Goal: Information Seeking & Learning: Check status

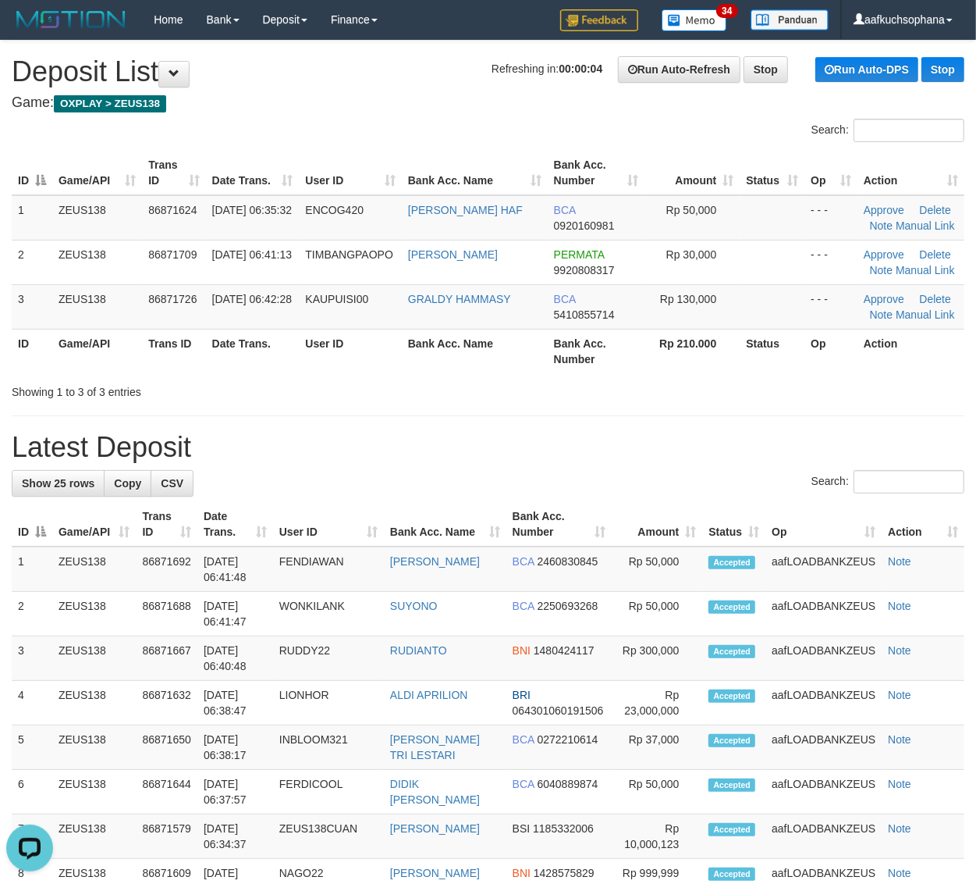
drag, startPoint x: 663, startPoint y: 411, endPoint x: 714, endPoint y: 443, distance: 60.0
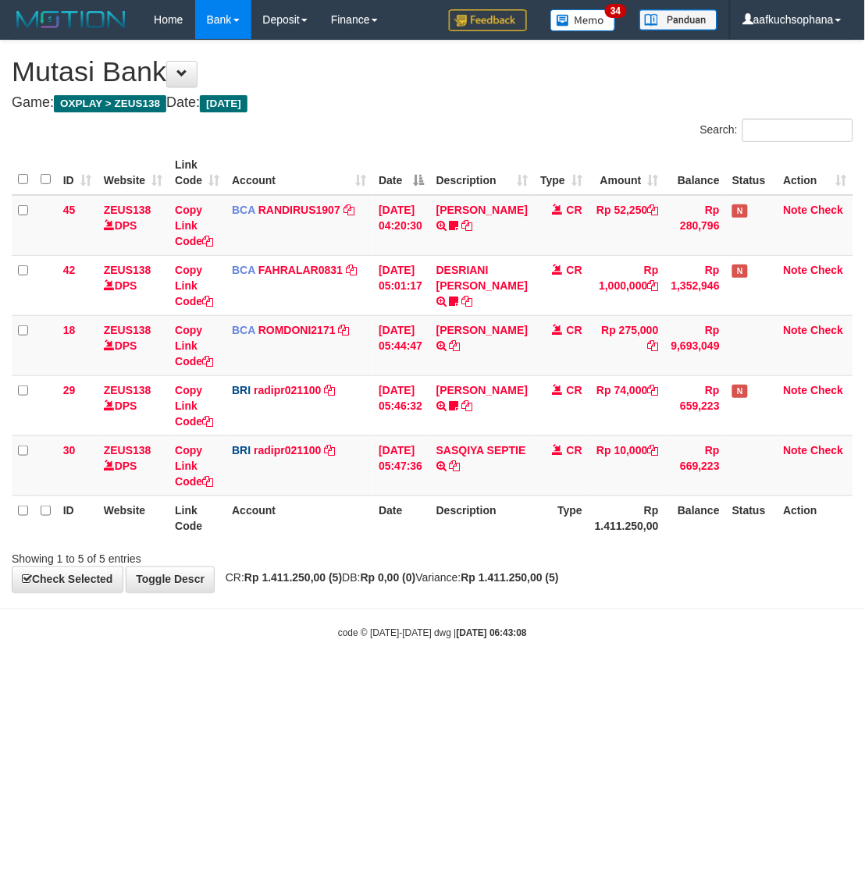
click at [420, 680] on html "Toggle navigation Home Bank Account List Load By Website Group [OXPLAY] ZEUS138…" at bounding box center [432, 340] width 865 height 680
drag, startPoint x: 619, startPoint y: 692, endPoint x: 626, endPoint y: 683, distance: 11.1
click at [623, 680] on html "Toggle navigation Home Bank Account List Load By Website Group [OXPLAY] ZEUS138…" at bounding box center [432, 340] width 865 height 680
drag, startPoint x: 476, startPoint y: 730, endPoint x: 393, endPoint y: 658, distance: 110.1
click at [474, 680] on html "Toggle navigation Home Bank Account List Load By Website Group [OXPLAY] ZEUS138…" at bounding box center [432, 340] width 865 height 680
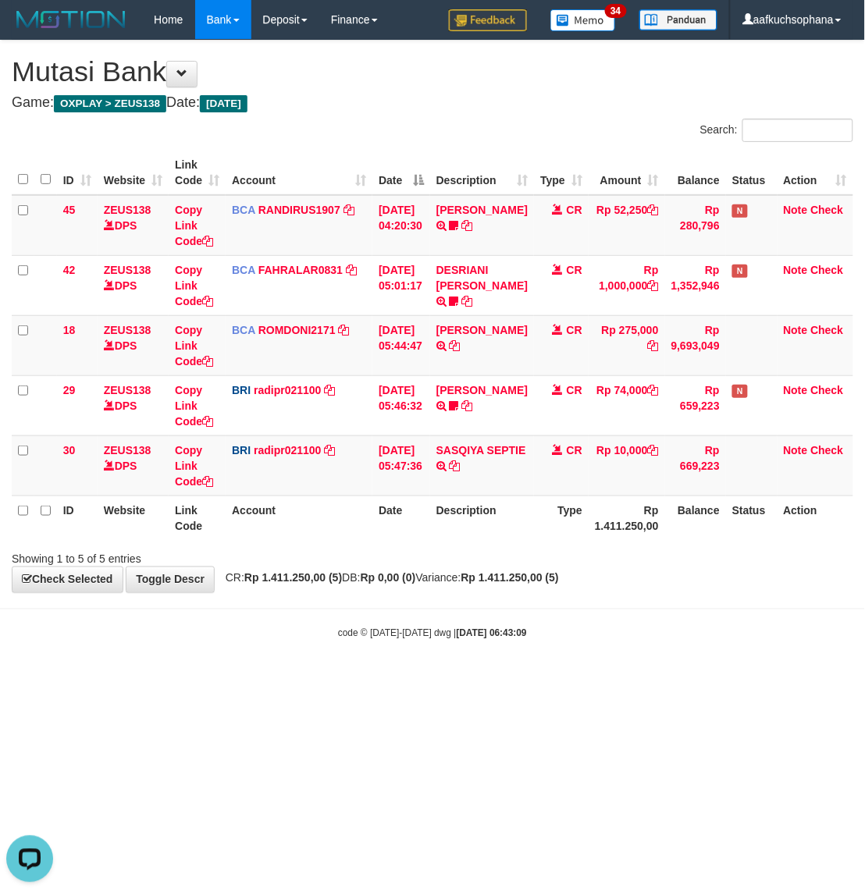
drag, startPoint x: 548, startPoint y: 617, endPoint x: 269, endPoint y: 567, distance: 283.2
click at [536, 617] on body "Toggle navigation Home Bank Account List Load By Website Group [OXPLAY] ZEUS138…" at bounding box center [432, 340] width 865 height 680
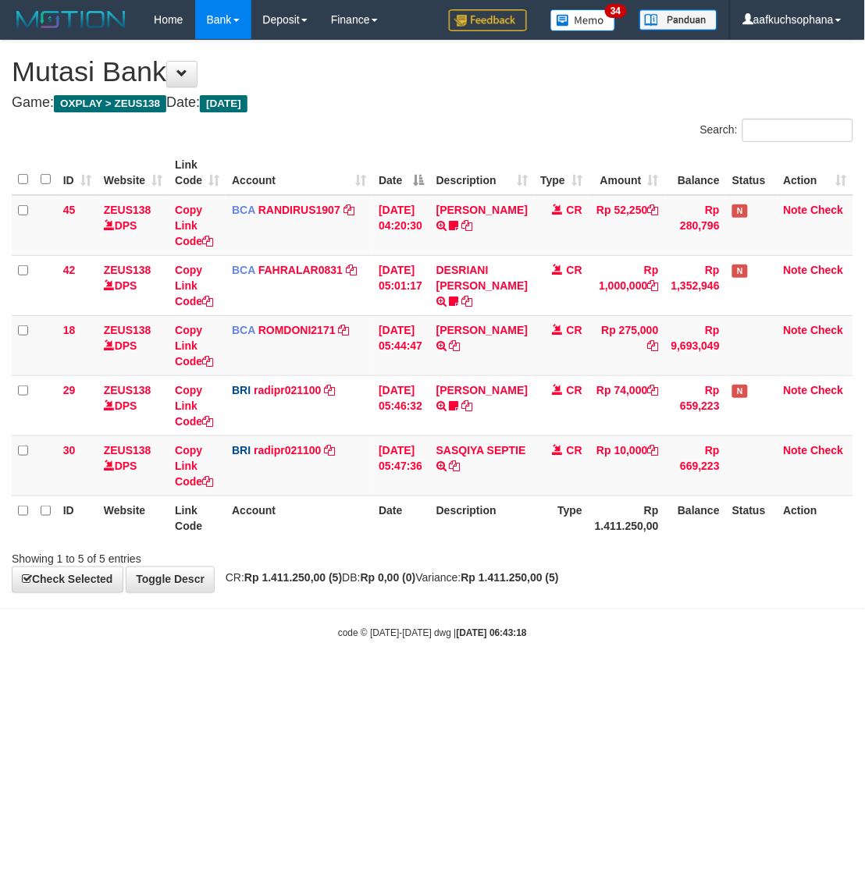
click at [330, 653] on body "Toggle navigation Home Bank Account List Load By Website Group [OXPLAY] ZEUS138…" at bounding box center [432, 340] width 865 height 680
click at [591, 613] on body "Toggle navigation Home Bank Account List Load By Website Group [OXPLAY] ZEUS138…" at bounding box center [432, 340] width 865 height 680
drag, startPoint x: 509, startPoint y: 691, endPoint x: 270, endPoint y: 603, distance: 254.6
click at [508, 680] on html "Toggle navigation Home Bank Account List Load By Website Group [OXPLAY] ZEUS138…" at bounding box center [432, 340] width 865 height 680
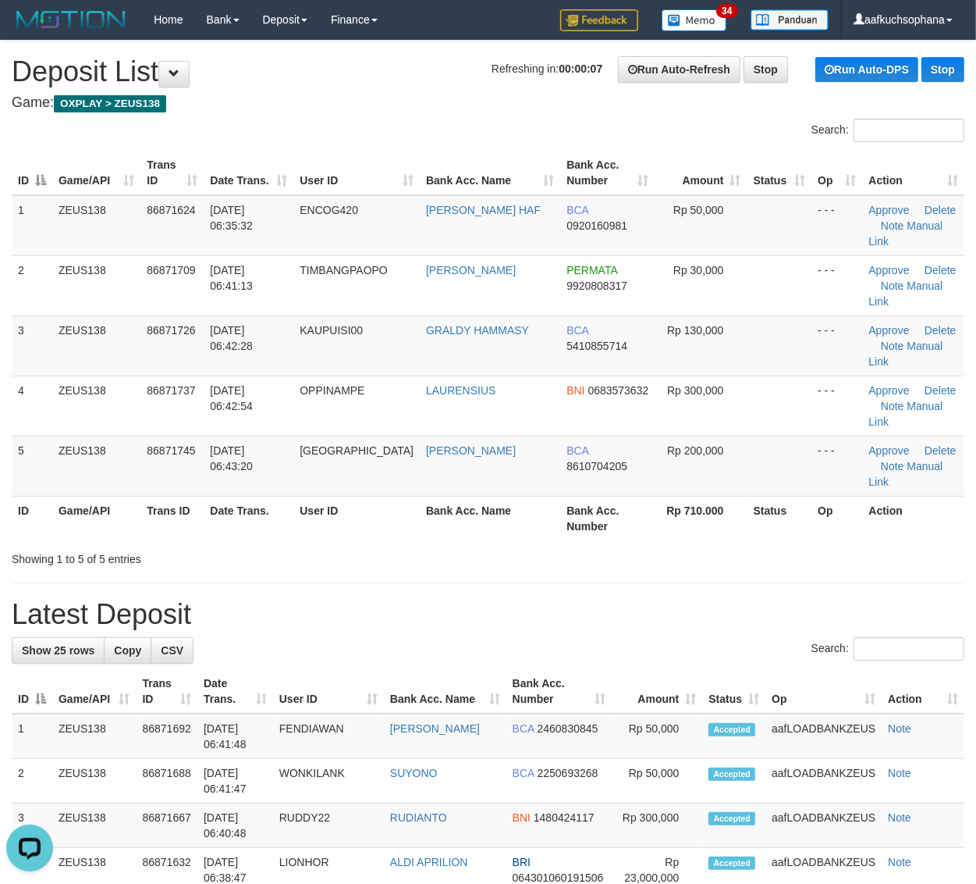
click at [766, 546] on div "Showing 1 to 5 of 5 entries" at bounding box center [488, 556] width 976 height 22
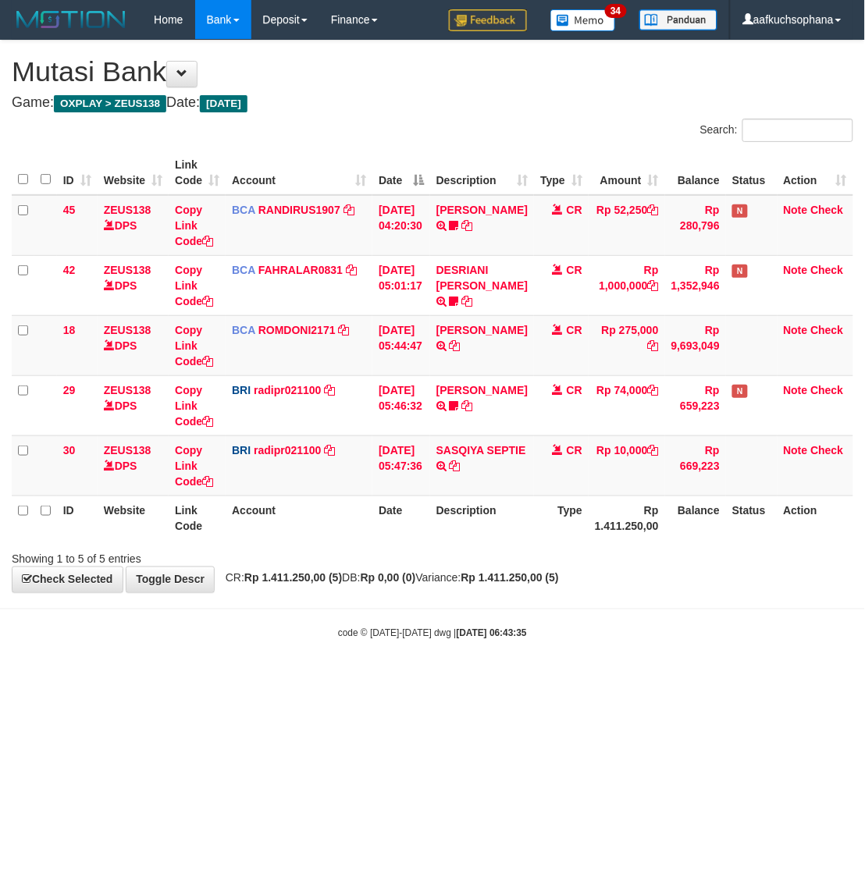
click at [586, 680] on html "Toggle navigation Home Bank Account List Load By Website Group [OXPLAY] ZEUS138…" at bounding box center [432, 340] width 865 height 680
drag, startPoint x: 558, startPoint y: 697, endPoint x: 568, endPoint y: 685, distance: 15.5
click at [564, 680] on html "Toggle navigation Home Bank Account List Load By Website Group [OXPLAY] ZEUS138…" at bounding box center [432, 340] width 865 height 680
drag, startPoint x: 395, startPoint y: 626, endPoint x: 415, endPoint y: 631, distance: 20.8
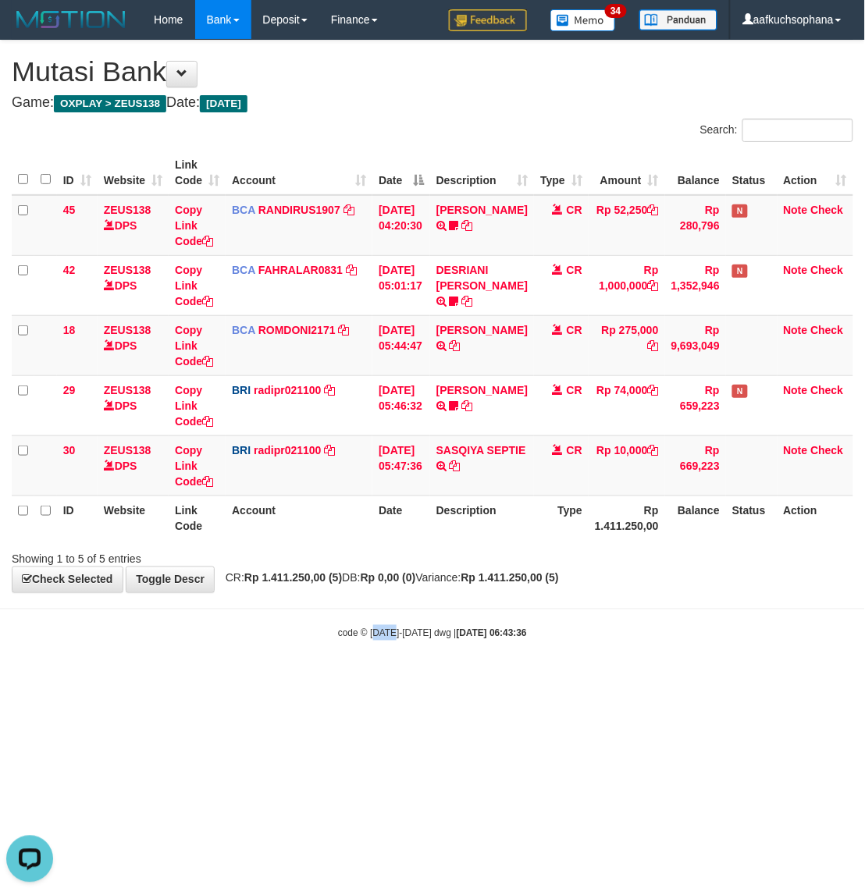
click at [398, 627] on body "Toggle navigation Home Bank Account List Load By Website Group [OXPLAY] ZEUS138…" at bounding box center [432, 340] width 865 height 680
click at [453, 644] on body "Toggle navigation Home Bank Account List Load By Website Group [OXPLAY] ZEUS138…" at bounding box center [432, 340] width 865 height 680
drag, startPoint x: 461, startPoint y: 642, endPoint x: 469, endPoint y: 634, distance: 11.6
click at [462, 640] on body "Toggle navigation Home Bank Account List Load By Website Group [OXPLAY] ZEUS138…" at bounding box center [432, 340] width 865 height 680
click at [478, 632] on strong "[DATE] 06:43:36" at bounding box center [492, 633] width 70 height 11
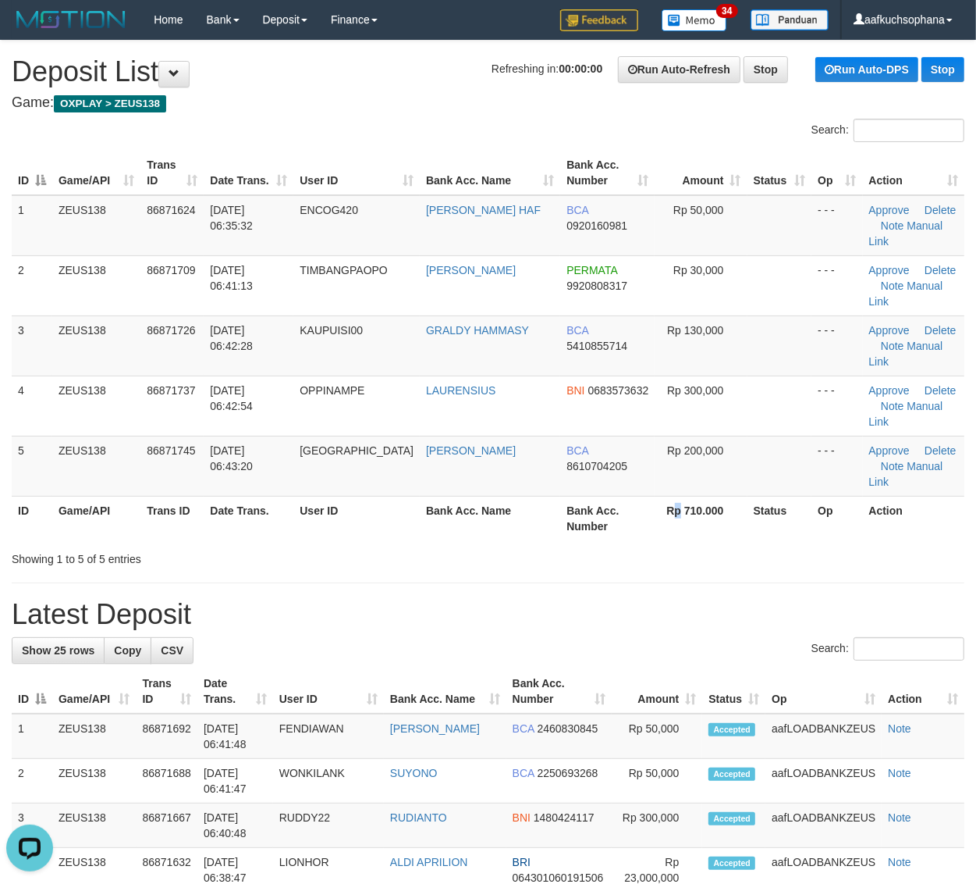
click at [672, 532] on th "Rp 710.000" at bounding box center [701, 518] width 92 height 44
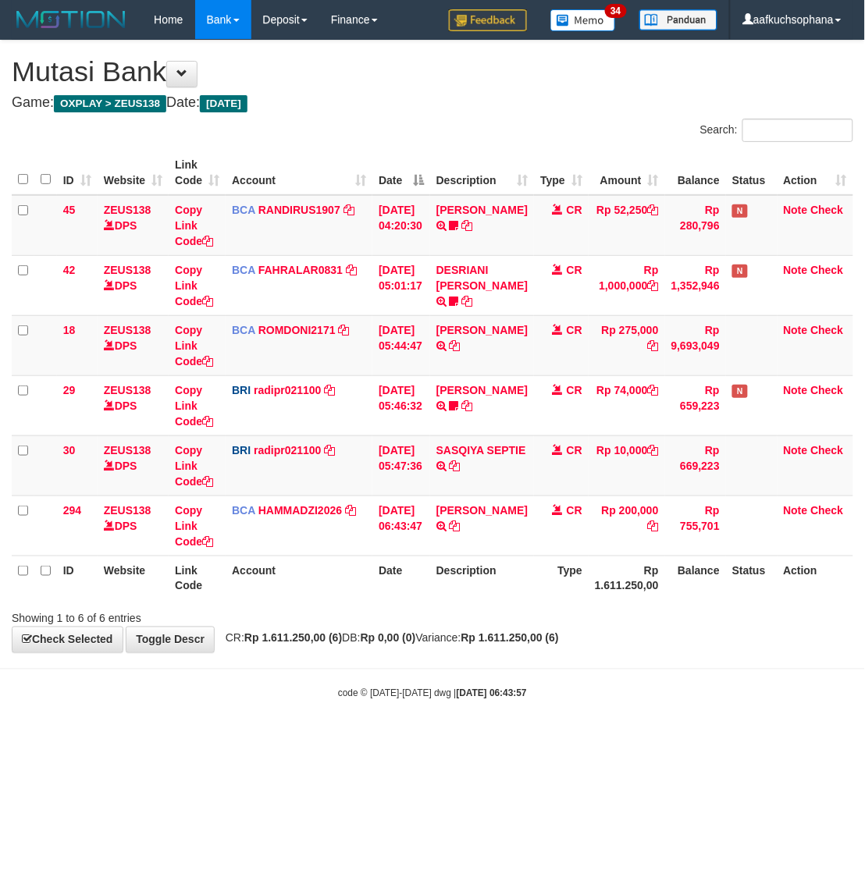
drag, startPoint x: 445, startPoint y: 660, endPoint x: 457, endPoint y: 670, distance: 15.0
click at [457, 670] on body "Toggle navigation Home Bank Account List Load By Website Group [OXPLAY] ZEUS138…" at bounding box center [432, 370] width 865 height 740
drag, startPoint x: 489, startPoint y: 666, endPoint x: 606, endPoint y: 674, distance: 117.3
click at [490, 666] on body "Toggle navigation Home Bank Account List Load By Website Group [OXPLAY] ZEUS138…" at bounding box center [432, 370] width 865 height 740
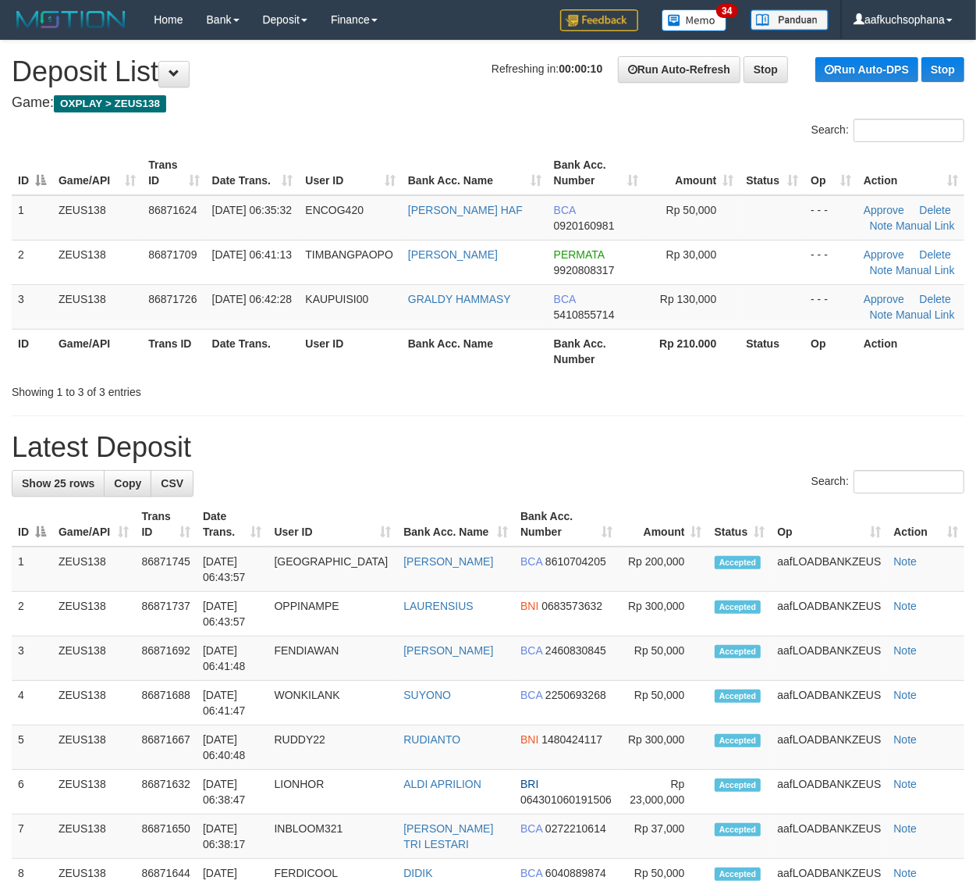
click at [575, 454] on h1 "Latest Deposit" at bounding box center [488, 447] width 953 height 31
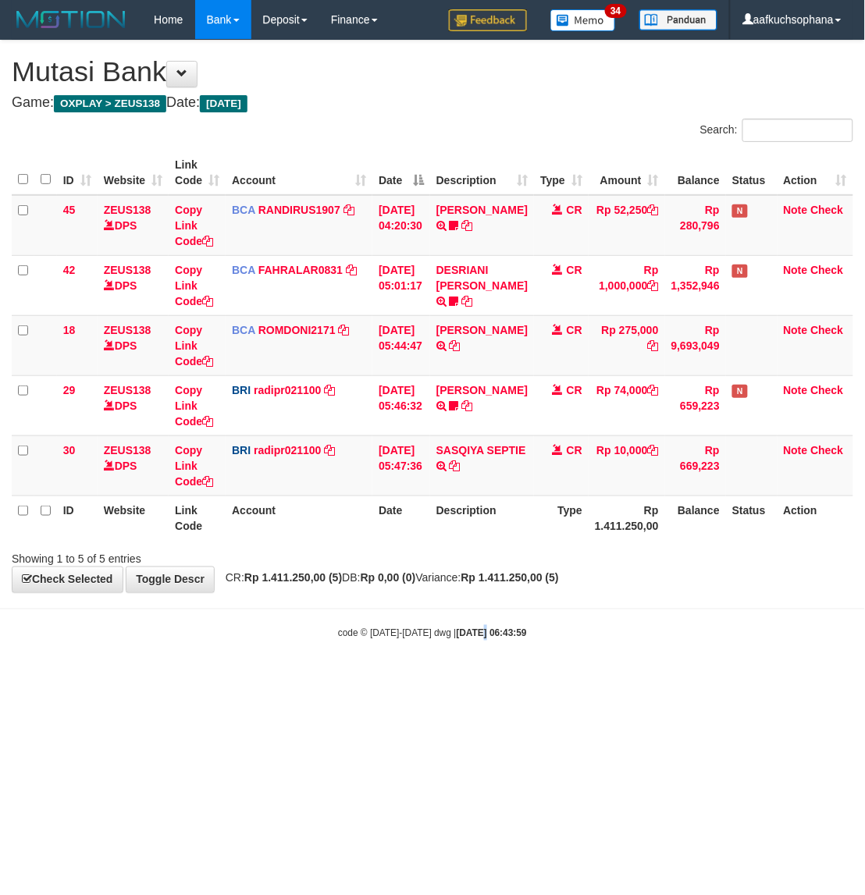
drag, startPoint x: 466, startPoint y: 681, endPoint x: 471, endPoint y: 648, distance: 33.9
click at [467, 680] on html "Toggle navigation Home Bank Account List Load By Website Group [OXPLAY] ZEUS138…" at bounding box center [432, 340] width 865 height 680
drag, startPoint x: 572, startPoint y: 696, endPoint x: 736, endPoint y: 506, distance: 251.3
click at [576, 680] on html "Toggle navigation Home Bank Account List Load By Website Group [OXPLAY] ZEUS138…" at bounding box center [432, 340] width 865 height 680
click at [431, 631] on body "Toggle navigation Home Bank Account List Load By Website Group [OXPLAY] ZEUS138…" at bounding box center [432, 340] width 865 height 680
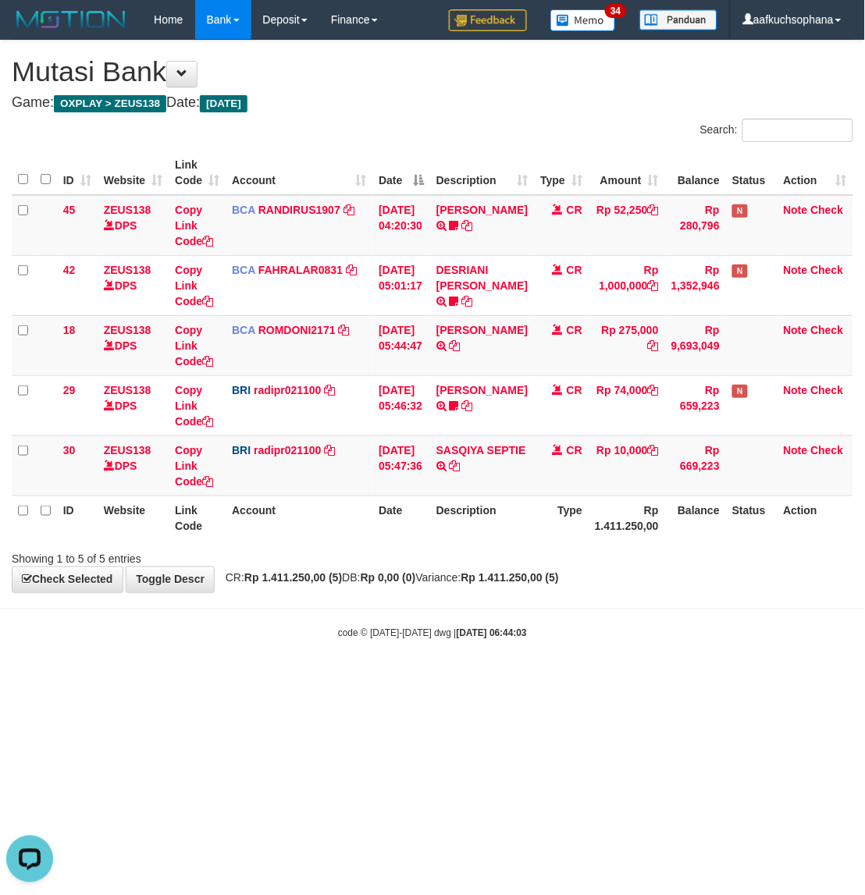
click at [223, 680] on html "Toggle navigation Home Bank Account List Load By Website Group [OXPLAY] ZEUS138…" at bounding box center [432, 340] width 865 height 680
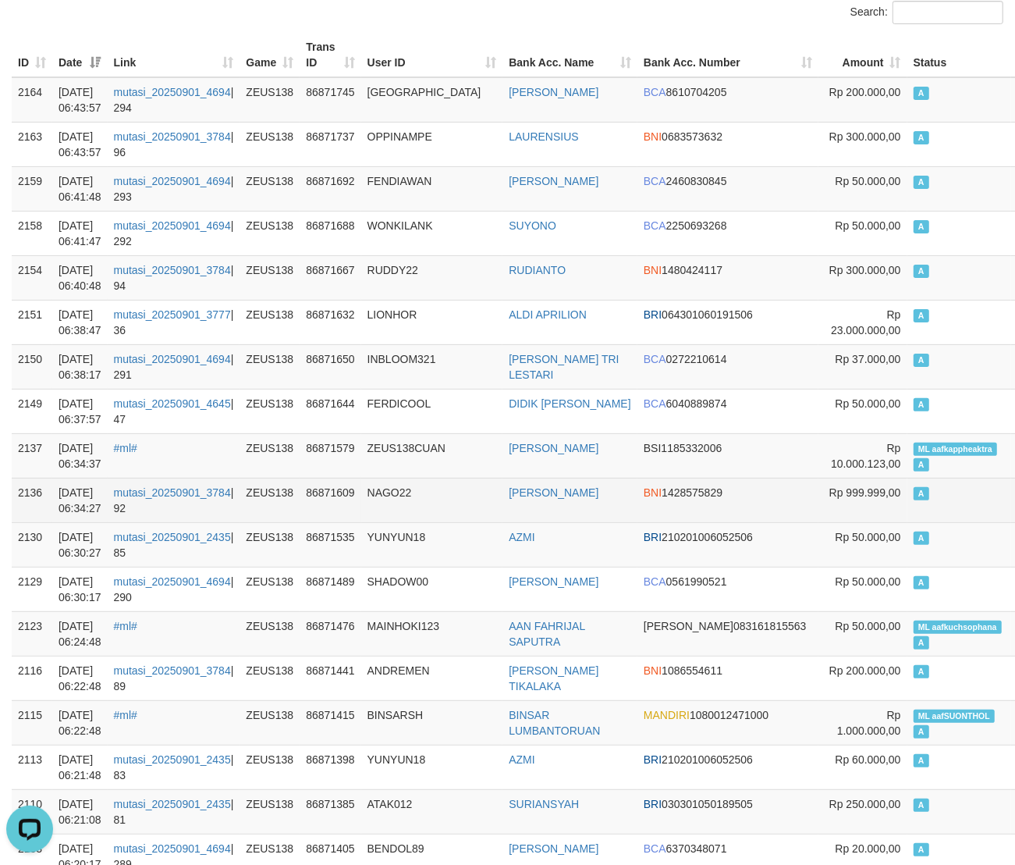
scroll to position [390, 0]
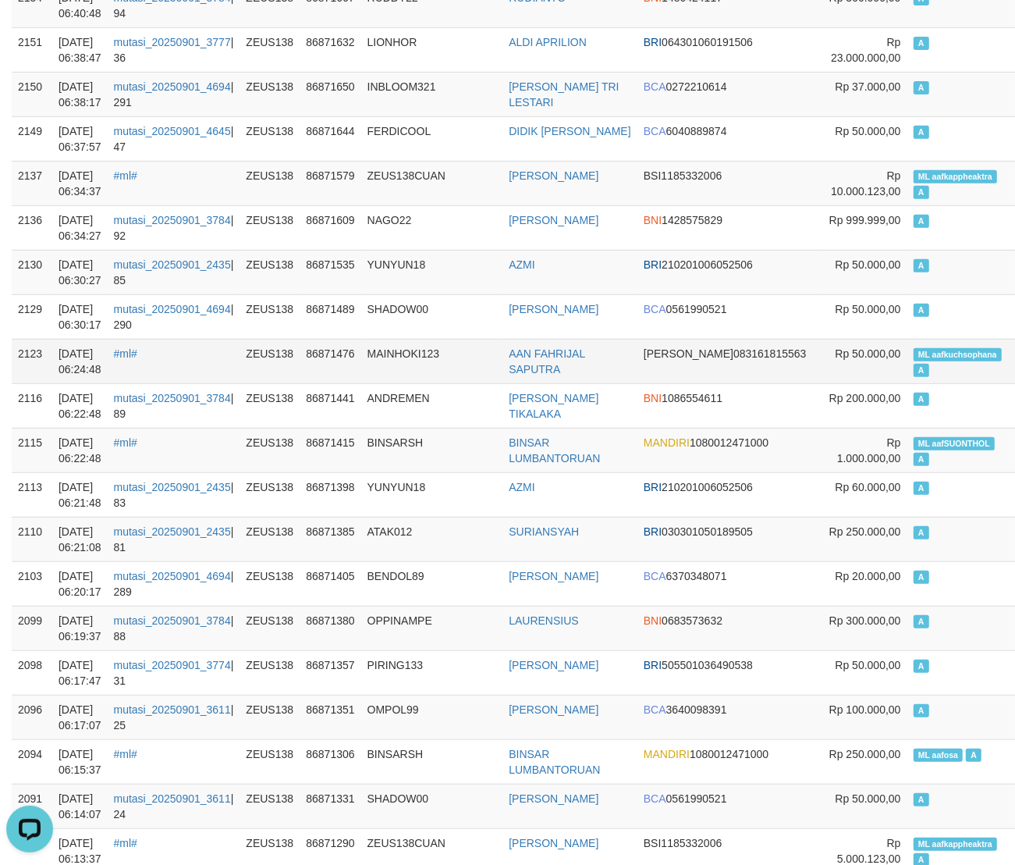
click at [908, 372] on td "ML aafkuchsophana A" at bounding box center [960, 361] width 105 height 44
click at [914, 357] on span "ML aafkuchsophana" at bounding box center [958, 354] width 88 height 13
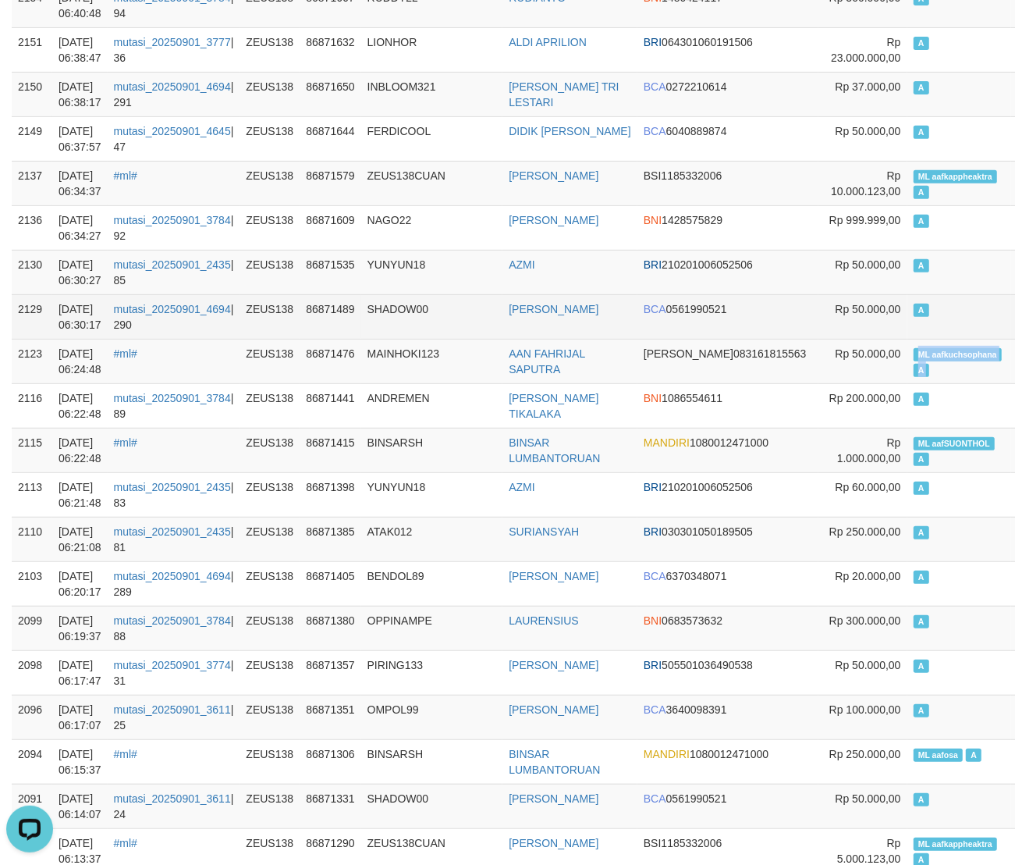
copy td "ML aafkuchsophana A"
click at [908, 307] on td "A" at bounding box center [960, 316] width 105 height 44
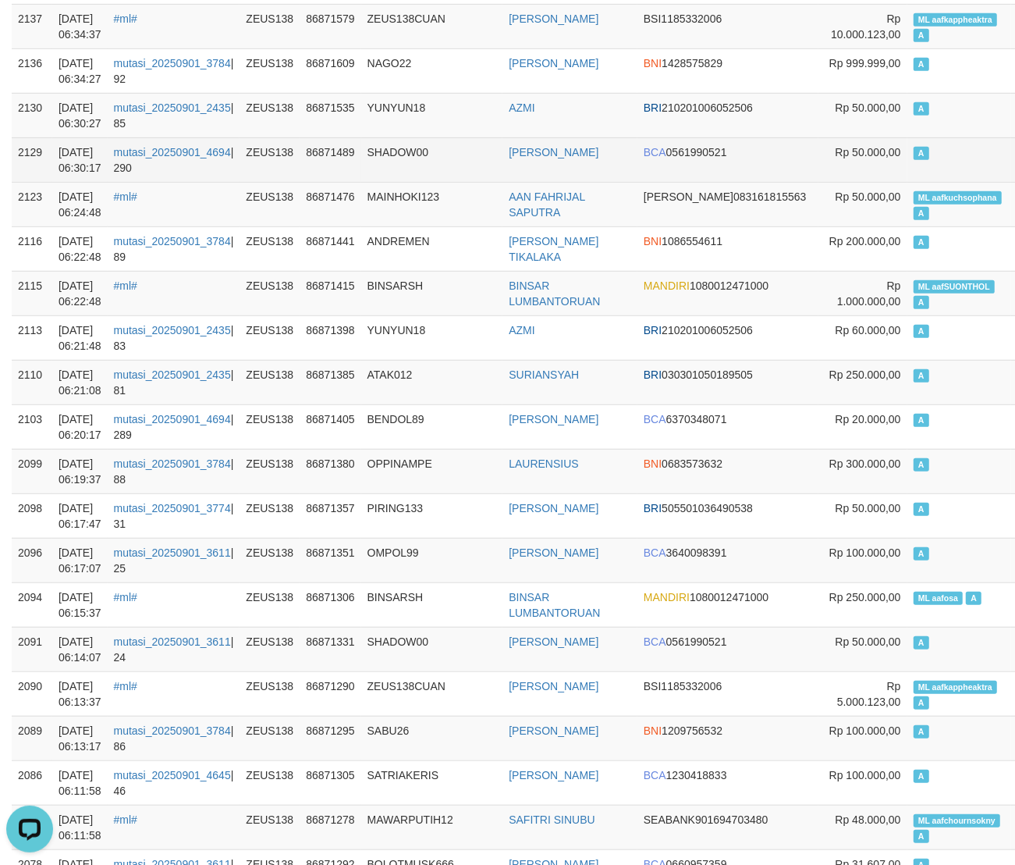
scroll to position [878, 0]
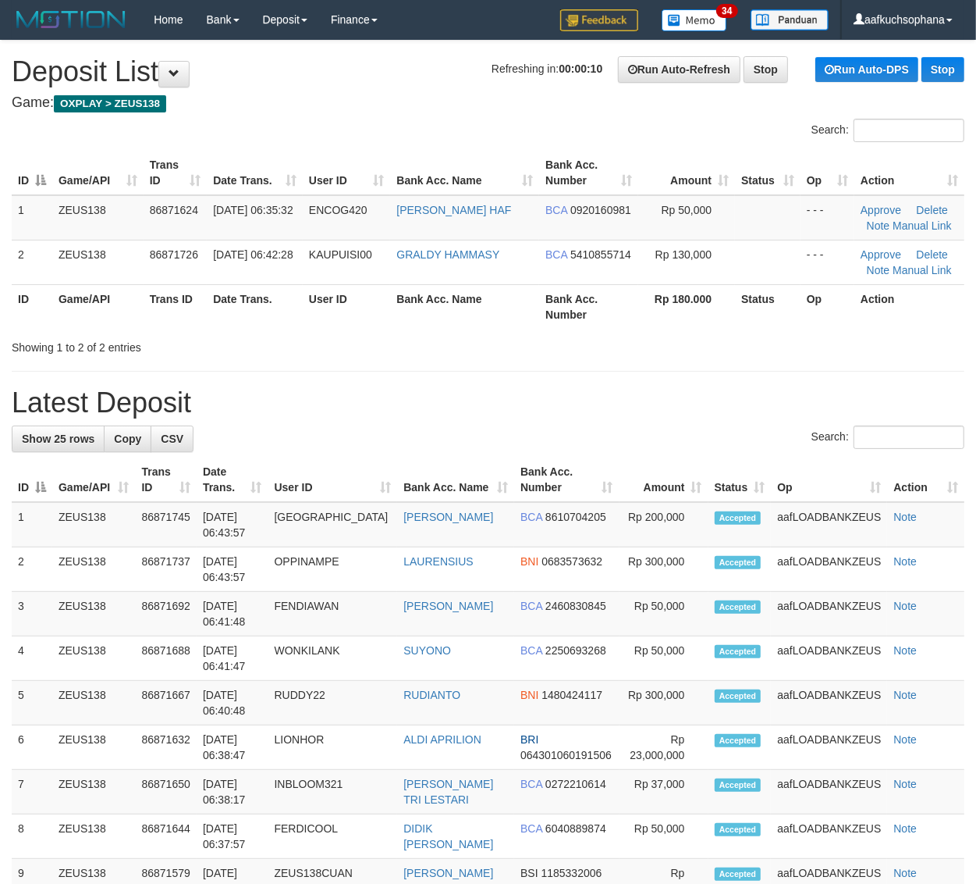
drag, startPoint x: 610, startPoint y: 346, endPoint x: 989, endPoint y: 468, distance: 398.6
click at [638, 361] on div "**********" at bounding box center [488, 880] width 976 height 1678
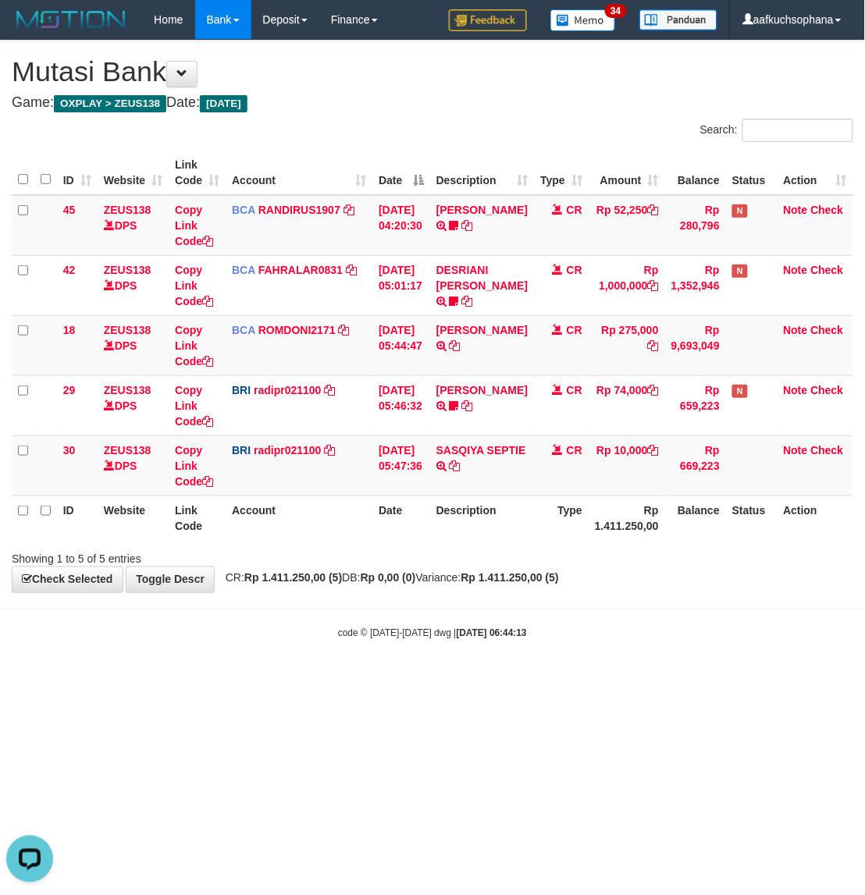
click at [817, 611] on body "Toggle navigation Home Bank Account List Load By Website Group [OXPLAY] ZEUS138…" at bounding box center [432, 340] width 865 height 680
click at [574, 680] on html "Toggle navigation Home Bank Account List Load By Website Group [OXPLAY] ZEUS138…" at bounding box center [432, 340] width 865 height 680
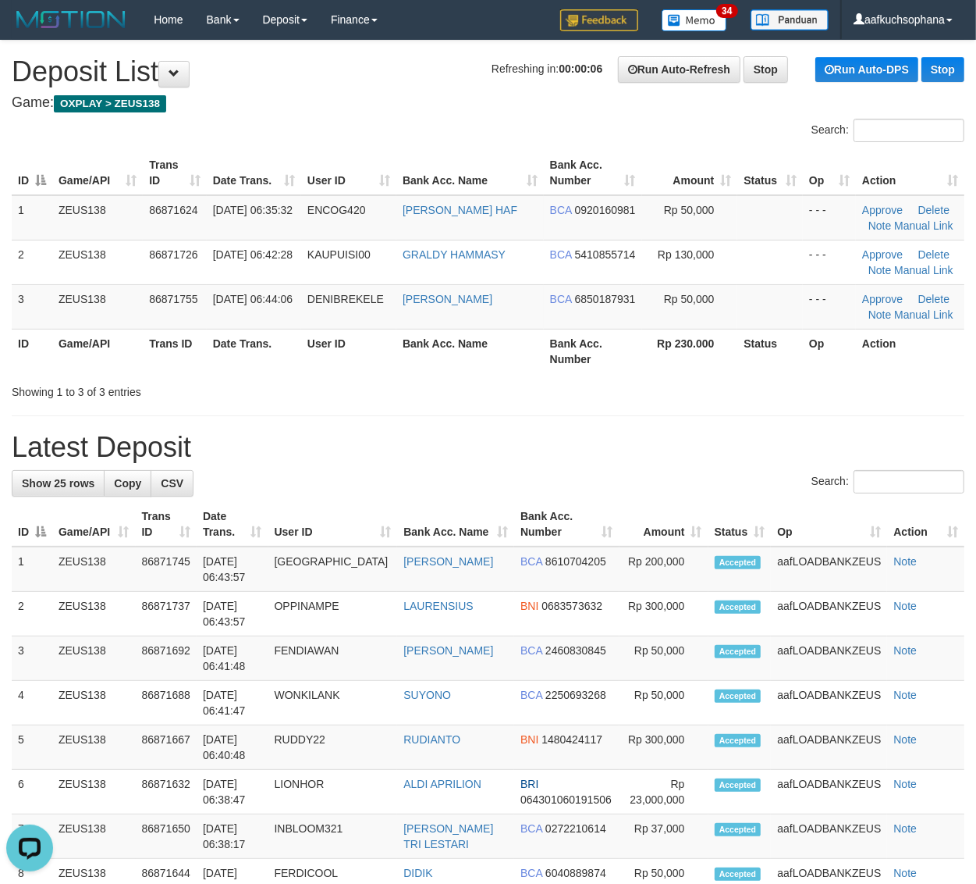
drag, startPoint x: 622, startPoint y: 410, endPoint x: 646, endPoint y: 406, distance: 24.5
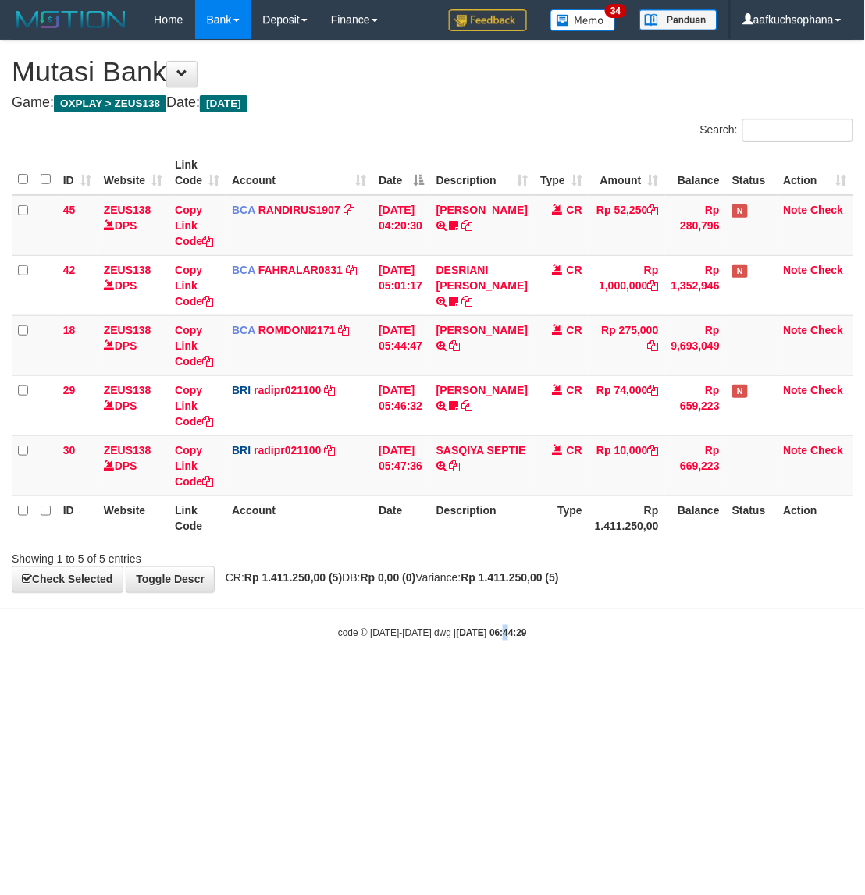
drag, startPoint x: 489, startPoint y: 670, endPoint x: 475, endPoint y: 641, distance: 32.1
click at [489, 673] on body "Toggle navigation Home Bank Account List Load By Website Group [OXPLAY] ZEUS138…" at bounding box center [432, 340] width 865 height 680
click at [306, 680] on html "Toggle navigation Home Bank Account List Load By Website Group [OXPLAY] ZEUS138…" at bounding box center [432, 340] width 865 height 680
drag, startPoint x: 515, startPoint y: 677, endPoint x: 531, endPoint y: 684, distance: 17.1
click at [516, 677] on body "Toggle navigation Home Bank Account List Load By Website Group [OXPLAY] ZEUS138…" at bounding box center [432, 340] width 865 height 680
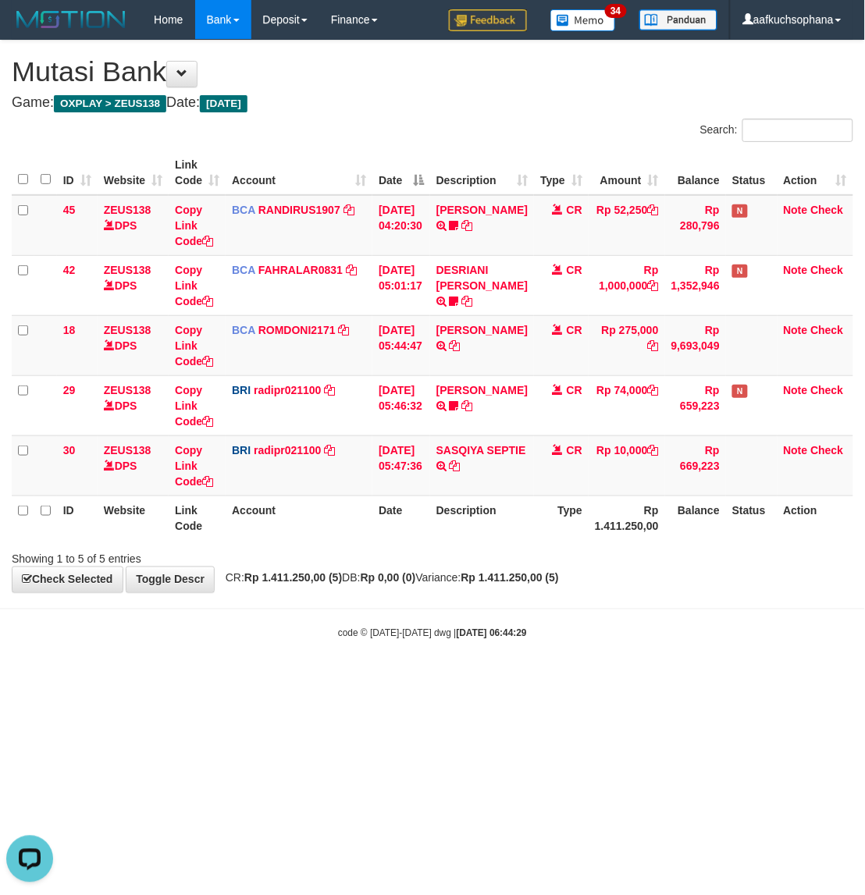
click at [531, 680] on html "Toggle navigation Home Bank Account List Load By Website Group [OXPLAY] ZEUS138…" at bounding box center [432, 340] width 865 height 680
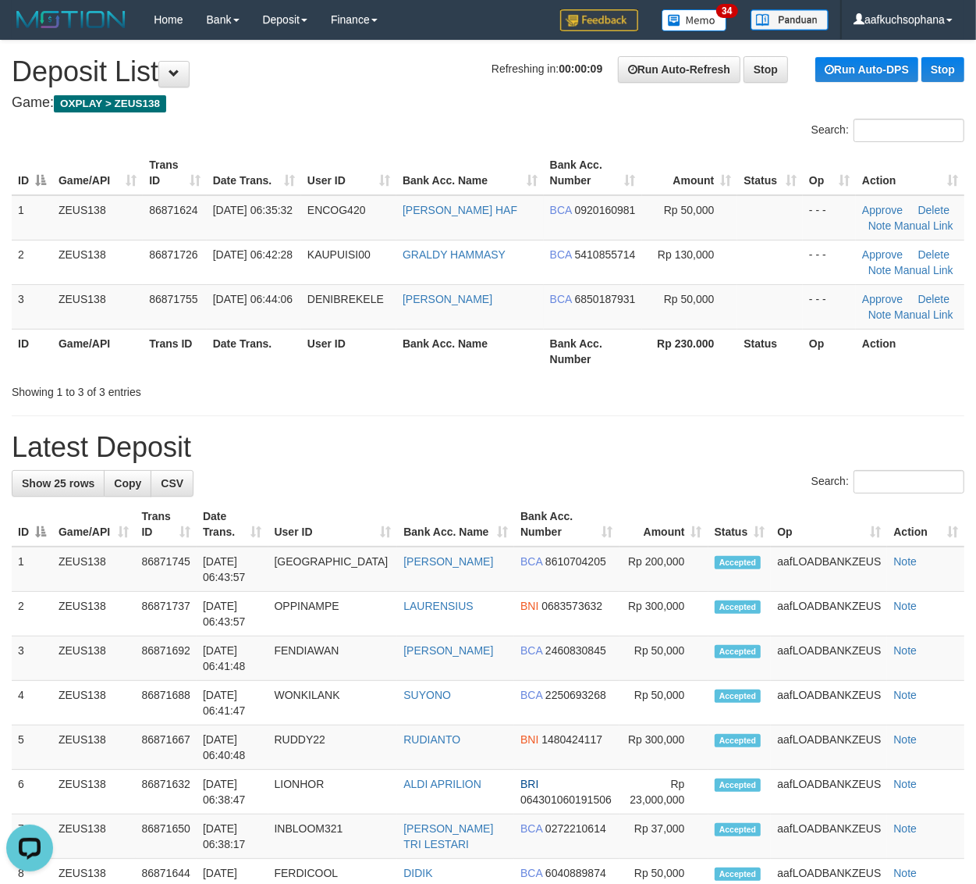
drag, startPoint x: 770, startPoint y: 418, endPoint x: 782, endPoint y: 418, distance: 11.7
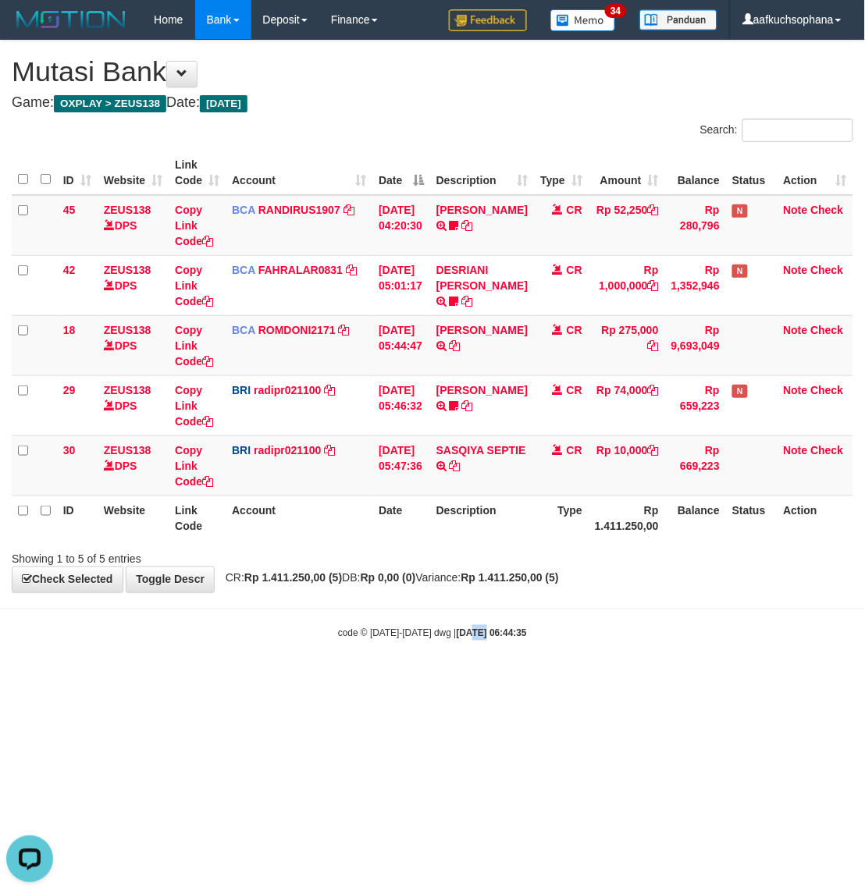
drag, startPoint x: 468, startPoint y: 753, endPoint x: 326, endPoint y: 670, distance: 164.8
click at [466, 680] on html "Toggle navigation Home Bank Account List Load By Website Group [OXPLAY] ZEUS138…" at bounding box center [432, 340] width 865 height 680
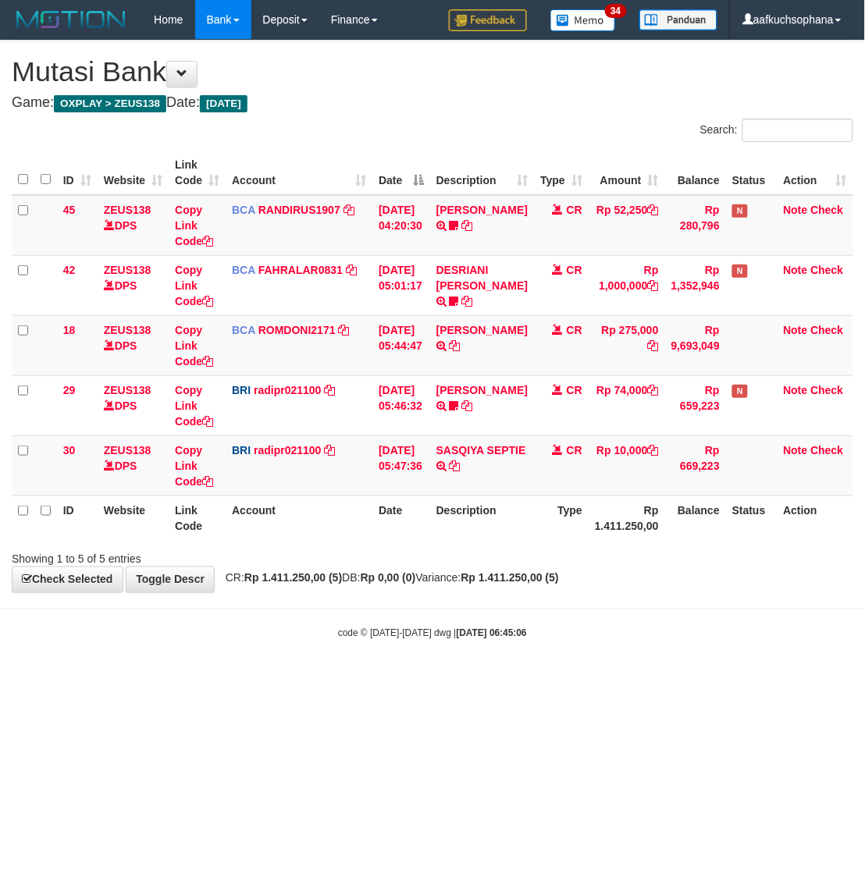
drag, startPoint x: 558, startPoint y: 672, endPoint x: 641, endPoint y: 544, distance: 152.4
click at [556, 670] on body "Toggle navigation Home Bank Account List Load By Website Group [OXPLAY] ZEUS138…" at bounding box center [432, 340] width 865 height 680
click at [187, 680] on html "Toggle navigation Home Bank Account List Load By Website Group [OXPLAY] ZEUS138…" at bounding box center [432, 340] width 865 height 680
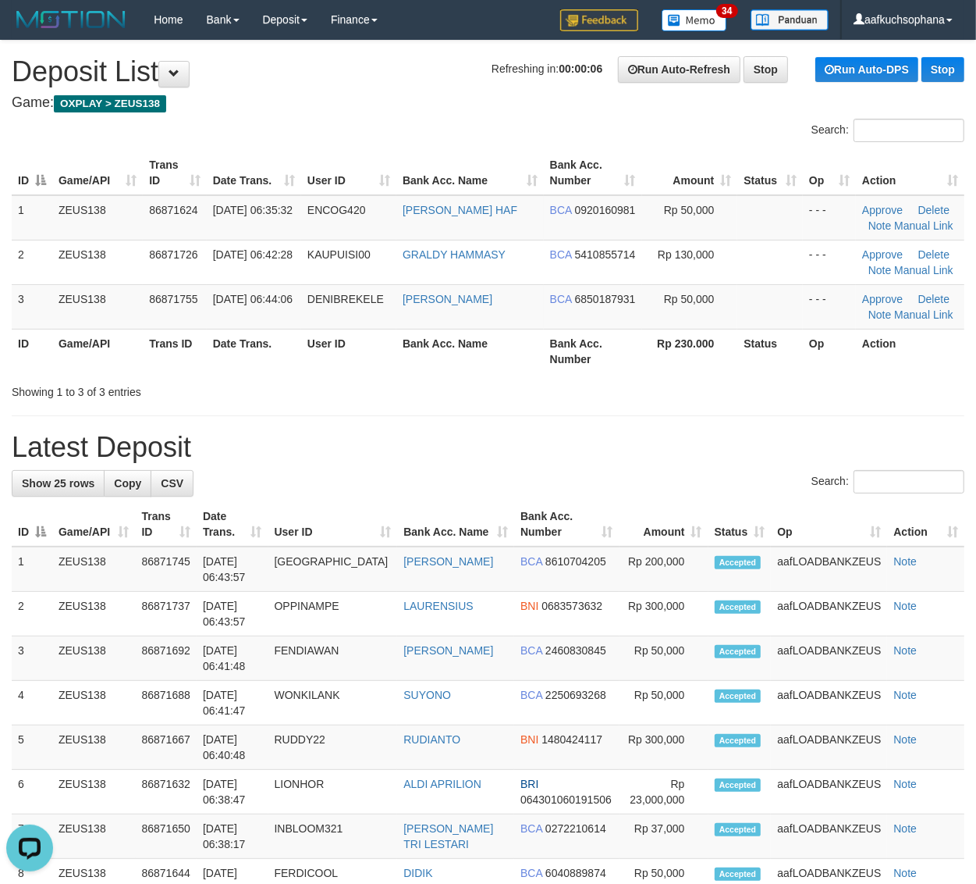
click at [745, 326] on td at bounding box center [771, 306] width 66 height 44
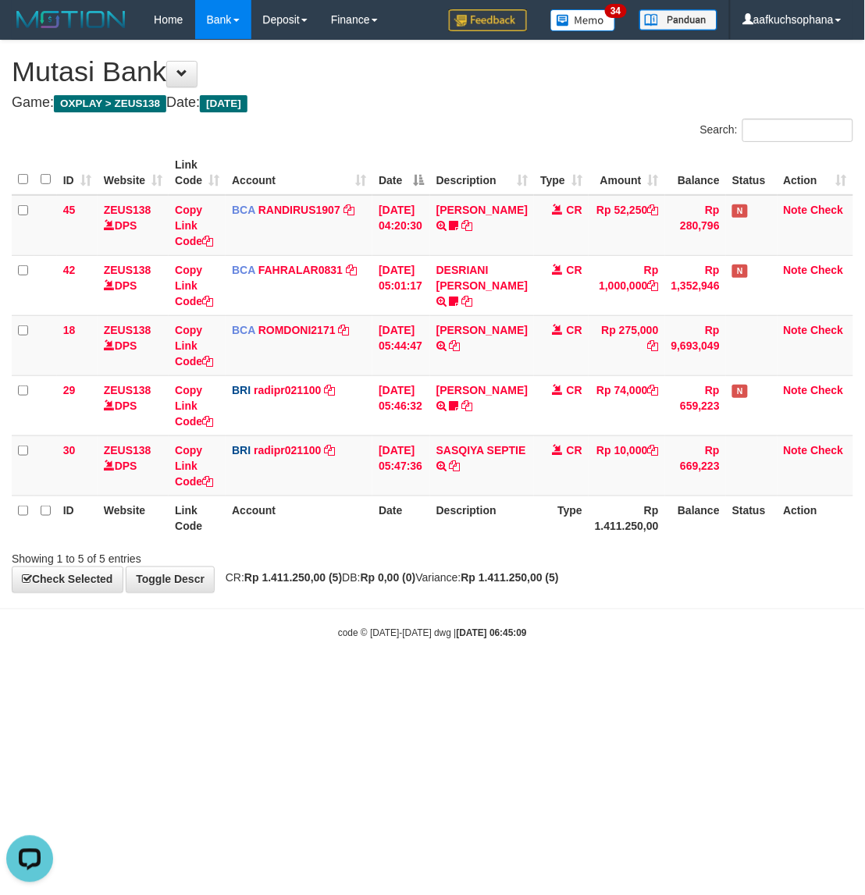
click at [422, 680] on html "Toggle navigation Home Bank Account List Load By Website Group [OXPLAY] ZEUS138…" at bounding box center [432, 340] width 865 height 680
click at [427, 680] on html "Toggle navigation Home Bank Account List Load By Website Group [OXPLAY] ZEUS138…" at bounding box center [432, 340] width 865 height 680
click at [423, 680] on html "Toggle navigation Home Bank Account List Load By Website Group [OXPLAY] ZEUS138…" at bounding box center [432, 340] width 865 height 680
click at [650, 680] on html "Toggle navigation Home Bank Account List Load By Website Group [OXPLAY] ZEUS138…" at bounding box center [432, 340] width 865 height 680
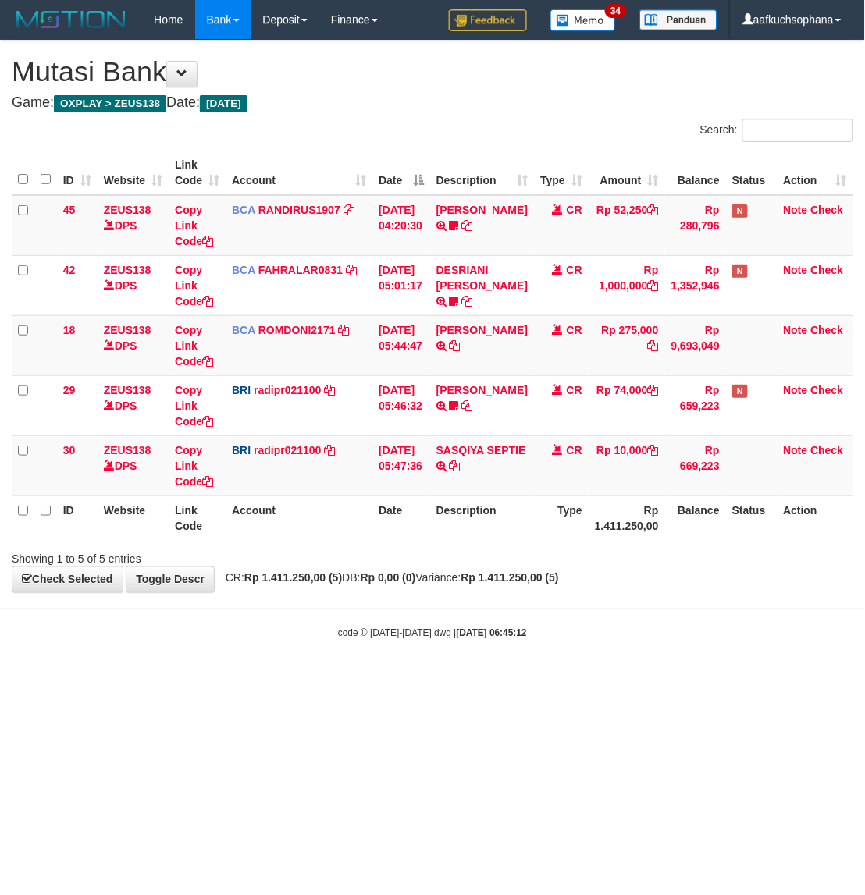
click at [650, 680] on html "Toggle navigation Home Bank Account List Load By Website Group [OXPLAY] ZEUS138…" at bounding box center [432, 340] width 865 height 680
click at [649, 680] on html "Toggle navigation Home Bank Account List Load By Website Group [OXPLAY] ZEUS138…" at bounding box center [432, 340] width 865 height 680
drag, startPoint x: 219, startPoint y: 702, endPoint x: 2, endPoint y: 559, distance: 259.6
click at [209, 680] on html "Toggle navigation Home Bank Account List Load By Website Group [OXPLAY] ZEUS138…" at bounding box center [432, 340] width 865 height 680
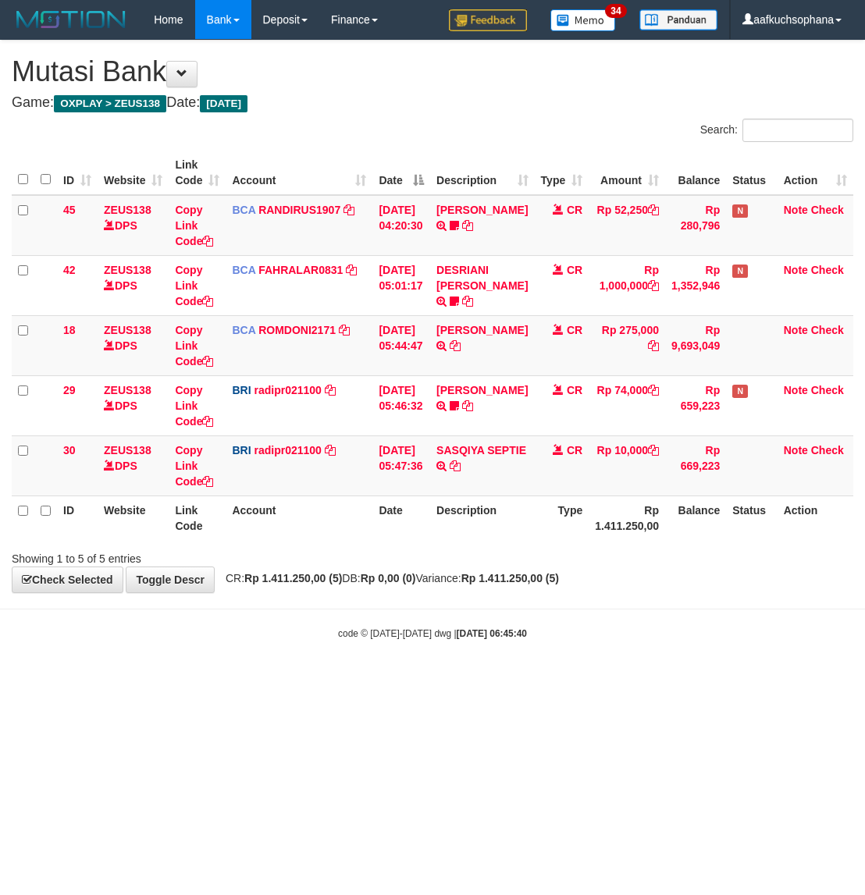
click at [438, 680] on html "Toggle navigation Home Bank Account List Load By Website Group [OXPLAY] ZEUS138…" at bounding box center [432, 340] width 865 height 680
click at [424, 680] on html "Toggle navigation Home Bank Account List Load By Website Group [OXPLAY] ZEUS138…" at bounding box center [432, 340] width 865 height 680
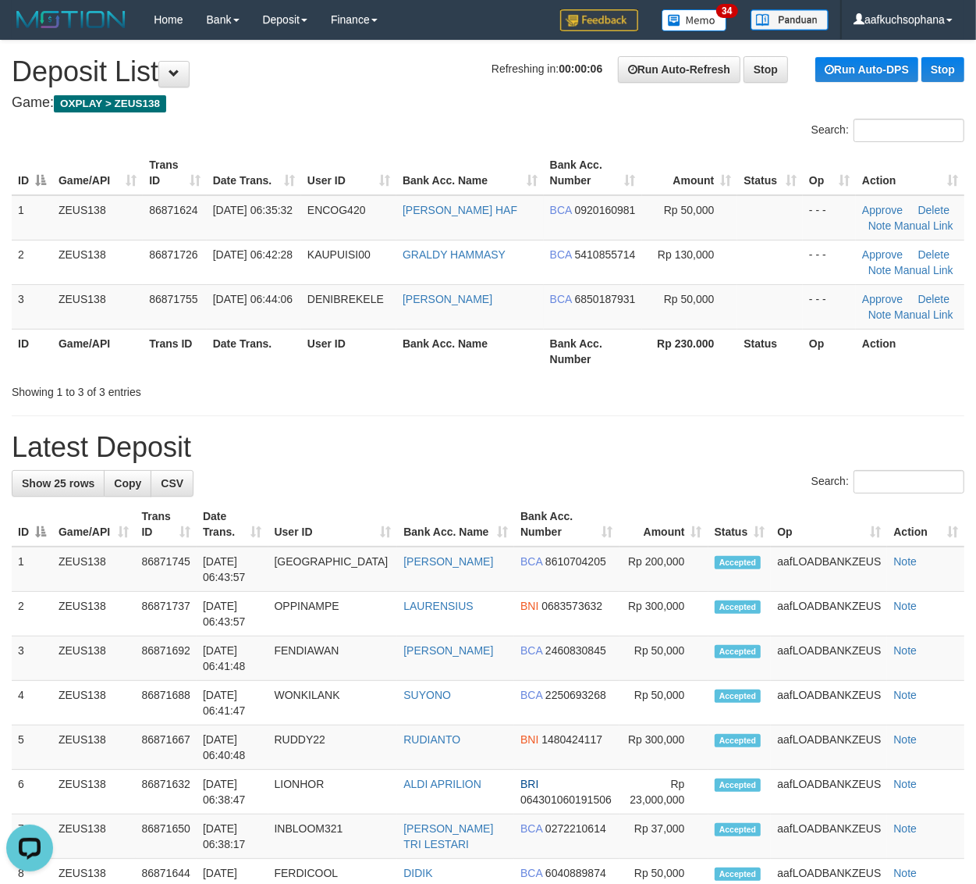
drag, startPoint x: 676, startPoint y: 388, endPoint x: 983, endPoint y: 423, distance: 309.5
click at [710, 389] on div "Showing 1 to 3 of 3 entries" at bounding box center [488, 389] width 976 height 22
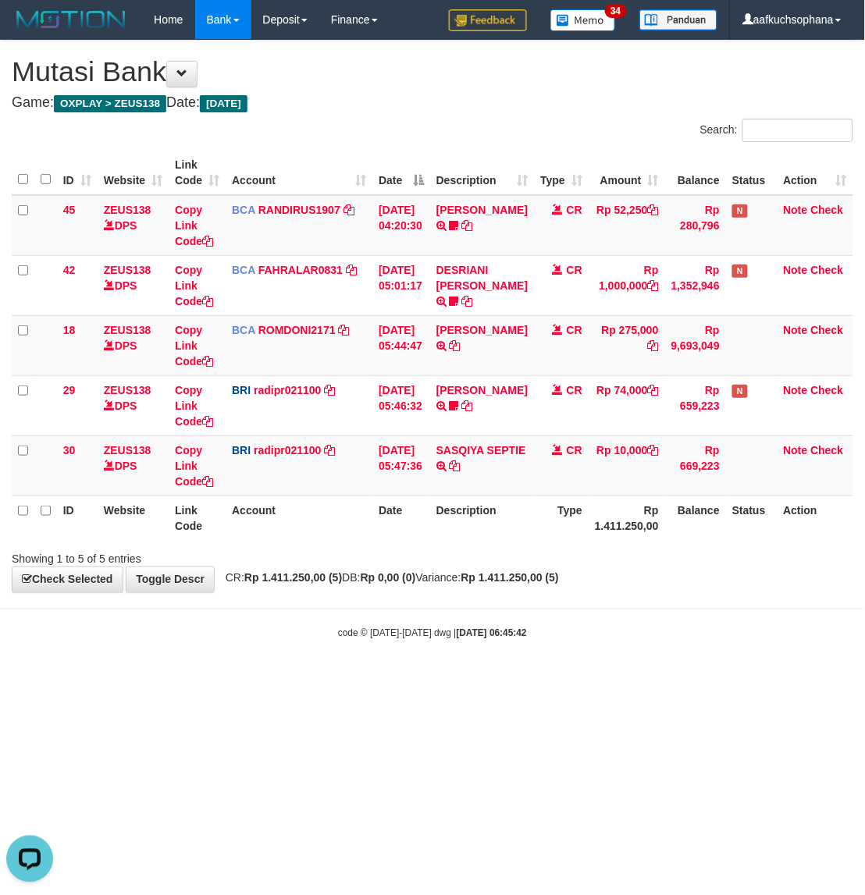
drag, startPoint x: 654, startPoint y: 662, endPoint x: 5, endPoint y: 471, distance: 676.9
click at [649, 663] on body "Toggle navigation Home Bank Account List Load By Website Group [OXPLAY] ZEUS138…" at bounding box center [432, 340] width 865 height 680
click at [595, 680] on html "Toggle navigation Home Bank Account List Load By Website Group [OXPLAY] ZEUS138…" at bounding box center [432, 340] width 865 height 680
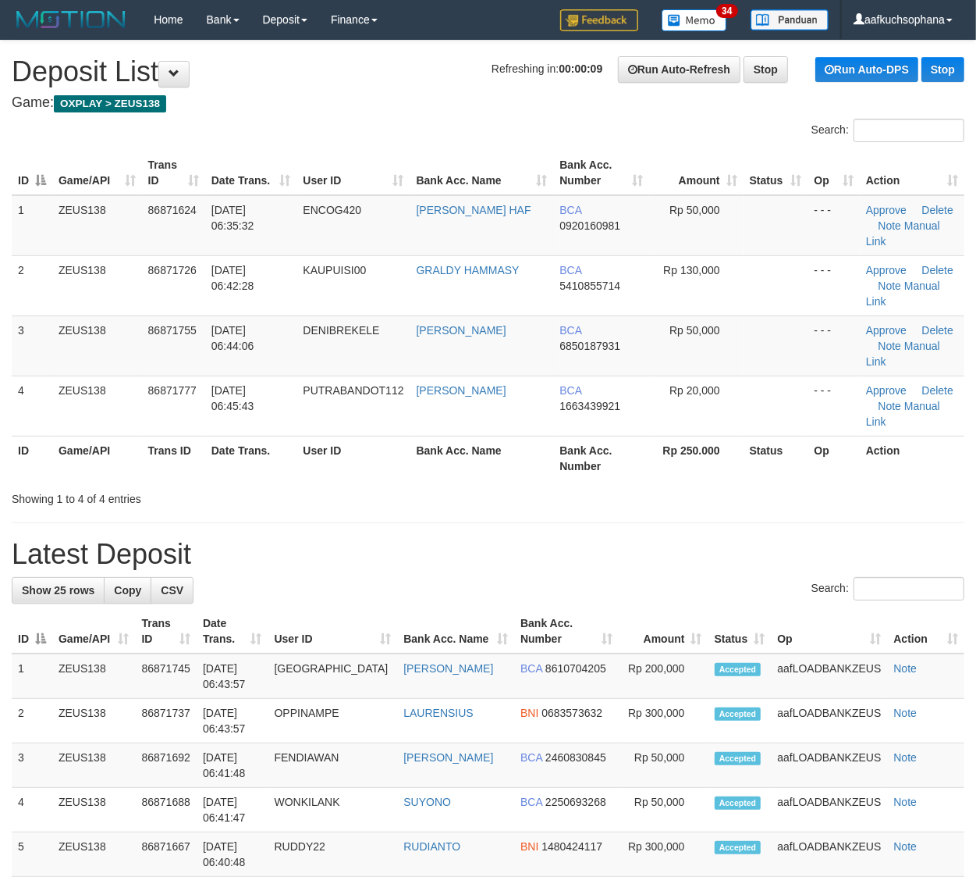
drag, startPoint x: 727, startPoint y: 430, endPoint x: 923, endPoint y: 464, distance: 198.9
click at [734, 485] on div "Showing 1 to 4 of 4 entries" at bounding box center [488, 496] width 976 height 22
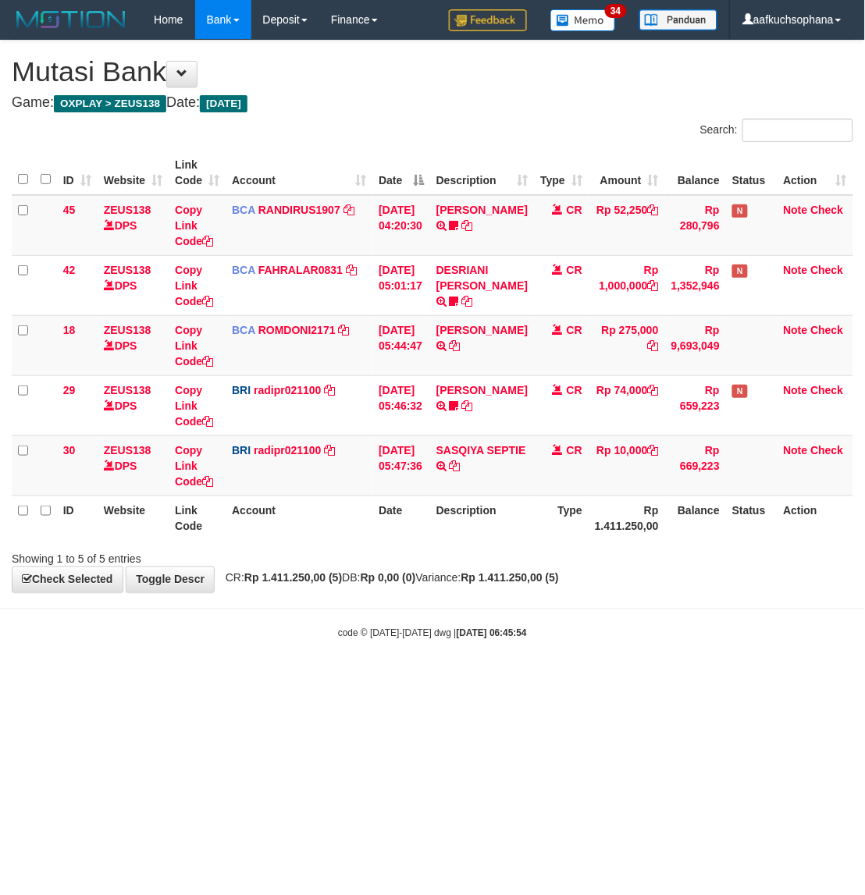
click at [368, 668] on body "Toggle navigation Home Bank Account List Load By Website Group [OXPLAY] ZEUS138…" at bounding box center [432, 340] width 865 height 680
click at [356, 674] on body "Toggle navigation Home Bank Account List Load By Website Group [OXPLAY] ZEUS138…" at bounding box center [432, 340] width 865 height 680
drag, startPoint x: 470, startPoint y: 695, endPoint x: 471, endPoint y: 656, distance: 39.0
click at [470, 680] on html "Toggle navigation Home Bank Account List Load By Website Group [OXPLAY] ZEUS138…" at bounding box center [432, 340] width 865 height 680
click at [519, 671] on body "Toggle navigation Home Bank Account List Load By Website Group [OXPLAY] ZEUS138…" at bounding box center [432, 340] width 865 height 680
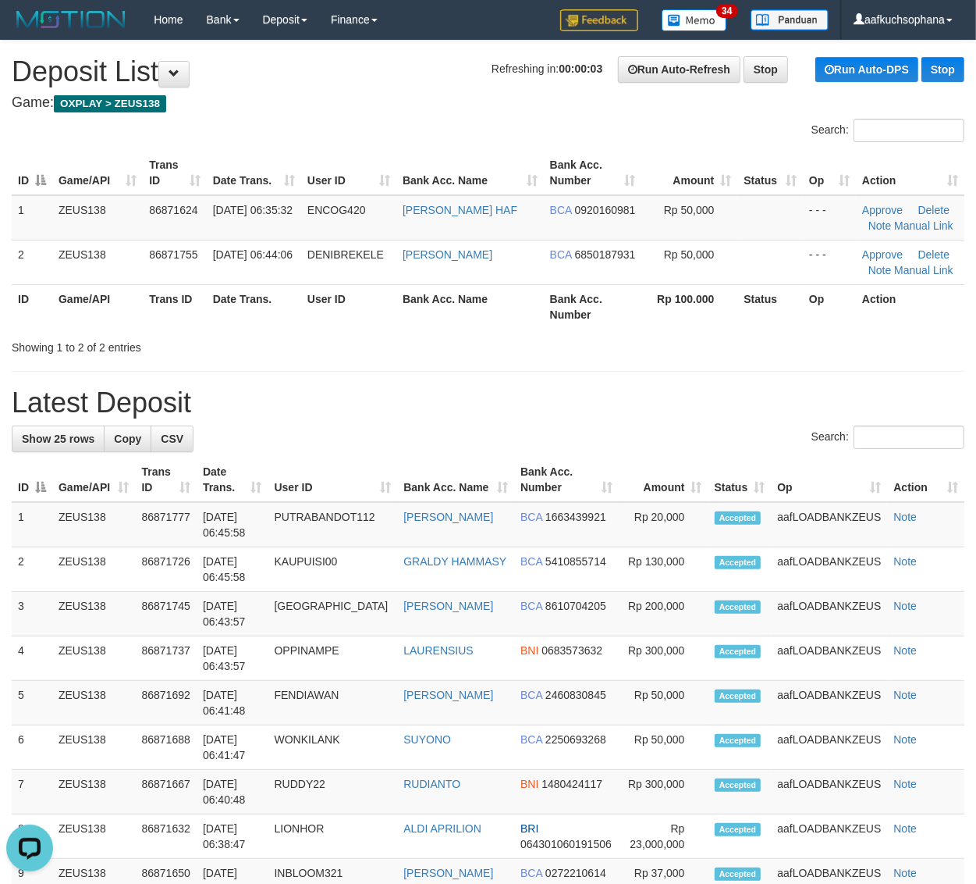
drag, startPoint x: 701, startPoint y: 396, endPoint x: 980, endPoint y: 432, distance: 280.9
click at [711, 395] on h1 "Latest Deposit" at bounding box center [488, 402] width 953 height 31
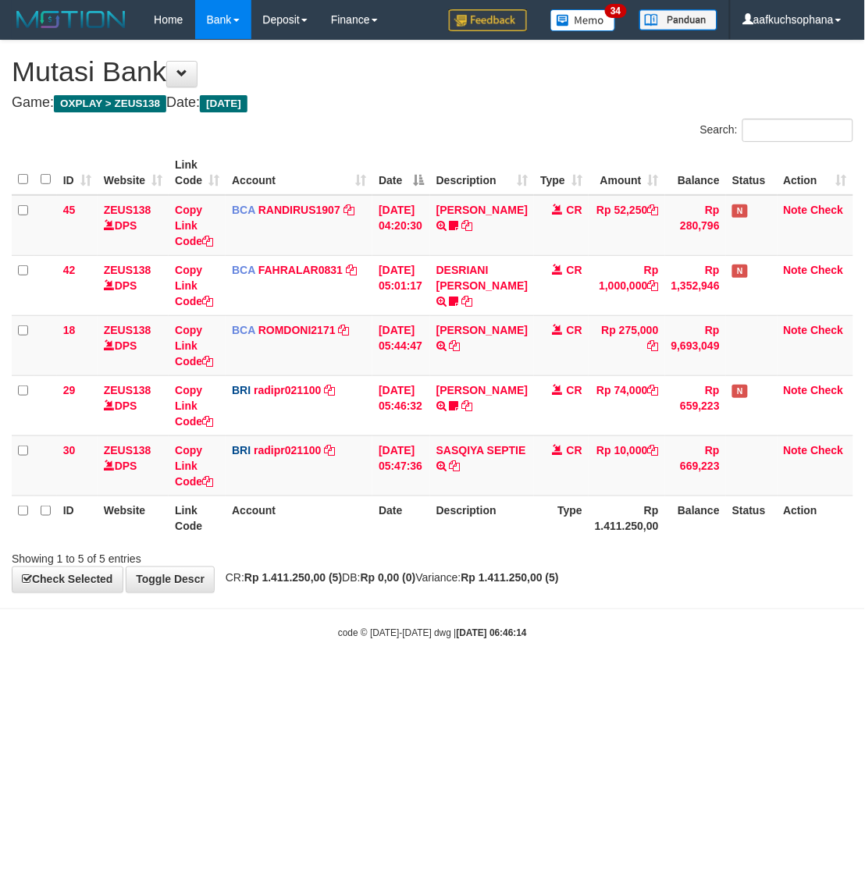
drag, startPoint x: 574, startPoint y: 696, endPoint x: 614, endPoint y: 652, distance: 59.7
click at [575, 680] on html "Toggle navigation Home Bank Account List Load By Website Group [OXPLAY] ZEUS138…" at bounding box center [432, 340] width 865 height 680
drag, startPoint x: 400, startPoint y: 709, endPoint x: 234, endPoint y: 582, distance: 208.2
click at [385, 680] on html "Toggle navigation Home Bank Account List Load By Website Group [OXPLAY] ZEUS138…" at bounding box center [432, 340] width 865 height 680
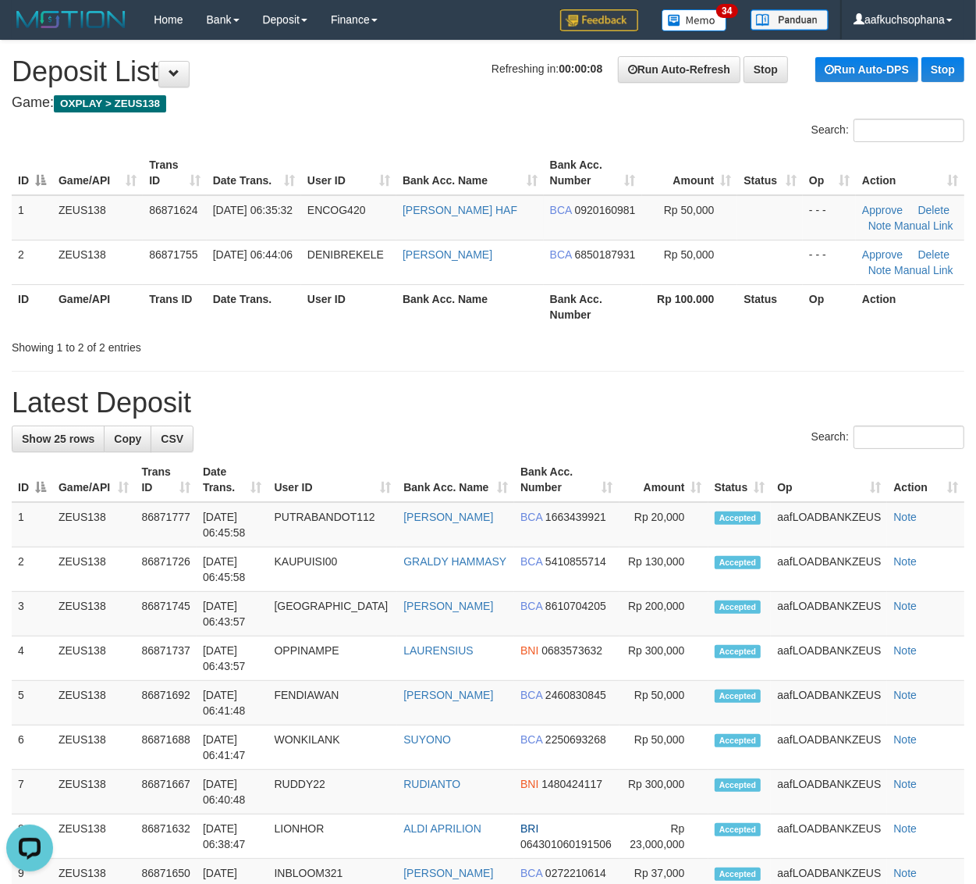
drag, startPoint x: 784, startPoint y: 337, endPoint x: 988, endPoint y: 437, distance: 226.9
click at [785, 338] on div "Showing 1 to 2 of 2 entries" at bounding box center [488, 344] width 976 height 22
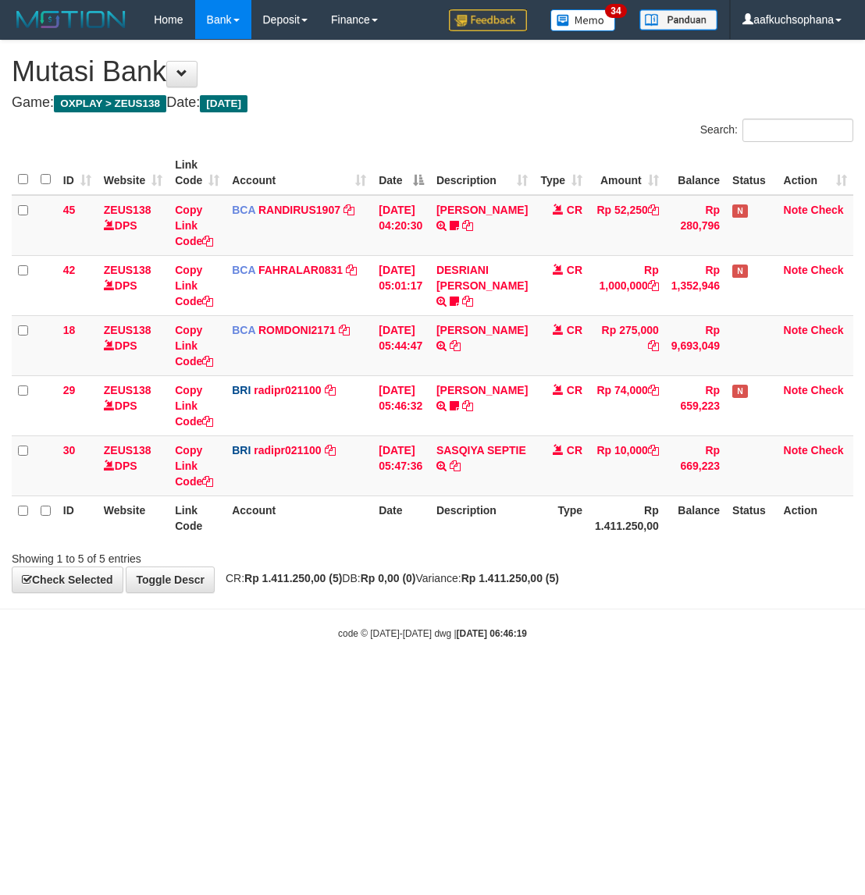
click at [295, 680] on html "Toggle navigation Home Bank Account List Load By Website Group [OXPLAY] ZEUS138…" at bounding box center [432, 340] width 865 height 680
drag, startPoint x: 223, startPoint y: 749, endPoint x: 243, endPoint y: 741, distance: 21.0
click at [230, 680] on html "Toggle navigation Home Bank Account List Load By Website Group [OXPLAY] ZEUS138…" at bounding box center [432, 340] width 865 height 680
click at [699, 680] on html "Toggle navigation Home Bank Account List Load By Website Group [OXPLAY] ZEUS138…" at bounding box center [432, 340] width 865 height 680
drag, startPoint x: 587, startPoint y: 656, endPoint x: 857, endPoint y: 541, distance: 293.7
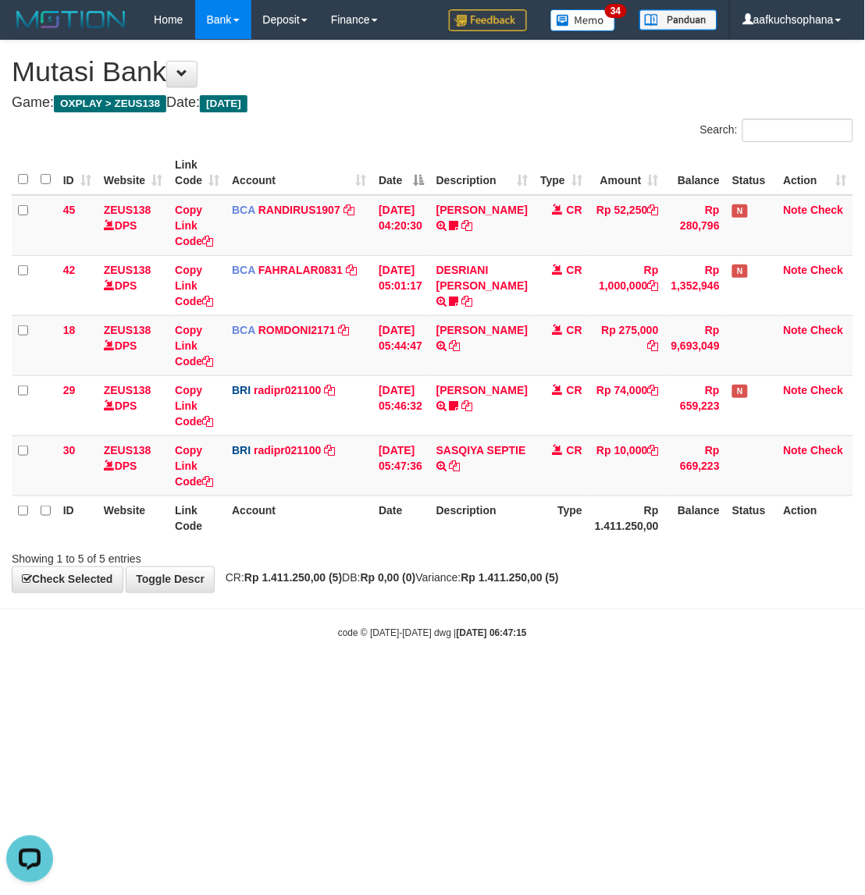
click at [587, 654] on body "Toggle navigation Home Bank Account List Load By Website Group [OXPLAY] ZEUS138…" at bounding box center [432, 340] width 865 height 680
click at [438, 677] on body "Toggle navigation Home Bank Account List Load By Website Group [OXPLAY] ZEUS138…" at bounding box center [432, 340] width 865 height 680
click at [260, 606] on body "Toggle navigation Home Bank Account List Load By Website Group [OXPLAY] ZEUS138…" at bounding box center [432, 340] width 865 height 680
click at [679, 645] on body "Toggle navigation Home Bank Account List Load By Website Group [OXPLAY] ZEUS138…" at bounding box center [432, 340] width 865 height 680
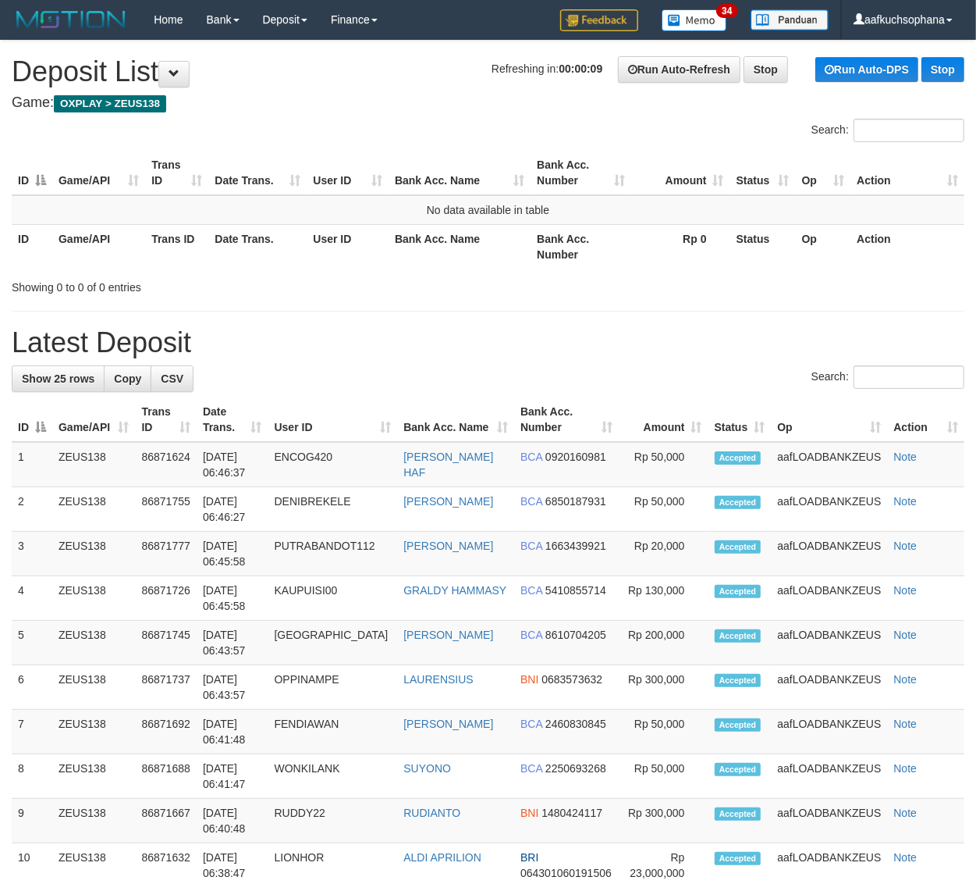
drag, startPoint x: 453, startPoint y: 351, endPoint x: 657, endPoint y: 386, distance: 206.7
click at [474, 357] on div "**********" at bounding box center [488, 850] width 976 height 1618
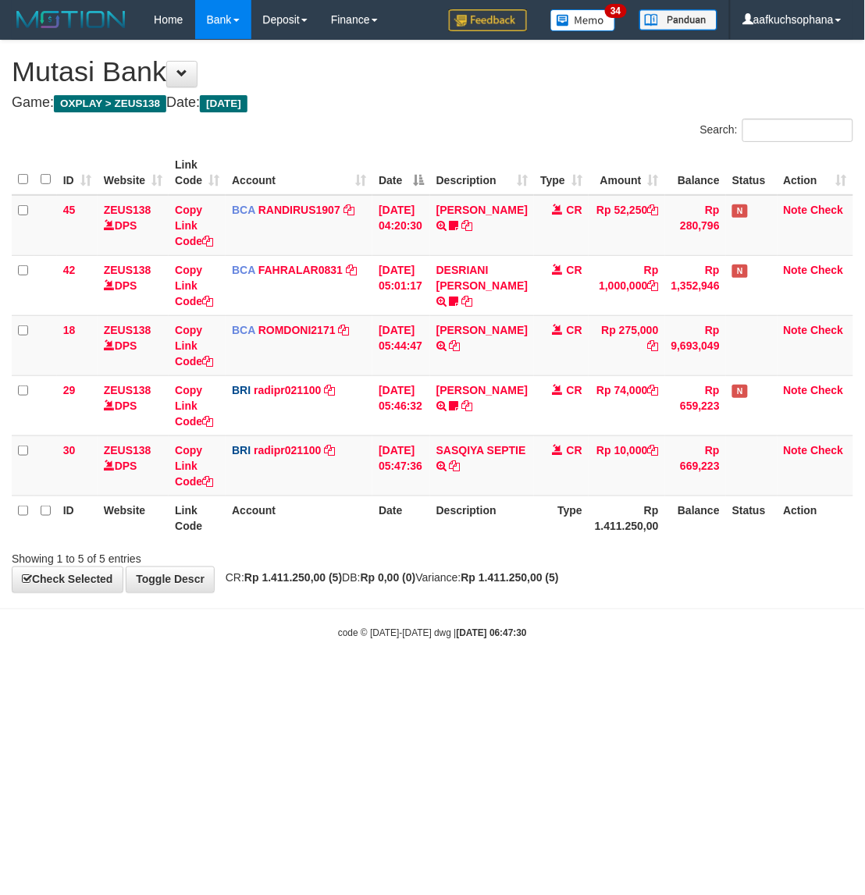
click at [566, 677] on body "Toggle navigation Home Bank Account List Load By Website Group [OXPLAY] ZEUS138…" at bounding box center [432, 340] width 865 height 680
click at [564, 673] on body "Toggle navigation Home Bank Account List Load By Website Group [OXPLAY] ZEUS138…" at bounding box center [432, 340] width 865 height 680
click at [704, 649] on body "Toggle navigation Home Bank Account List Load By Website Group [OXPLAY] ZEUS138…" at bounding box center [432, 340] width 865 height 680
click at [702, 649] on body "Toggle navigation Home Bank Account List Load By Website Group [OXPLAY] ZEUS138…" at bounding box center [432, 340] width 865 height 680
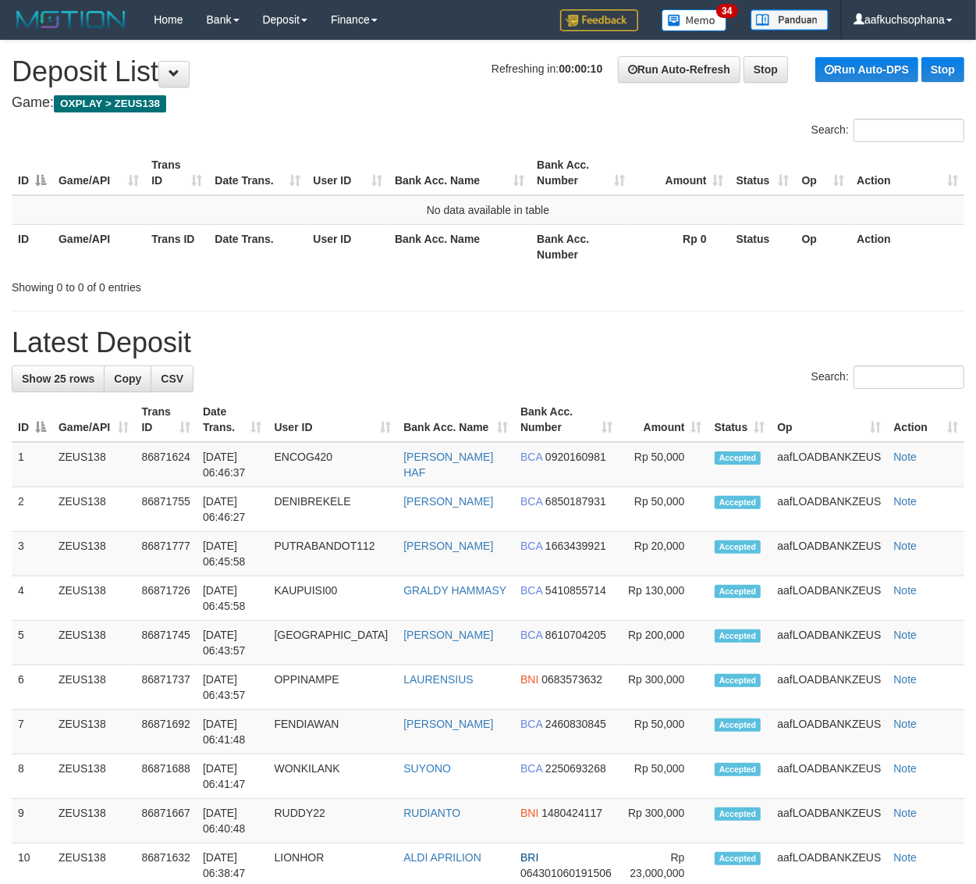
drag, startPoint x: 724, startPoint y: 329, endPoint x: 757, endPoint y: 336, distance: 33.5
click at [736, 330] on h1 "Latest Deposit" at bounding box center [488, 342] width 953 height 31
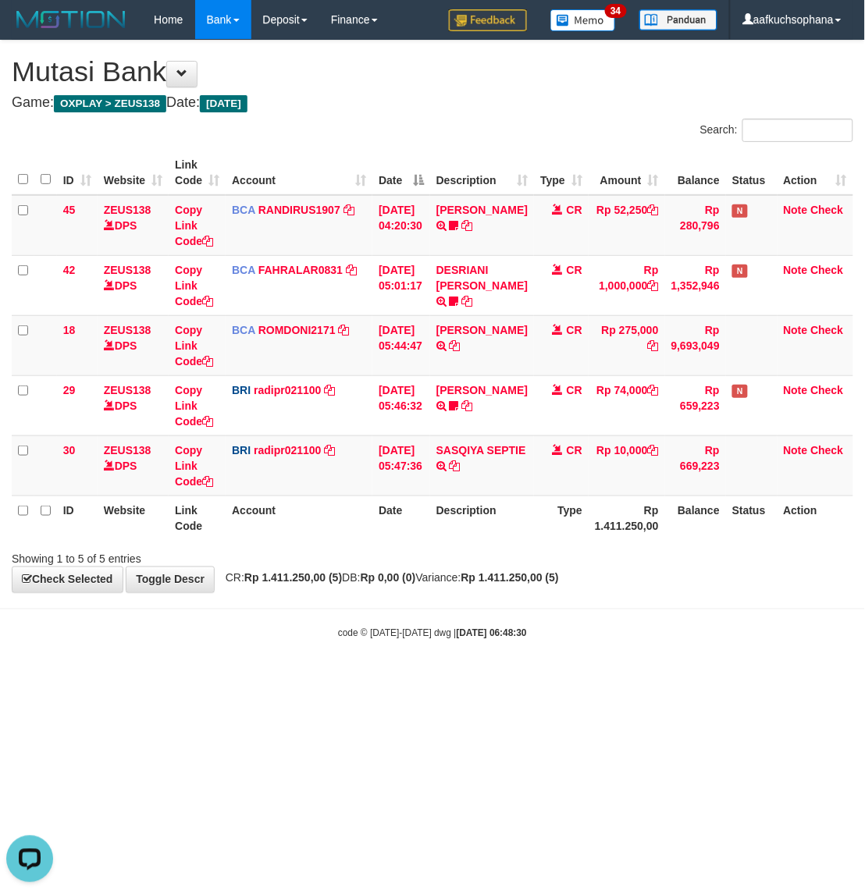
drag, startPoint x: 322, startPoint y: 696, endPoint x: 329, endPoint y: 689, distance: 9.4
click at [328, 680] on html "Toggle navigation Home Bank Account List Load By Website Group [OXPLAY] ZEUS138…" at bounding box center [432, 340] width 865 height 680
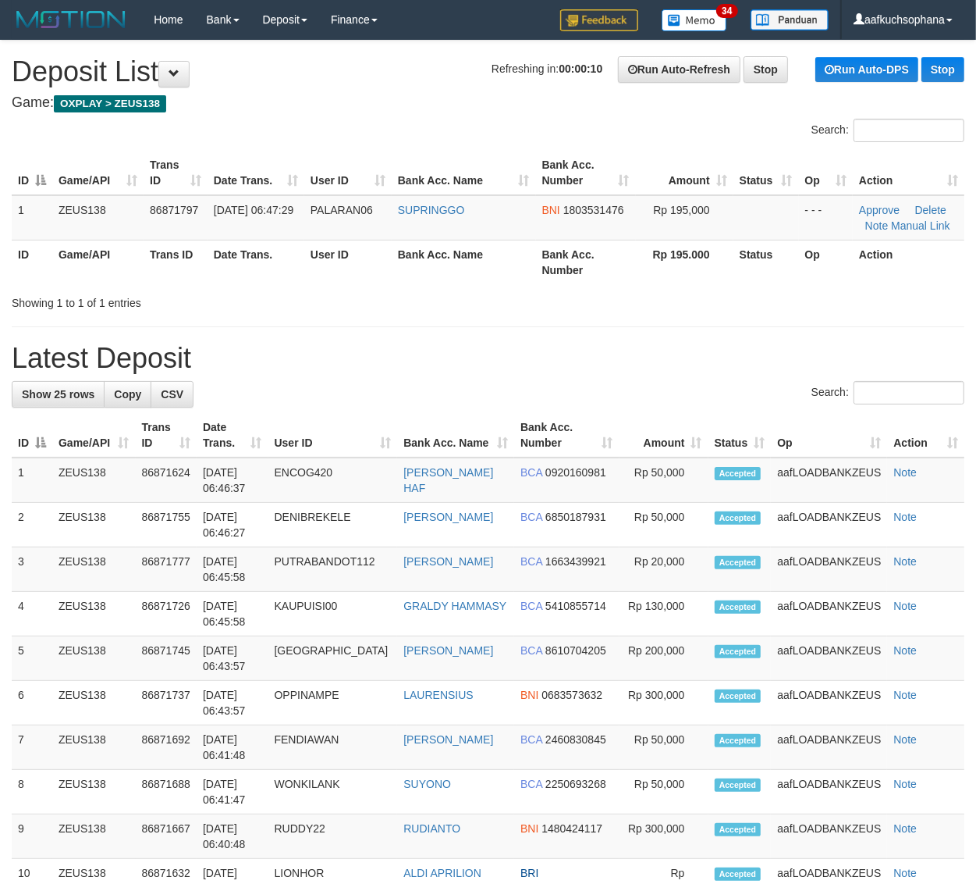
drag, startPoint x: 419, startPoint y: 345, endPoint x: 973, endPoint y: 540, distance: 587.5
click at [438, 352] on h1 "Latest Deposit" at bounding box center [488, 358] width 953 height 31
drag, startPoint x: 619, startPoint y: 333, endPoint x: 699, endPoint y: 347, distance: 81.6
click at [619, 333] on div "**********" at bounding box center [488, 858] width 976 height 1634
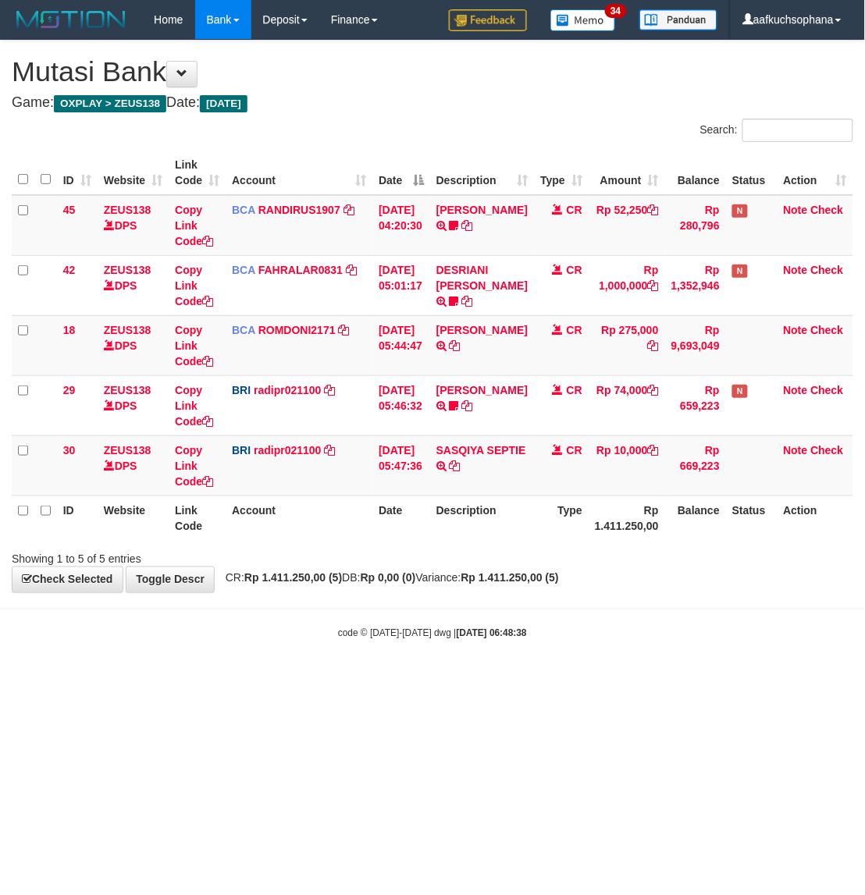
click at [457, 680] on html "Toggle navigation Home Bank Account List Load By Website Group [OXPLAY] ZEUS138…" at bounding box center [432, 340] width 865 height 680
click at [453, 680] on html "Toggle navigation Home Bank Account List Load By Website Group [OXPLAY] ZEUS138…" at bounding box center [432, 340] width 865 height 680
click at [342, 603] on body "Toggle navigation Home Bank Account List Load By Website Group [OXPLAY] ZEUS138…" at bounding box center [432, 340] width 865 height 680
drag, startPoint x: 503, startPoint y: 685, endPoint x: 566, endPoint y: 645, distance: 74.0
click at [544, 656] on html "Toggle navigation Home Bank Account List Load By Website Group [OXPLAY] ZEUS138…" at bounding box center [432, 340] width 865 height 680
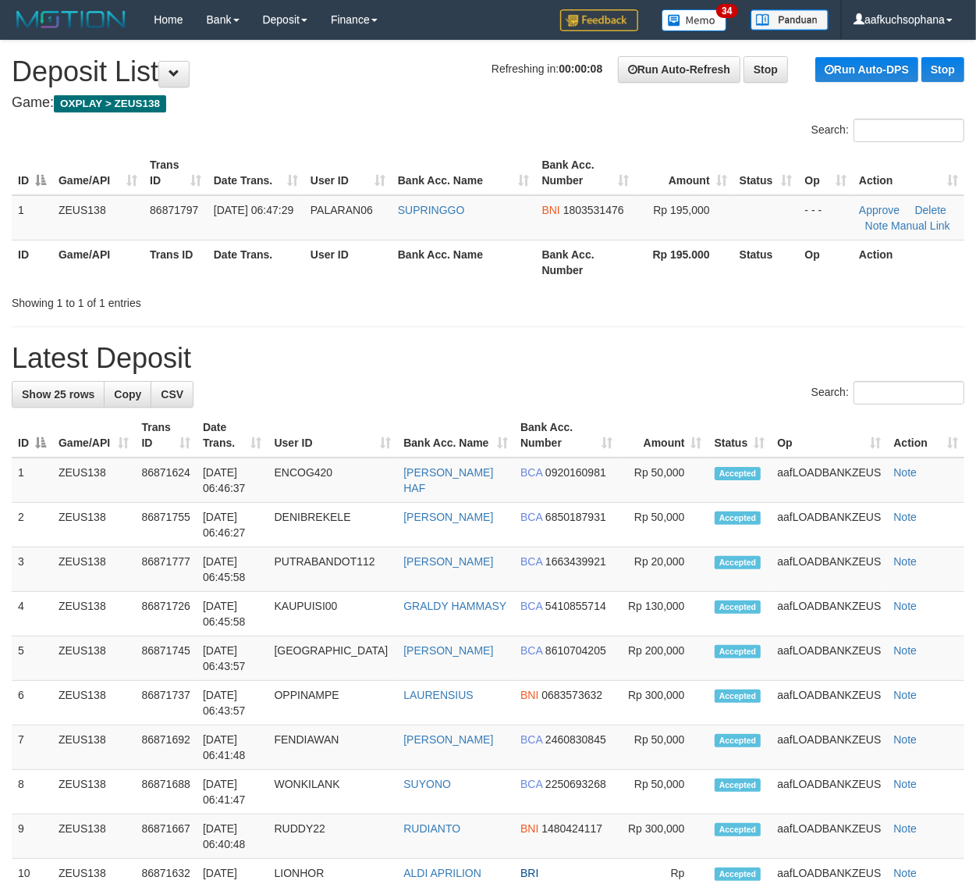
drag, startPoint x: 710, startPoint y: 349, endPoint x: 748, endPoint y: 349, distance: 37.5
click at [730, 349] on h1 "Latest Deposit" at bounding box center [488, 358] width 953 height 31
click at [560, 264] on th "Bank Acc. Number" at bounding box center [586, 262] width 100 height 44
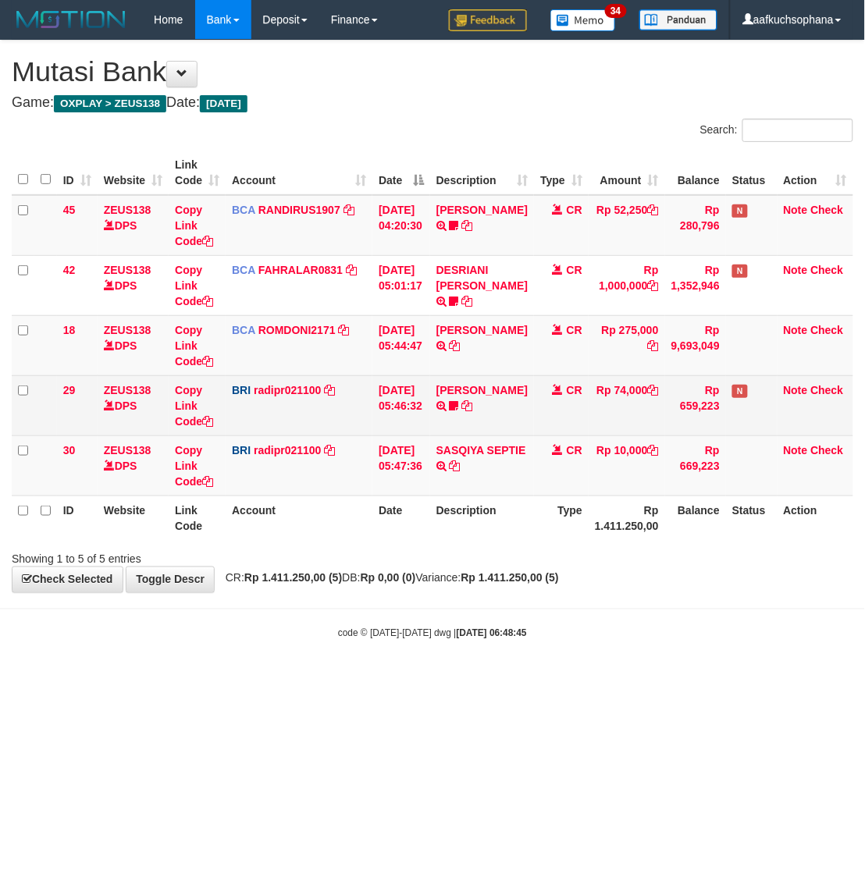
drag, startPoint x: 539, startPoint y: 528, endPoint x: 765, endPoint y: 421, distance: 249.6
click at [547, 532] on th "Type" at bounding box center [561, 518] width 55 height 44
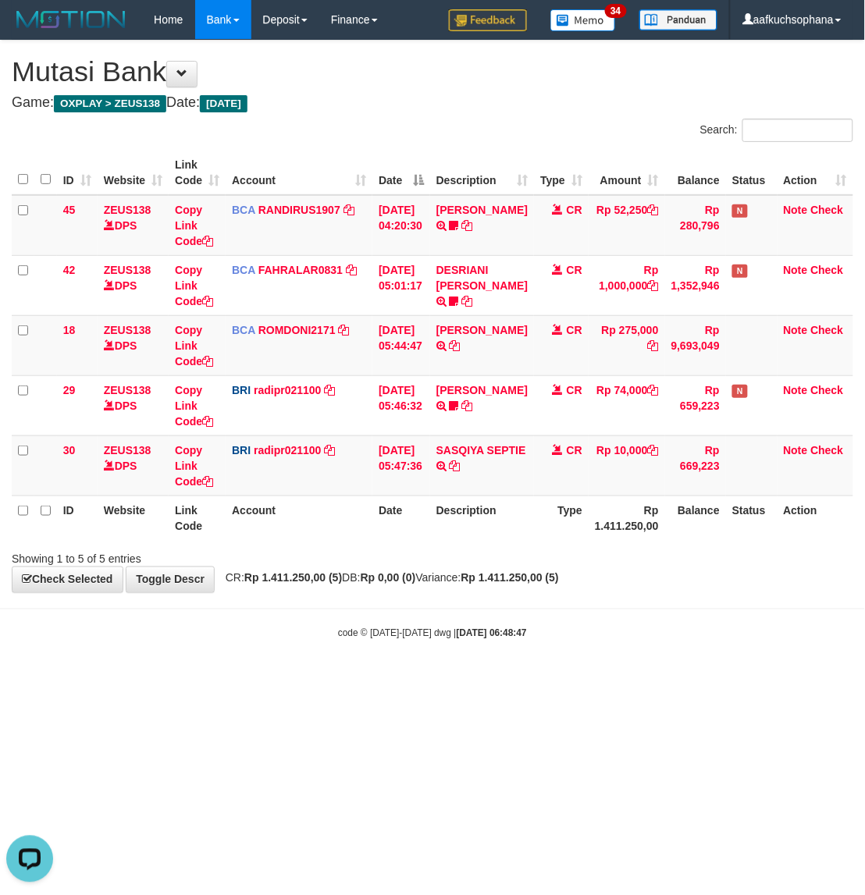
drag, startPoint x: 528, startPoint y: 704, endPoint x: 532, endPoint y: 695, distance: 9.4
click at [528, 680] on html "Toggle navigation Home Bank Account List Load By Website Group [OXPLAY] ZEUS138…" at bounding box center [432, 340] width 865 height 680
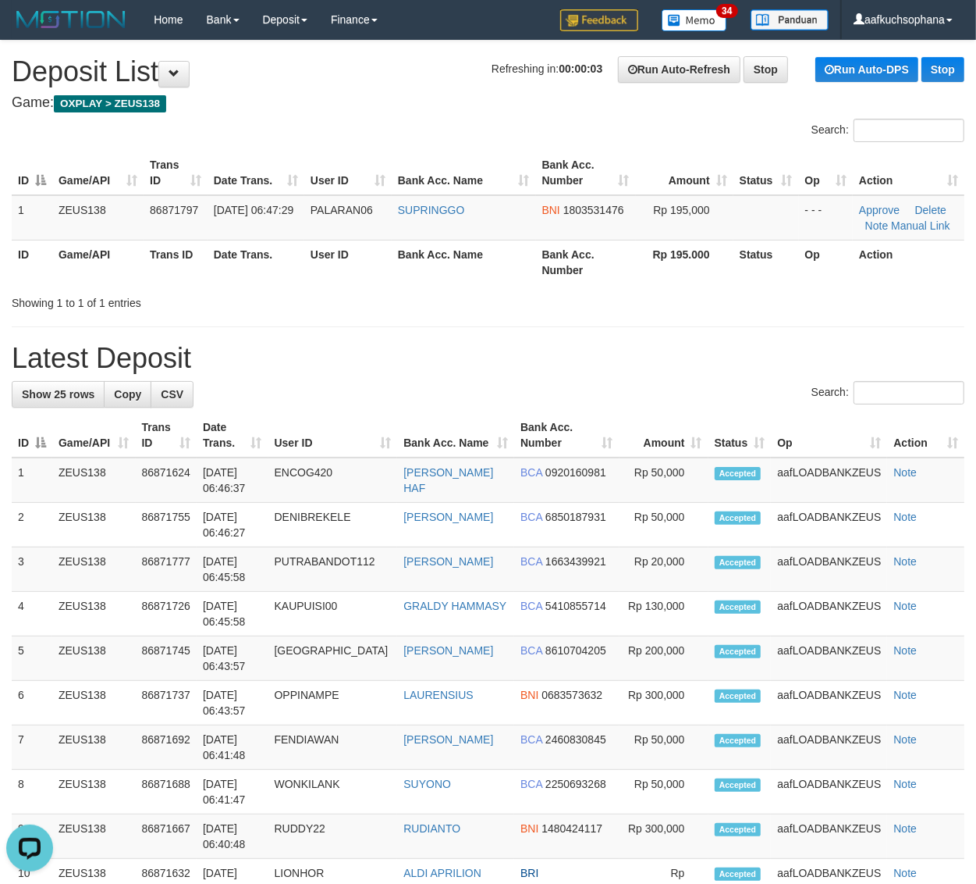
click at [739, 328] on div "**********" at bounding box center [488, 858] width 976 height 1634
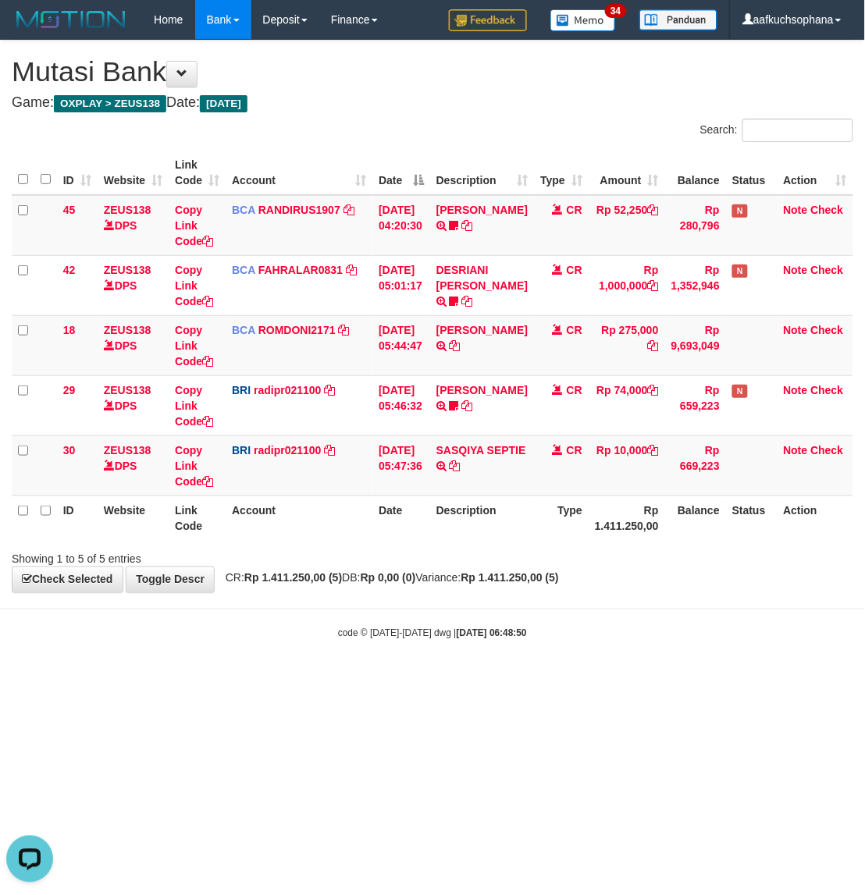
click at [618, 677] on html "Toggle navigation Home Bank Account List Load By Website Group [OXPLAY] ZEUS138…" at bounding box center [432, 340] width 865 height 680
click at [460, 680] on html "Toggle navigation Home Bank Account List Load By Website Group [OXPLAY] ZEUS138…" at bounding box center [432, 340] width 865 height 680
click at [476, 680] on html "Toggle navigation Home Bank Account List Load By Website Group [OXPLAY] ZEUS138…" at bounding box center [432, 340] width 865 height 680
click at [501, 621] on body "Toggle navigation Home Bank Account List Load By Website Group [OXPLAY] ZEUS138…" at bounding box center [432, 340] width 865 height 680
click at [669, 677] on body "Toggle navigation Home Bank Account List Load By Website Group [OXPLAY] ZEUS138…" at bounding box center [432, 340] width 865 height 680
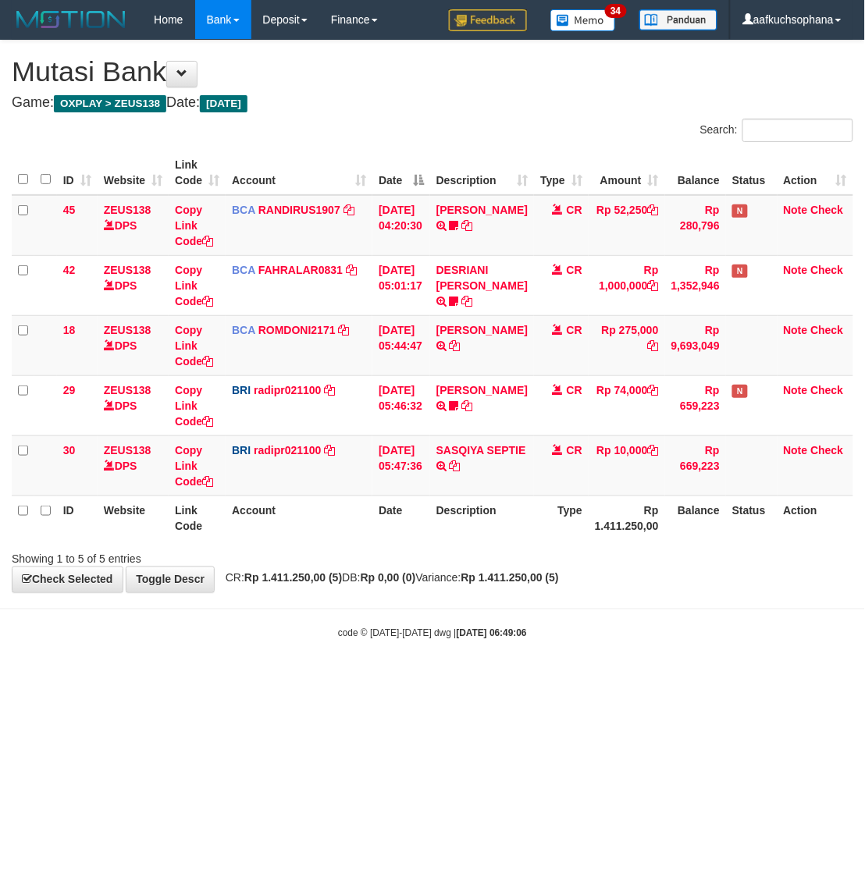
drag, startPoint x: 660, startPoint y: 710, endPoint x: 864, endPoint y: 592, distance: 235.7
click at [660, 680] on html "Toggle navigation Home Bank Account List Load By Website Group [OXPLAY] ZEUS138…" at bounding box center [432, 340] width 865 height 680
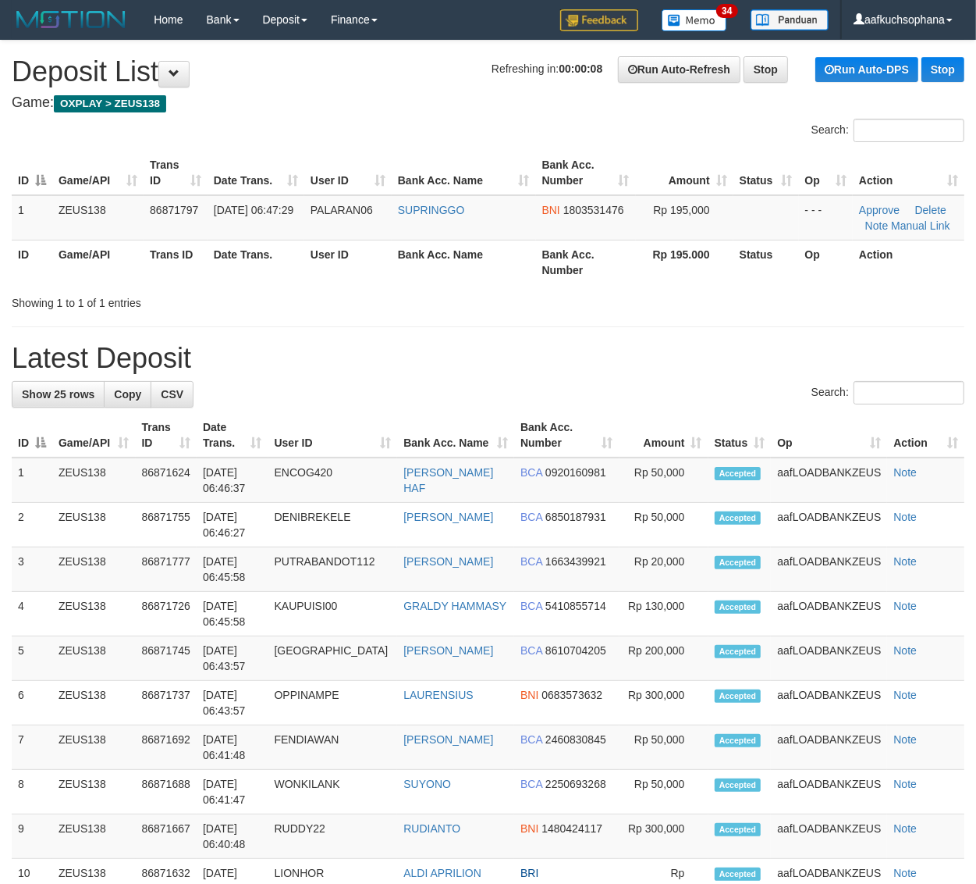
drag, startPoint x: 781, startPoint y: 318, endPoint x: 985, endPoint y: 336, distance: 205.3
click at [802, 320] on div "**********" at bounding box center [488, 858] width 976 height 1634
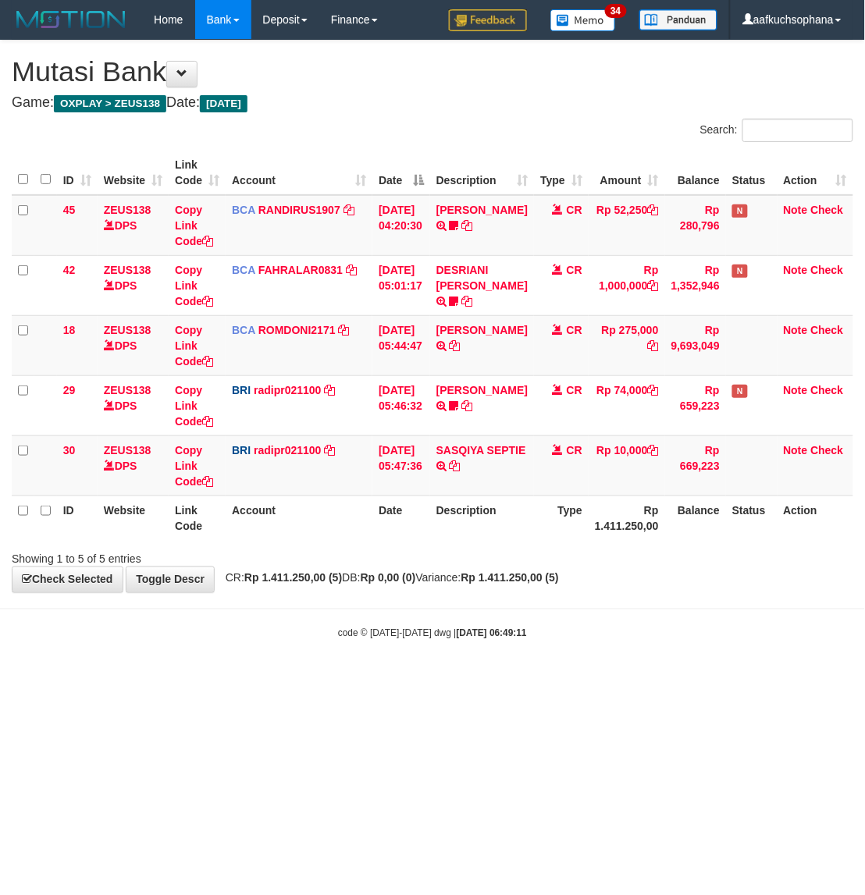
drag, startPoint x: 235, startPoint y: 746, endPoint x: 101, endPoint y: 521, distance: 262.1
click at [239, 680] on html "Toggle navigation Home Bank Account List Load By Website Group [OXPLAY] ZEUS138…" at bounding box center [432, 340] width 865 height 680
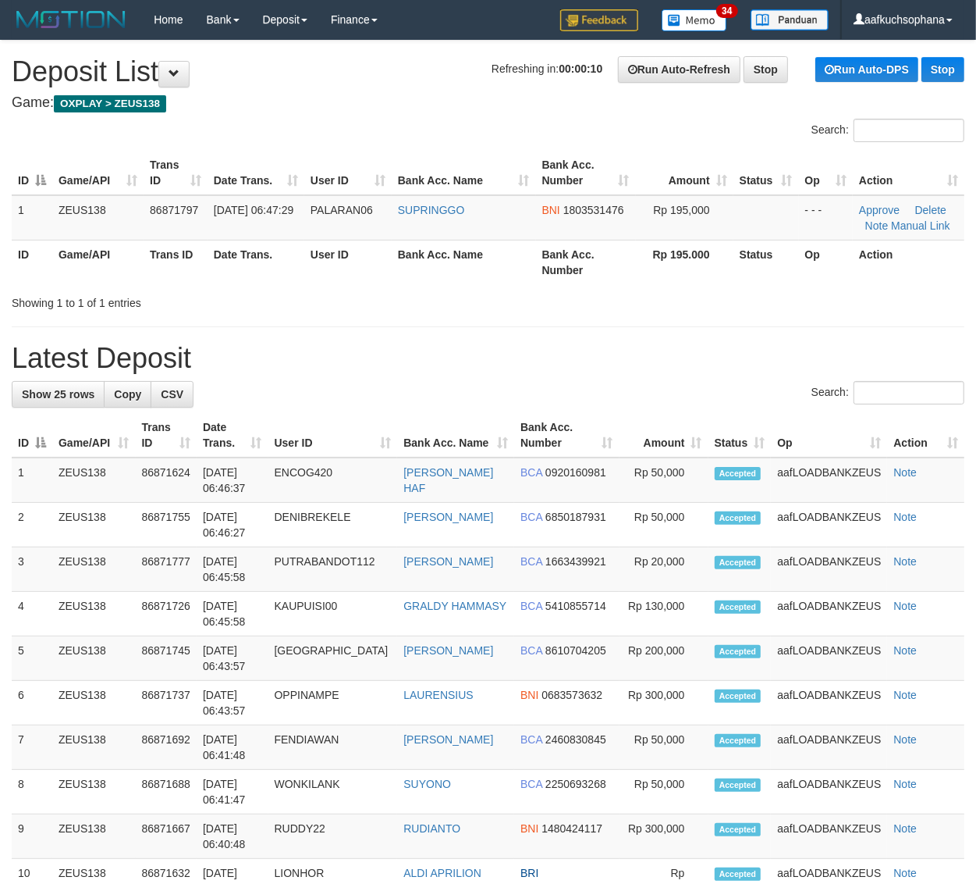
drag, startPoint x: 784, startPoint y: 313, endPoint x: 836, endPoint y: 322, distance: 52.2
click at [786, 313] on div "**********" at bounding box center [488, 858] width 976 height 1634
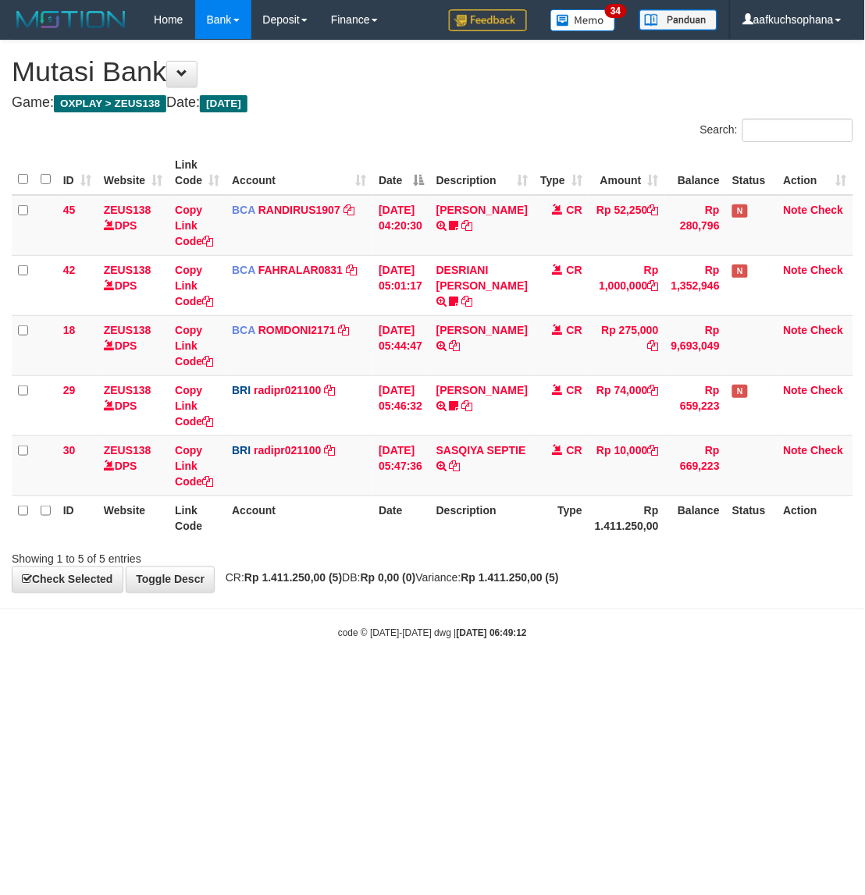
drag, startPoint x: 532, startPoint y: 626, endPoint x: 754, endPoint y: 498, distance: 256.6
click at [539, 623] on body "Toggle navigation Home Bank Account List Load By Website Group [OXPLAY] ZEUS138…" at bounding box center [432, 340] width 865 height 680
drag, startPoint x: 481, startPoint y: 657, endPoint x: 490, endPoint y: 653, distance: 10.1
click at [482, 657] on body "Toggle navigation Home Bank Account List Load By Website Group [OXPLAY] ZEUS138…" at bounding box center [432, 340] width 865 height 680
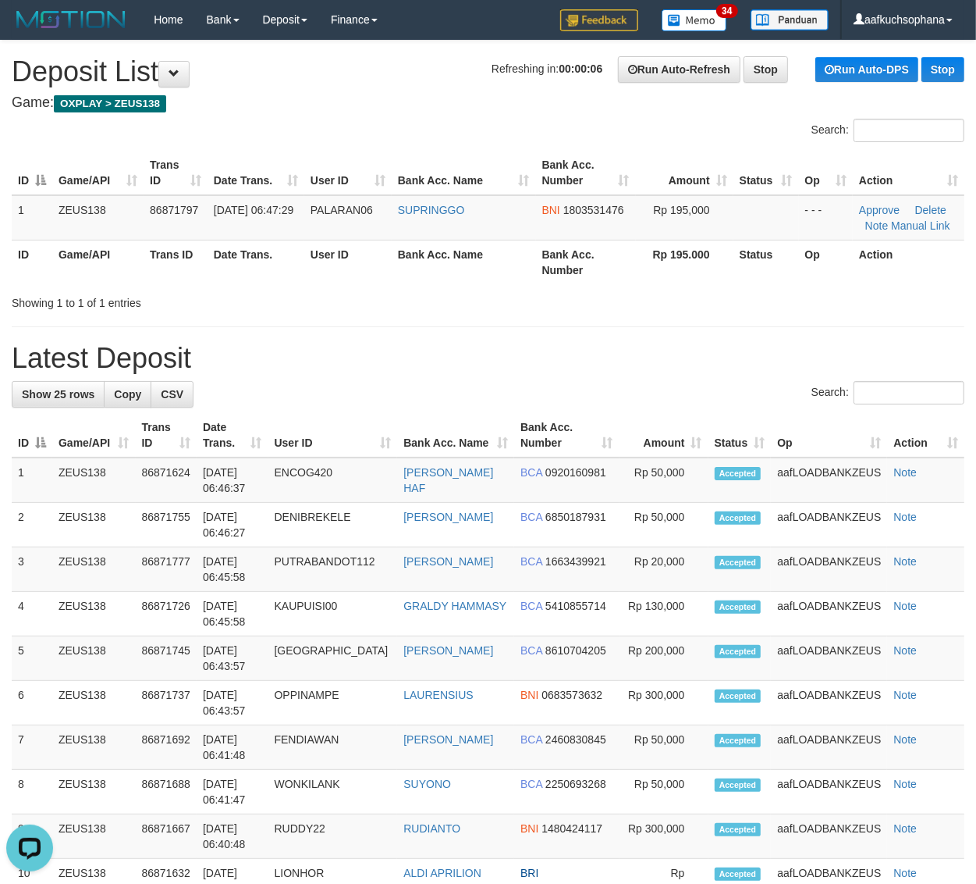
click at [765, 322] on div "**********" at bounding box center [488, 858] width 976 height 1634
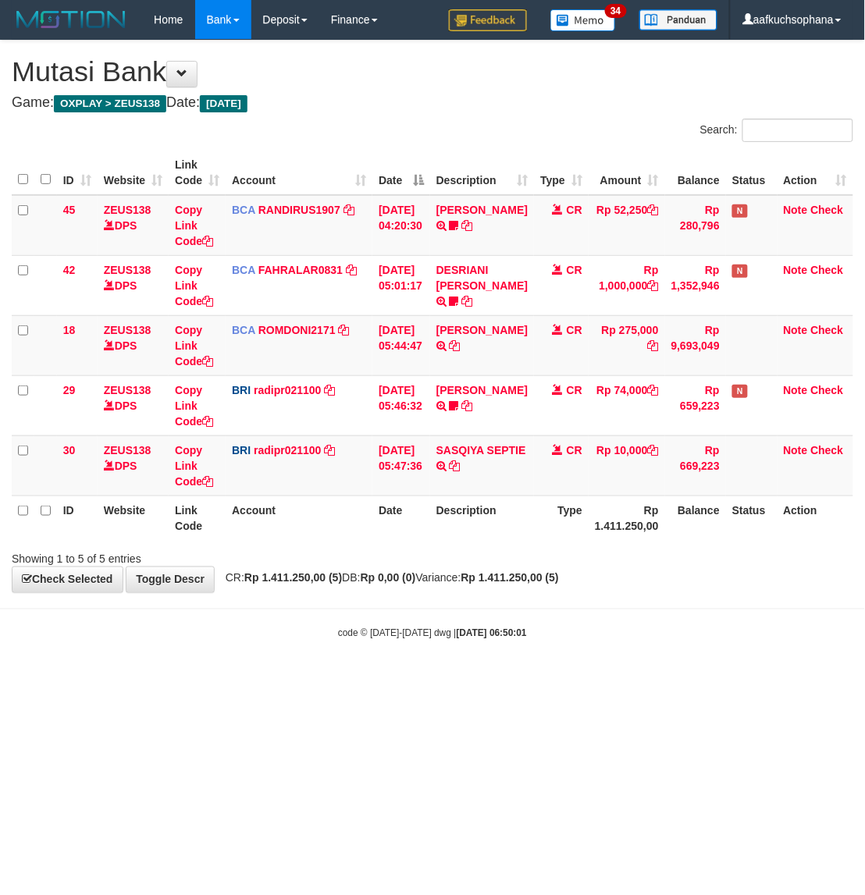
click at [610, 680] on html "Toggle navigation Home Bank Account List Load By Website Group [OXPLAY] ZEUS138…" at bounding box center [432, 340] width 865 height 680
drag, startPoint x: 560, startPoint y: 699, endPoint x: 500, endPoint y: 648, distance: 78.6
click at [556, 680] on html "Toggle navigation Home Bank Account List Load By Website Group [OXPLAY] ZEUS138…" at bounding box center [432, 340] width 865 height 680
click at [449, 680] on html "Toggle navigation Home Bank Account List Load By Website Group [OXPLAY] ZEUS138…" at bounding box center [432, 340] width 865 height 680
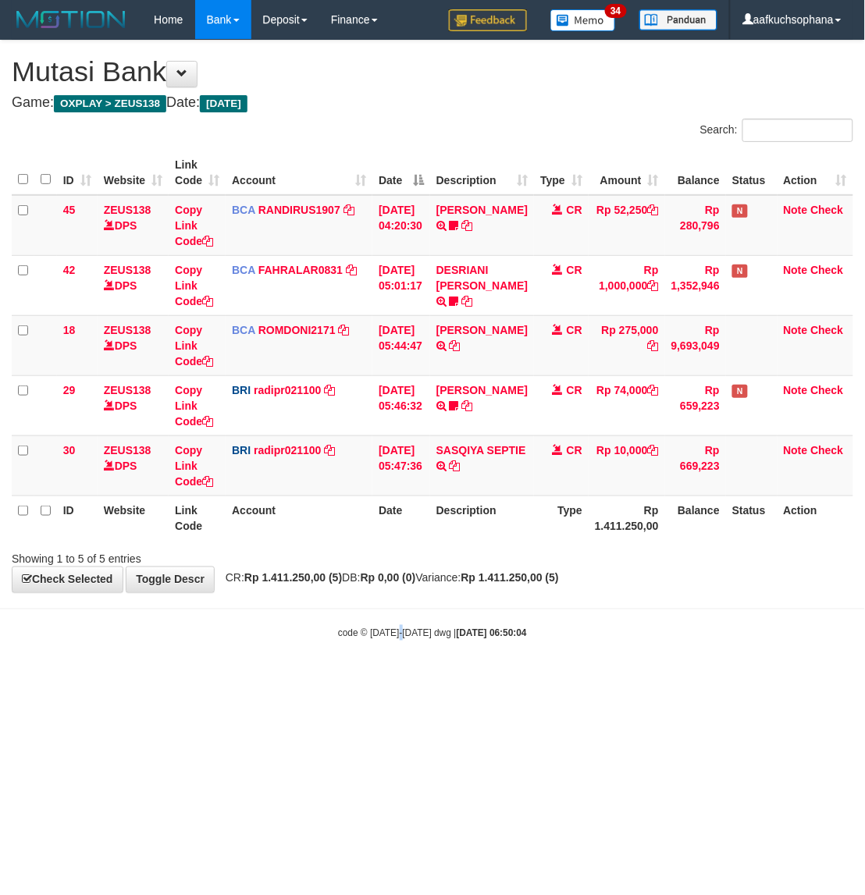
click at [404, 668] on body "Toggle navigation Home Bank Account List Load By Website Group [OXPLAY] ZEUS138…" at bounding box center [432, 340] width 865 height 680
drag, startPoint x: 411, startPoint y: 705, endPoint x: 436, endPoint y: 701, distance: 24.5
click at [416, 680] on html "Toggle navigation Home Bank Account List Load By Website Group [OXPLAY] ZEUS138…" at bounding box center [432, 340] width 865 height 680
click at [321, 680] on html "Toggle navigation Home Bank Account List Load By Website Group [OXPLAY] ZEUS138…" at bounding box center [432, 340] width 865 height 680
drag, startPoint x: 589, startPoint y: 642, endPoint x: 860, endPoint y: 427, distance: 345.6
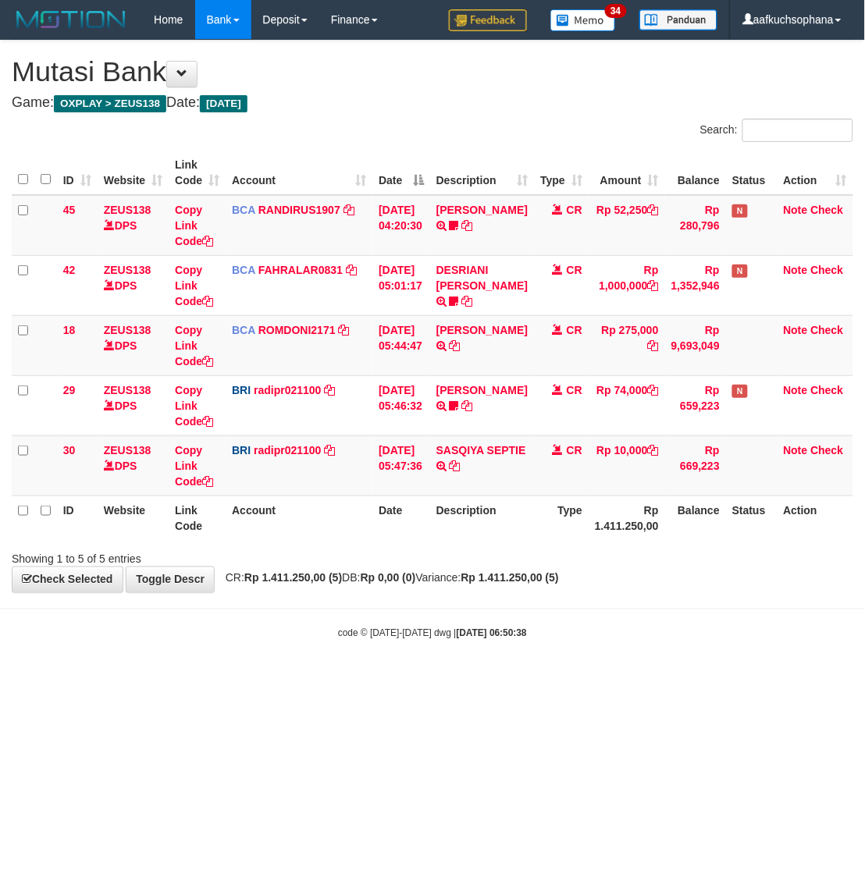
click at [596, 638] on div "code © [DATE]-[DATE] dwg | [DATE] 06:50:38" at bounding box center [432, 633] width 865 height 16
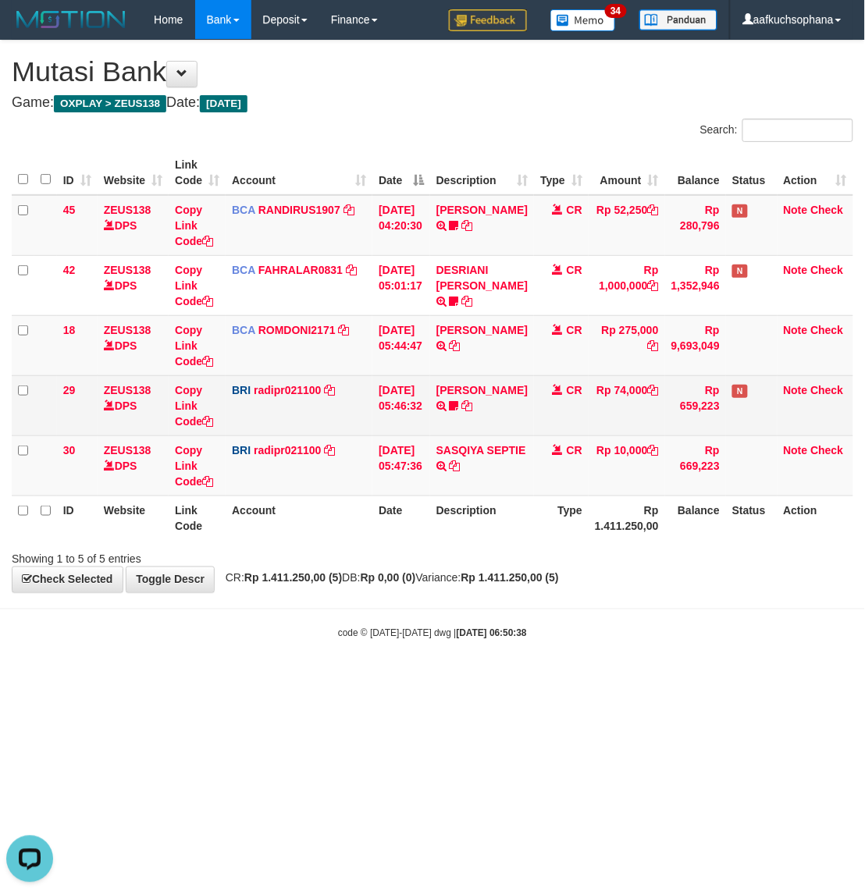
drag, startPoint x: 611, startPoint y: 692, endPoint x: 155, endPoint y: 377, distance: 554.9
click at [607, 673] on html "Toggle navigation Home Bank Account List Load By Website Group [OXPLAY] ZEUS138…" at bounding box center [432, 340] width 865 height 680
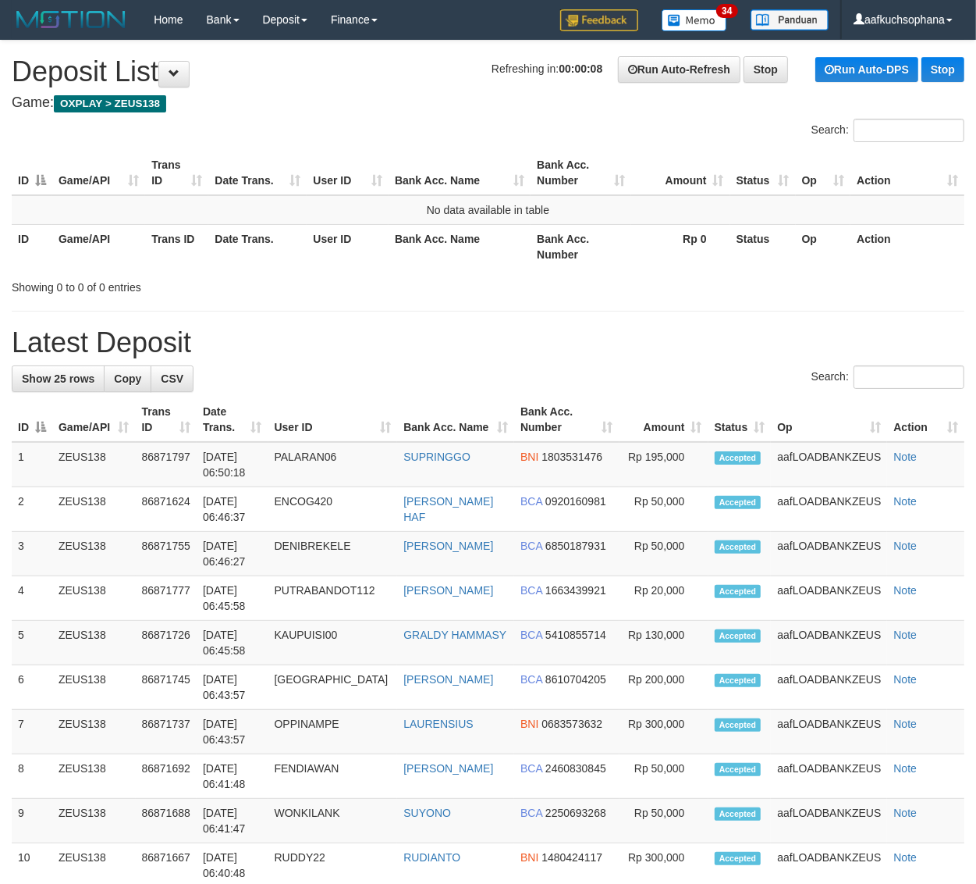
click at [769, 295] on div "**********" at bounding box center [488, 850] width 976 height 1618
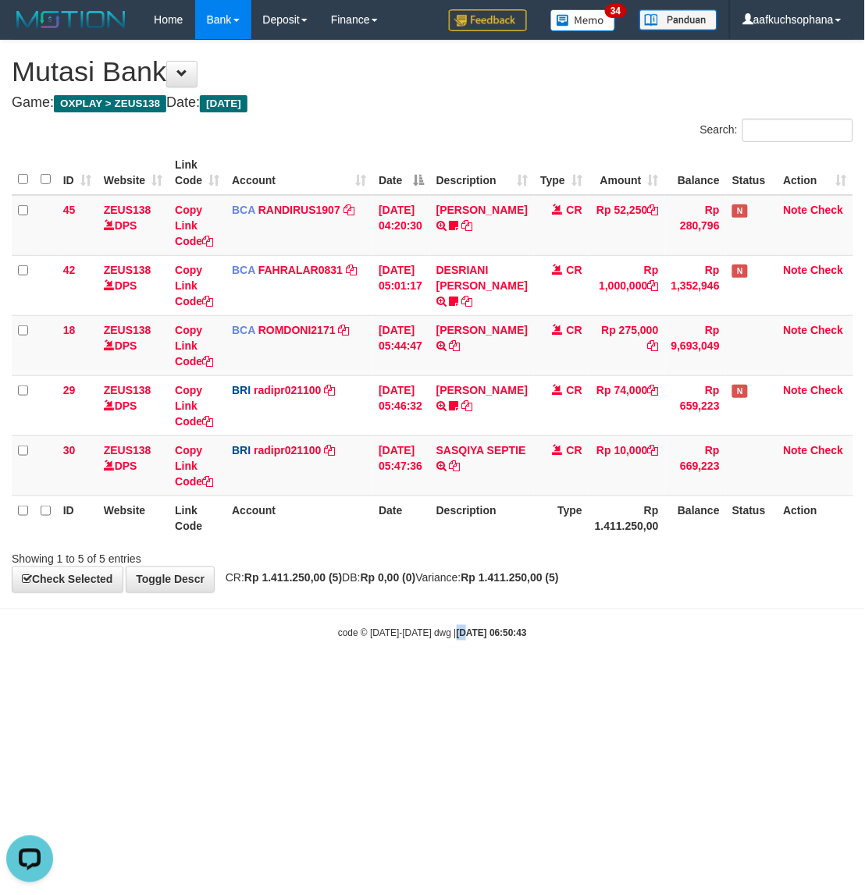
drag, startPoint x: 443, startPoint y: 656, endPoint x: 559, endPoint y: 570, distance: 143.9
click at [443, 656] on body "Toggle navigation Home Bank Account List Load By Website Group [OXPLAY] ZEUS138…" at bounding box center [432, 340] width 865 height 680
click at [400, 680] on html "Toggle navigation Home Bank Account List Load By Website Group [OXPLAY] ZEUS138…" at bounding box center [432, 340] width 865 height 680
click at [416, 680] on html "Toggle navigation Home Bank Account List Load By Website Group [OXPLAY] ZEUS138…" at bounding box center [432, 340] width 865 height 680
click at [649, 572] on div "**********" at bounding box center [432, 317] width 865 height 552
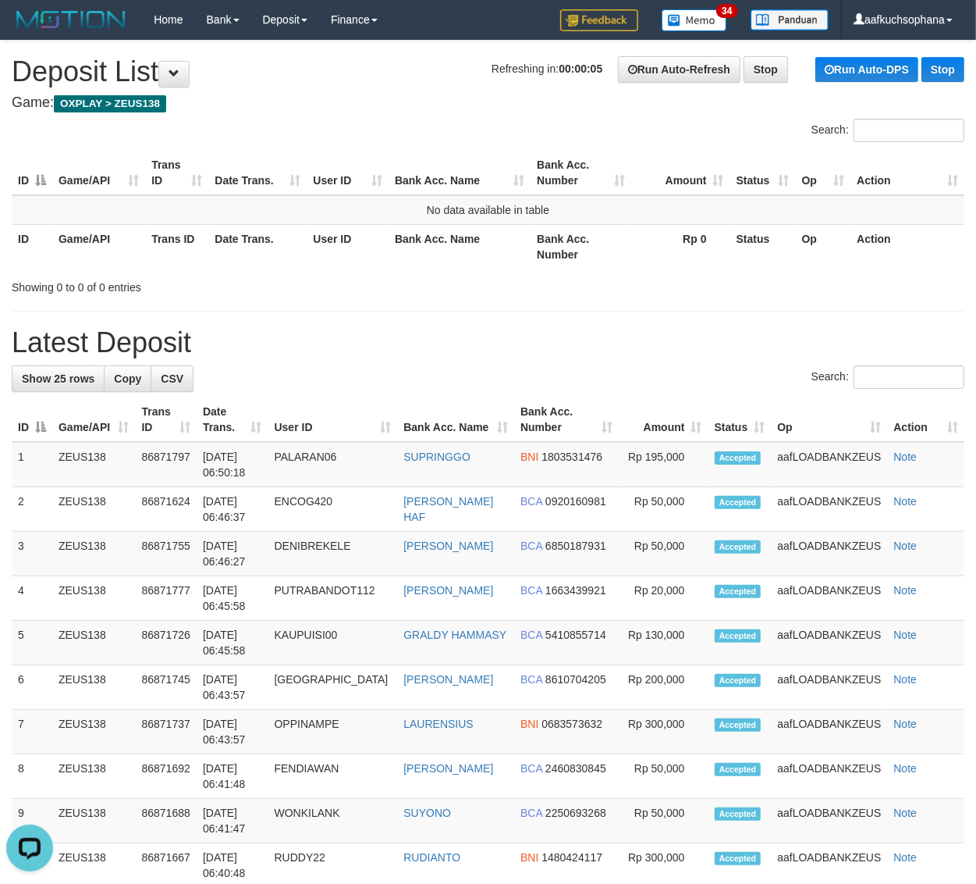
drag, startPoint x: 717, startPoint y: 313, endPoint x: 734, endPoint y: 316, distance: 18.2
click at [720, 313] on div "**********" at bounding box center [488, 850] width 976 height 1618
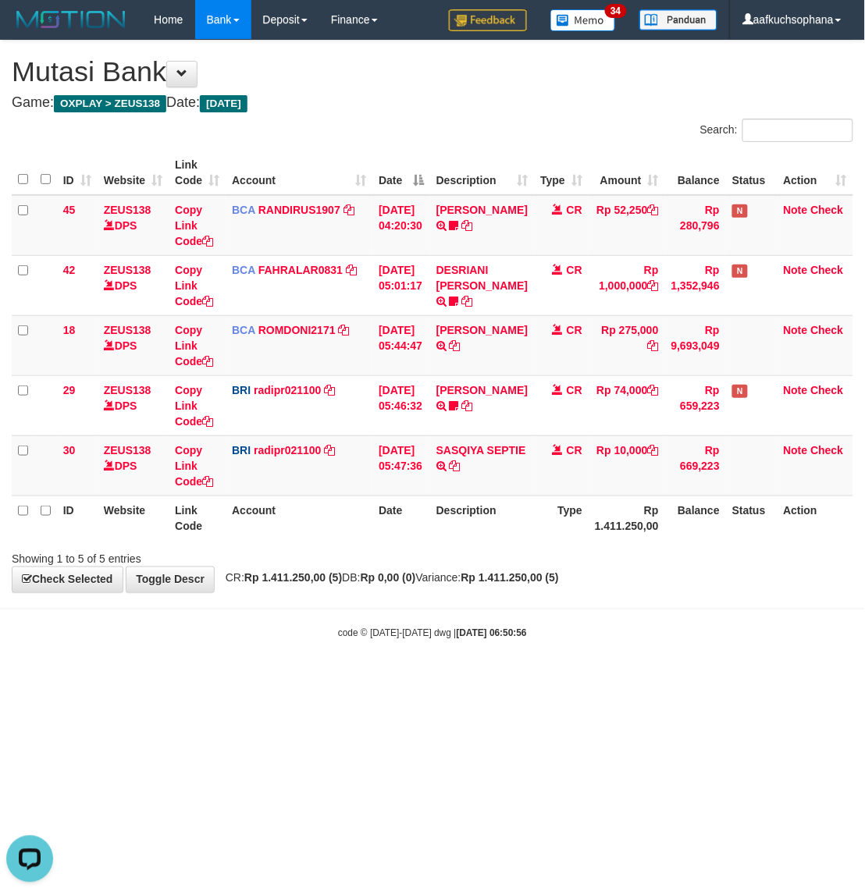
click at [457, 680] on html "Toggle navigation Home Bank Account List Load By Website Group [OXPLAY] ZEUS138…" at bounding box center [432, 340] width 865 height 680
drag, startPoint x: 443, startPoint y: 784, endPoint x: 363, endPoint y: 771, distance: 80.7
click at [437, 680] on html "Toggle navigation Home Bank Account List Load By Website Group [OXPLAY] ZEUS138…" at bounding box center [432, 340] width 865 height 680
click at [445, 680] on html "Toggle navigation Home Bank Account List Load By Website Group [OXPLAY] ZEUS138…" at bounding box center [432, 340] width 865 height 680
drag, startPoint x: 445, startPoint y: 716, endPoint x: 0, endPoint y: 361, distance: 568.8
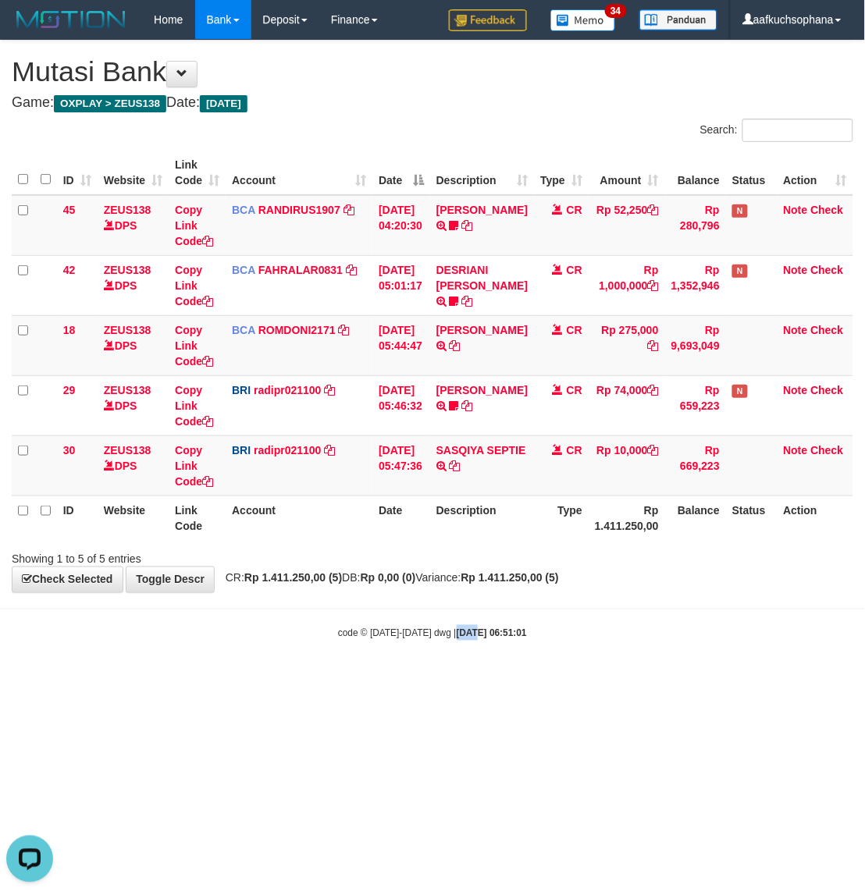
click at [441, 680] on html "Toggle navigation Home Bank Account List Load By Website Group [OXPLAY] ZEUS138…" at bounding box center [432, 340] width 865 height 680
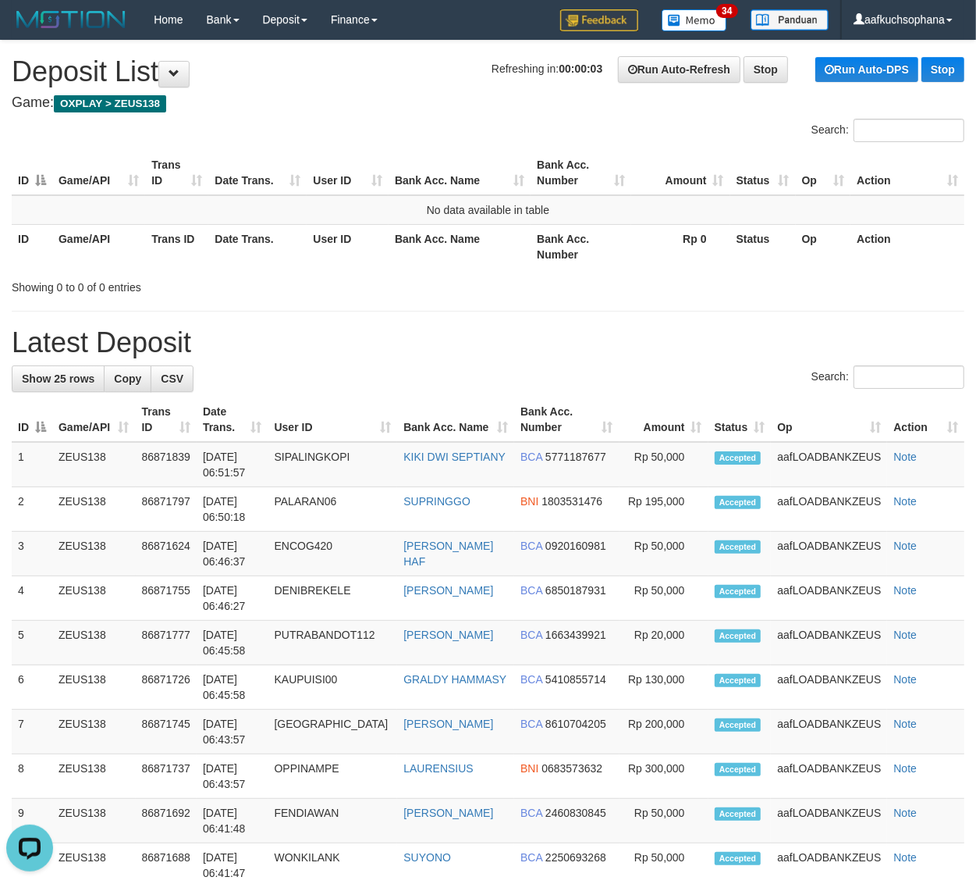
click at [635, 285] on div "Showing 0 to 0 of 0 entries" at bounding box center [488, 284] width 976 height 22
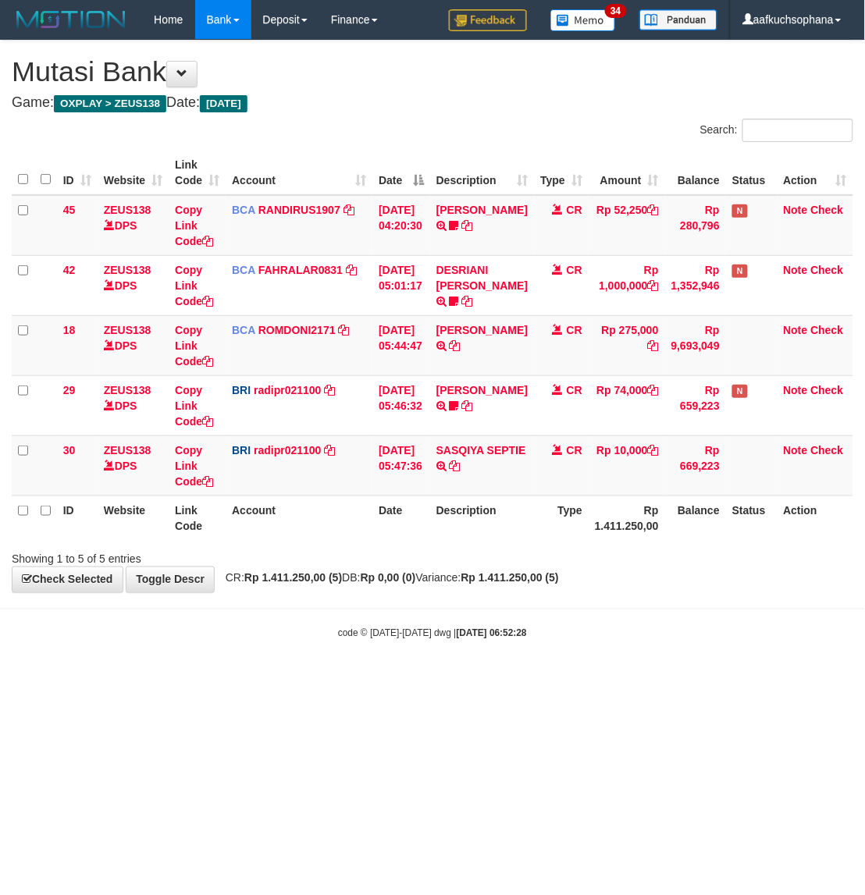
click at [591, 670] on body "Toggle navigation Home Bank Account List Load By Website Group [OXPLAY] ZEUS138…" at bounding box center [432, 340] width 865 height 680
click at [443, 680] on html "Toggle navigation Home Bank Account List Load By Website Group [OXPLAY] ZEUS138…" at bounding box center [432, 340] width 865 height 680
click at [461, 680] on html "Toggle navigation Home Bank Account List Load By Website Group [OXPLAY] ZEUS138…" at bounding box center [432, 340] width 865 height 680
drag, startPoint x: 462, startPoint y: 735, endPoint x: 321, endPoint y: 547, distance: 235.2
click at [472, 680] on html "Toggle navigation Home Bank Account List Load By Website Group [OXPLAY] ZEUS138…" at bounding box center [432, 340] width 865 height 680
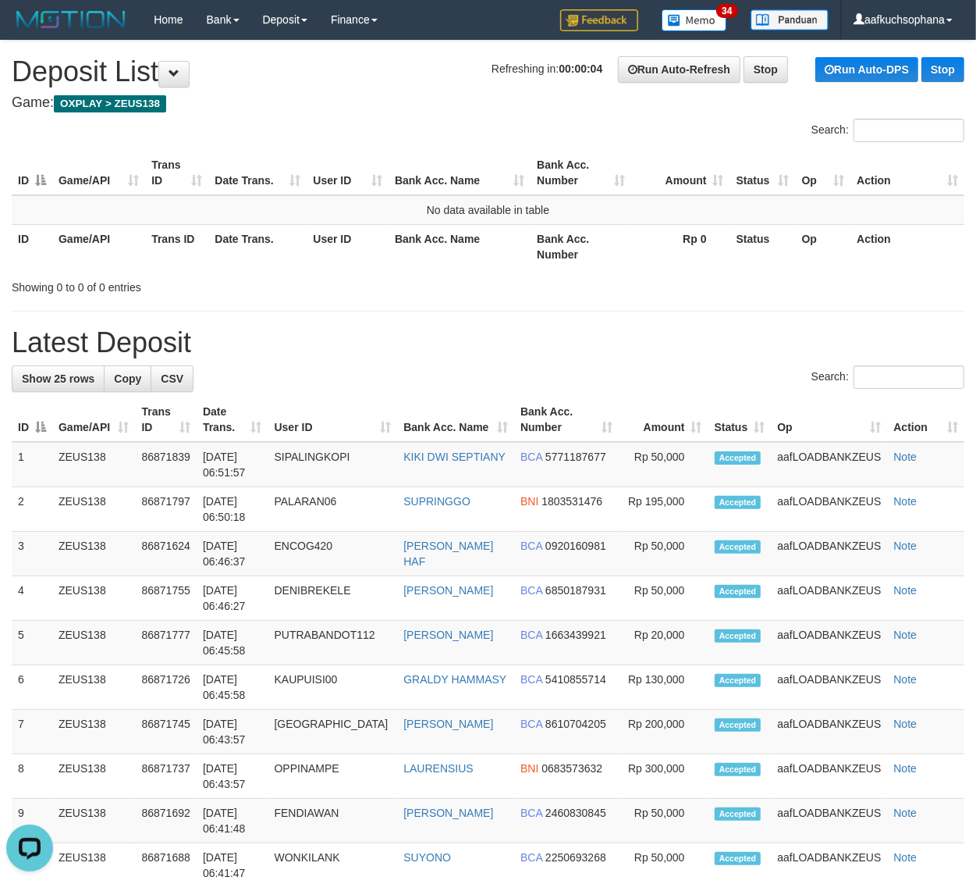
drag, startPoint x: 751, startPoint y: 283, endPoint x: 990, endPoint y: 394, distance: 263.3
click at [752, 283] on div "Showing 0 to 0 of 0 entries" at bounding box center [488, 284] width 976 height 22
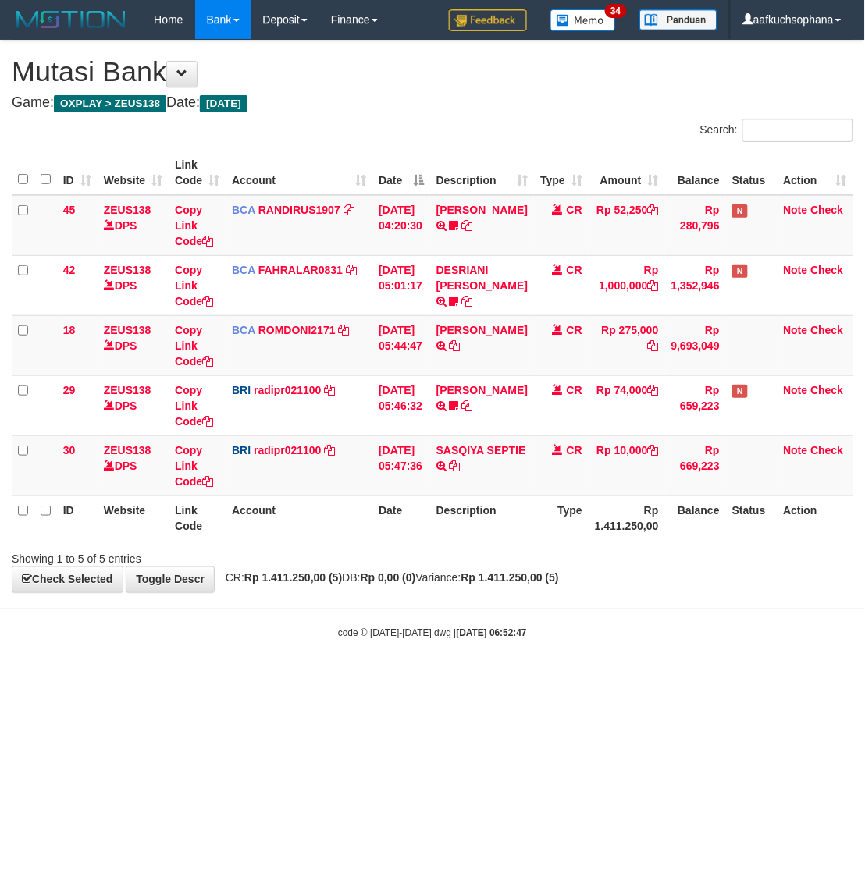
drag, startPoint x: 618, startPoint y: 669, endPoint x: 584, endPoint y: 636, distance: 47.5
click at [619, 669] on body "Toggle navigation Home Bank Account List Load By Website Group [OXPLAY] ZEUS138…" at bounding box center [432, 340] width 865 height 680
drag, startPoint x: 421, startPoint y: 653, endPoint x: 856, endPoint y: 453, distance: 478.5
click at [431, 641] on body "Toggle navigation Home Bank Account List Load By Website Group [OXPLAY] ZEUS138…" at bounding box center [432, 340] width 865 height 680
click at [583, 680] on html "Toggle navigation Home Bank Account List Load By Website Group [OXPLAY] ZEUS138…" at bounding box center [432, 340] width 865 height 680
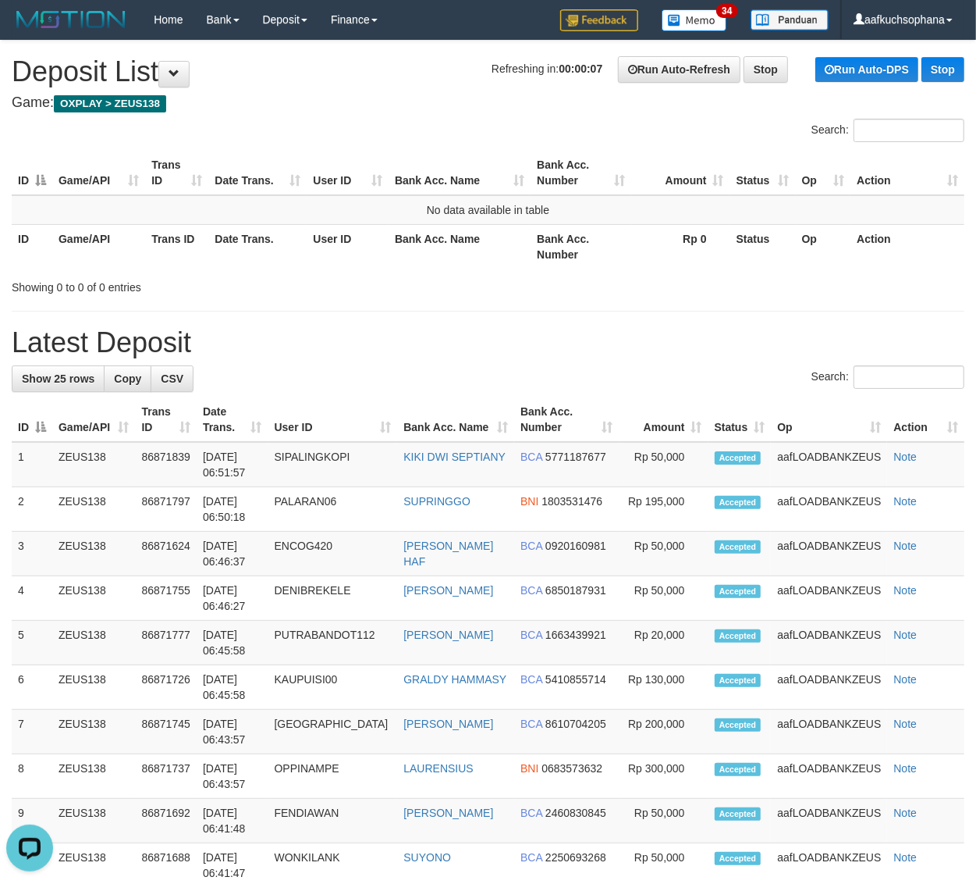
drag, startPoint x: 603, startPoint y: 295, endPoint x: 717, endPoint y: 336, distance: 121.0
click at [603, 295] on div "**********" at bounding box center [488, 850] width 976 height 1618
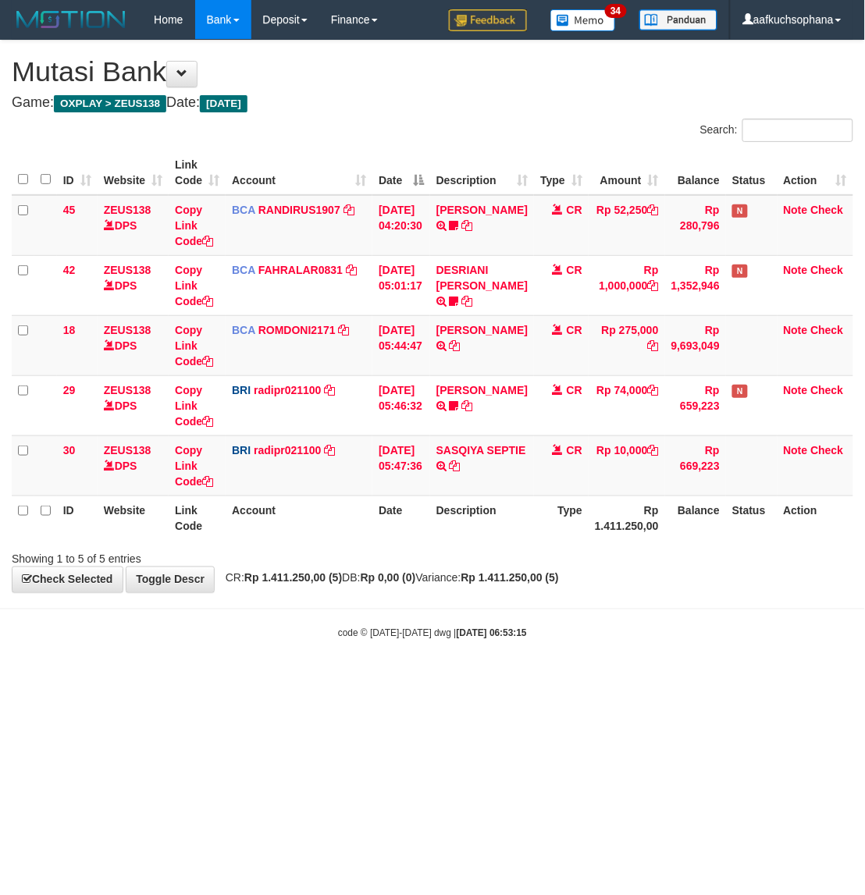
click at [259, 613] on body "Toggle navigation Home Bank Account List Load By Website Group [OXPLAY] ZEUS138…" at bounding box center [432, 340] width 865 height 680
click at [539, 680] on html "Toggle navigation Home Bank Account List Load By Website Group [OXPLAY] ZEUS138…" at bounding box center [432, 340] width 865 height 680
click at [585, 677] on html "Toggle navigation Home Bank Account List Load By Website Group [OXPLAY] ZEUS138…" at bounding box center [432, 340] width 865 height 680
drag, startPoint x: 607, startPoint y: 631, endPoint x: 859, endPoint y: 454, distance: 307.7
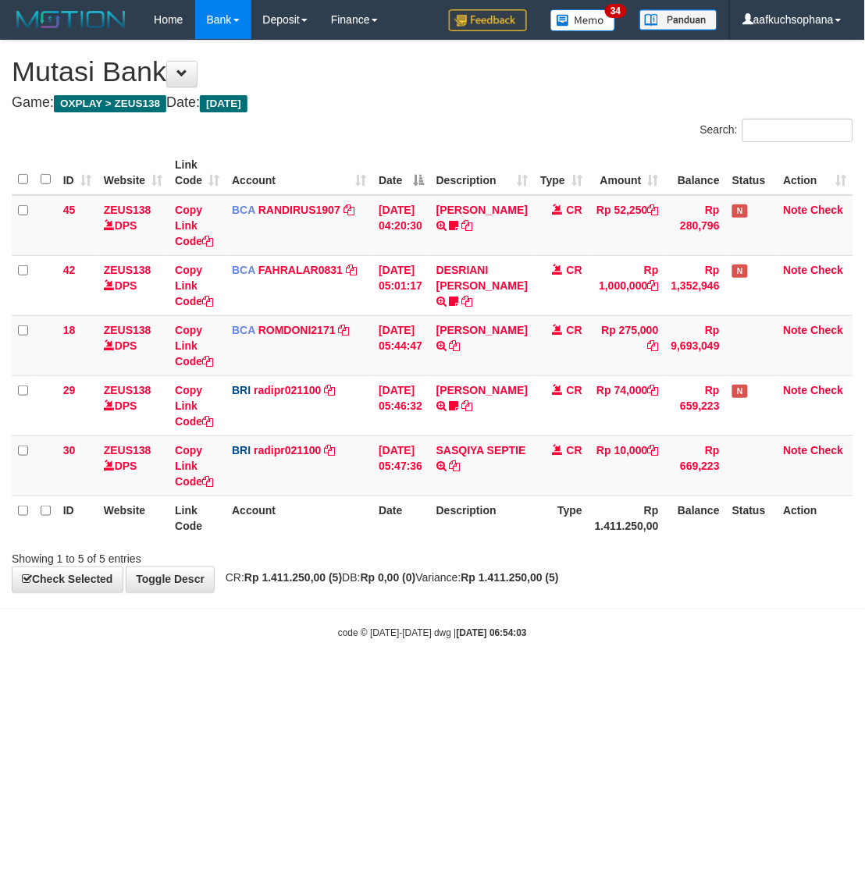
click at [623, 610] on body "Toggle navigation Home Bank Account List Load By Website Group [OXPLAY] ZEUS138…" at bounding box center [432, 340] width 865 height 680
drag, startPoint x: 494, startPoint y: 589, endPoint x: 386, endPoint y: 549, distance: 115.1
click at [493, 601] on body "Toggle navigation Home Bank Account List Load By Website Group [OXPLAY] ZEUS138…" at bounding box center [432, 340] width 865 height 680
drag, startPoint x: 412, startPoint y: 591, endPoint x: 315, endPoint y: 531, distance: 114.6
click at [412, 606] on body "Toggle navigation Home Bank Account List Load By Website Group [OXPLAY] ZEUS138…" at bounding box center [432, 340] width 865 height 680
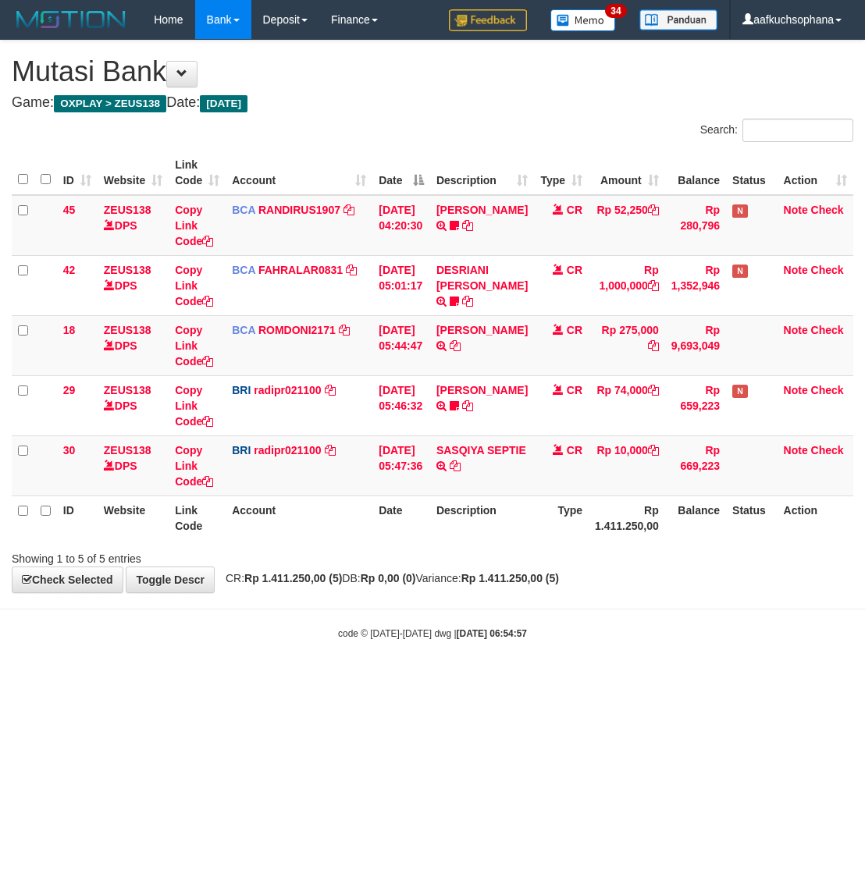
click at [442, 680] on html "Toggle navigation Home Bank Account List Load By Website Group [OXPLAY] ZEUS138…" at bounding box center [432, 340] width 865 height 680
click at [428, 680] on html "Toggle navigation Home Bank Account List Load By Website Group [OXPLAY] ZEUS138…" at bounding box center [432, 340] width 865 height 680
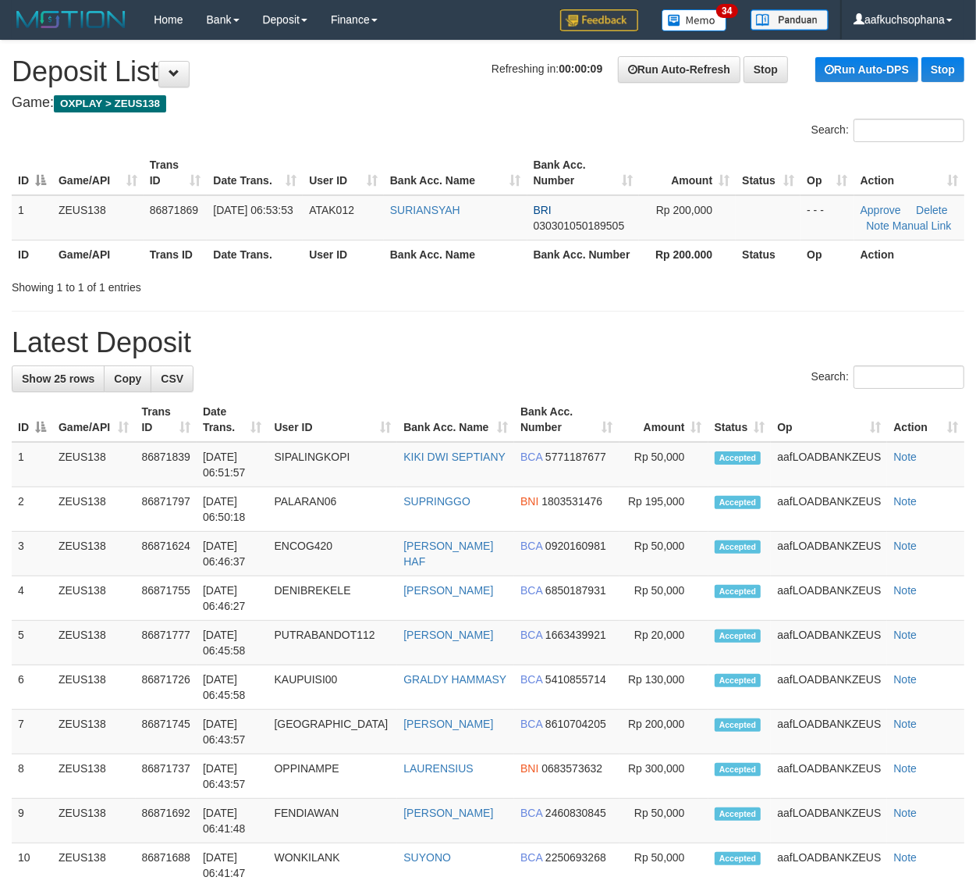
drag, startPoint x: 634, startPoint y: 277, endPoint x: 982, endPoint y: 298, distance: 348.7
click at [635, 277] on div "Showing 1 to 1 of 1 entries" at bounding box center [488, 284] width 976 height 22
click at [770, 324] on div "**********" at bounding box center [488, 850] width 976 height 1618
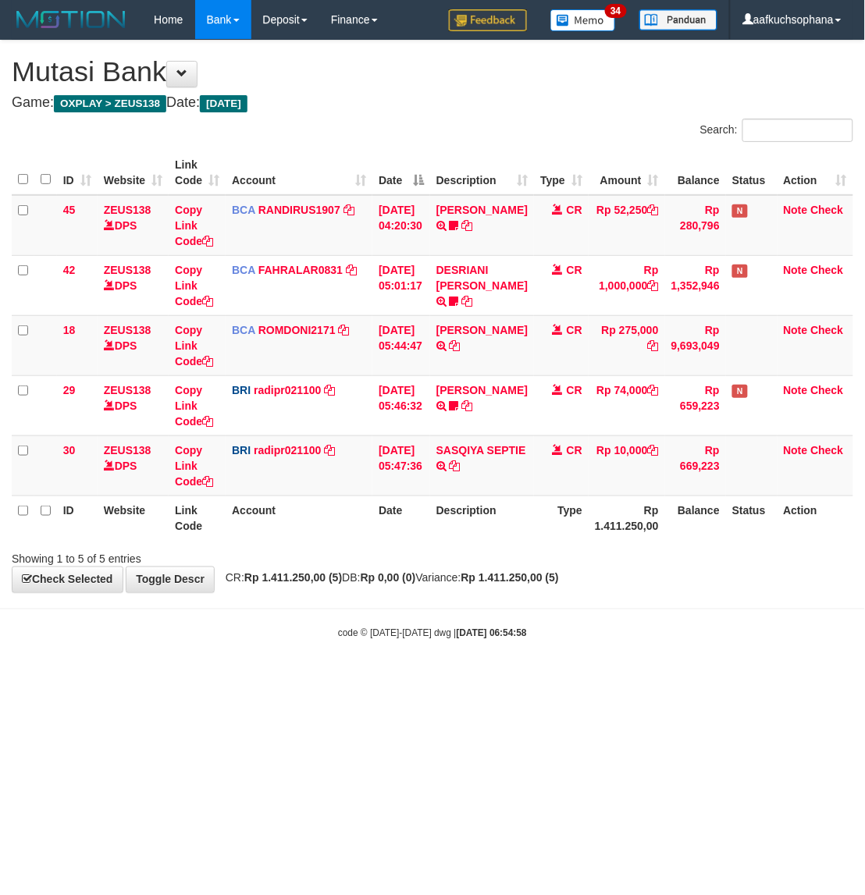
drag, startPoint x: 0, startPoint y: 0, endPoint x: 450, endPoint y: 528, distance: 694.3
click at [450, 528] on th "Description" at bounding box center [482, 518] width 104 height 44
click at [687, 679] on body "Toggle navigation Home Bank Account List Load By Website Group [OXPLAY] ZEUS138…" at bounding box center [432, 340] width 865 height 680
drag, startPoint x: 382, startPoint y: 717, endPoint x: 116, endPoint y: 455, distance: 373.7
click at [384, 680] on html "Toggle navigation Home Bank Account List Load By Website Group [OXPLAY] ZEUS138…" at bounding box center [432, 340] width 865 height 680
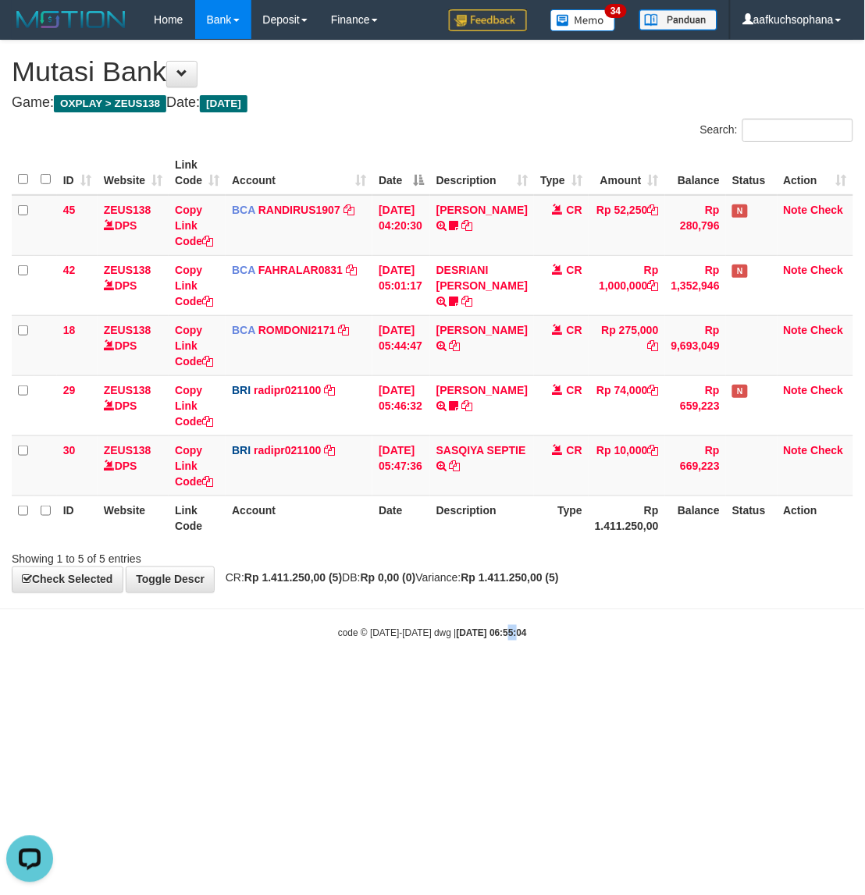
drag, startPoint x: 502, startPoint y: 632, endPoint x: 539, endPoint y: 610, distance: 43.1
click at [506, 631] on div "code © 2012-2018 dwg | 2025/09/01 06:55:04" at bounding box center [432, 633] width 865 height 16
drag, startPoint x: 623, startPoint y: 627, endPoint x: 863, endPoint y: 474, distance: 284.9
click at [624, 627] on div "code © 2012-2018 dwg | 2025/09/01 06:55:07" at bounding box center [432, 633] width 865 height 16
click at [492, 680] on html "Toggle navigation Home Bank Account List Load By Website Group [OXPLAY] ZEUS138…" at bounding box center [432, 340] width 865 height 680
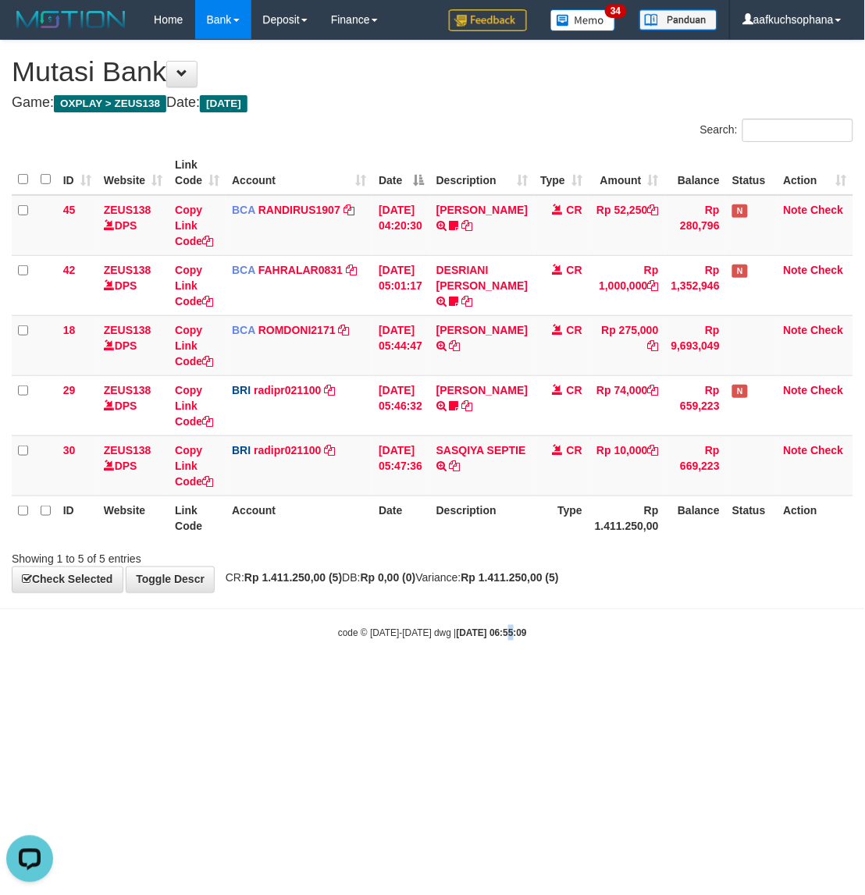
click at [489, 680] on html "Toggle navigation Home Bank Account List Load By Website Group [OXPLAY] ZEUS138…" at bounding box center [432, 340] width 865 height 680
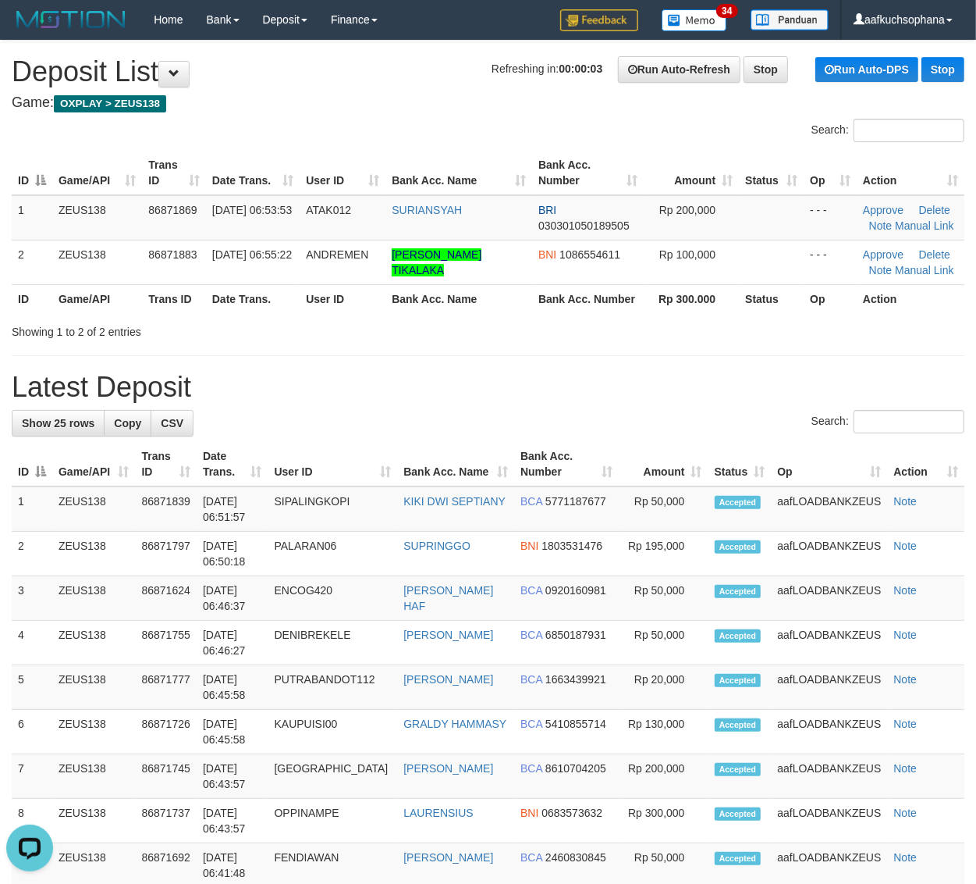
drag, startPoint x: 614, startPoint y: 368, endPoint x: 635, endPoint y: 369, distance: 20.3
click at [615, 368] on div "**********" at bounding box center [488, 872] width 976 height 1662
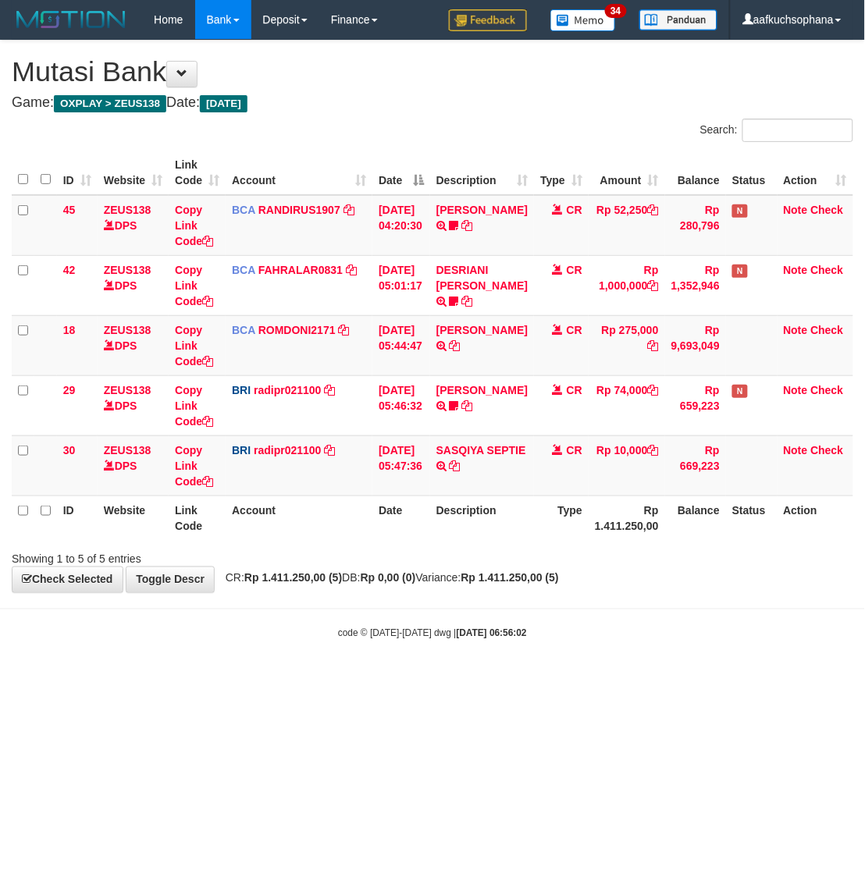
click at [492, 661] on body "Toggle navigation Home Bank Account List Load By Website Group [OXPLAY] ZEUS138…" at bounding box center [432, 340] width 865 height 680
click at [486, 680] on html "Toggle navigation Home Bank Account List Load By Website Group [OXPLAY] ZEUS138…" at bounding box center [432, 340] width 865 height 680
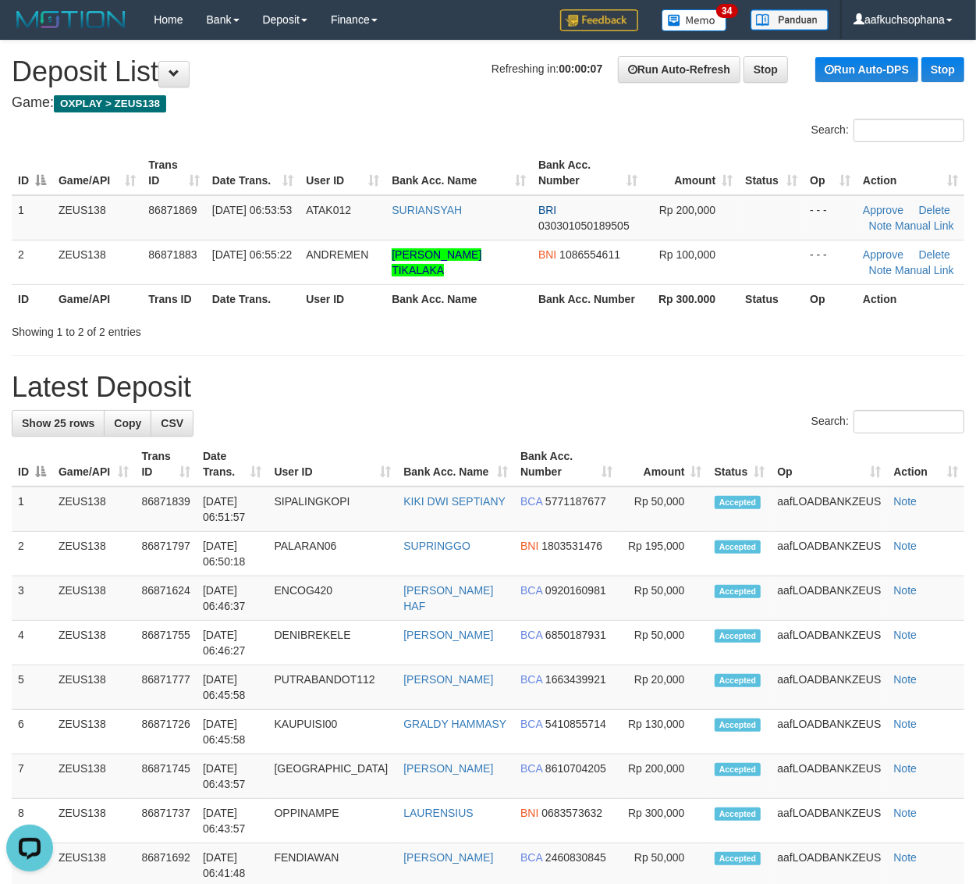
drag, startPoint x: 718, startPoint y: 380, endPoint x: 985, endPoint y: 451, distance: 276.2
click at [722, 380] on h1 "Latest Deposit" at bounding box center [488, 387] width 953 height 31
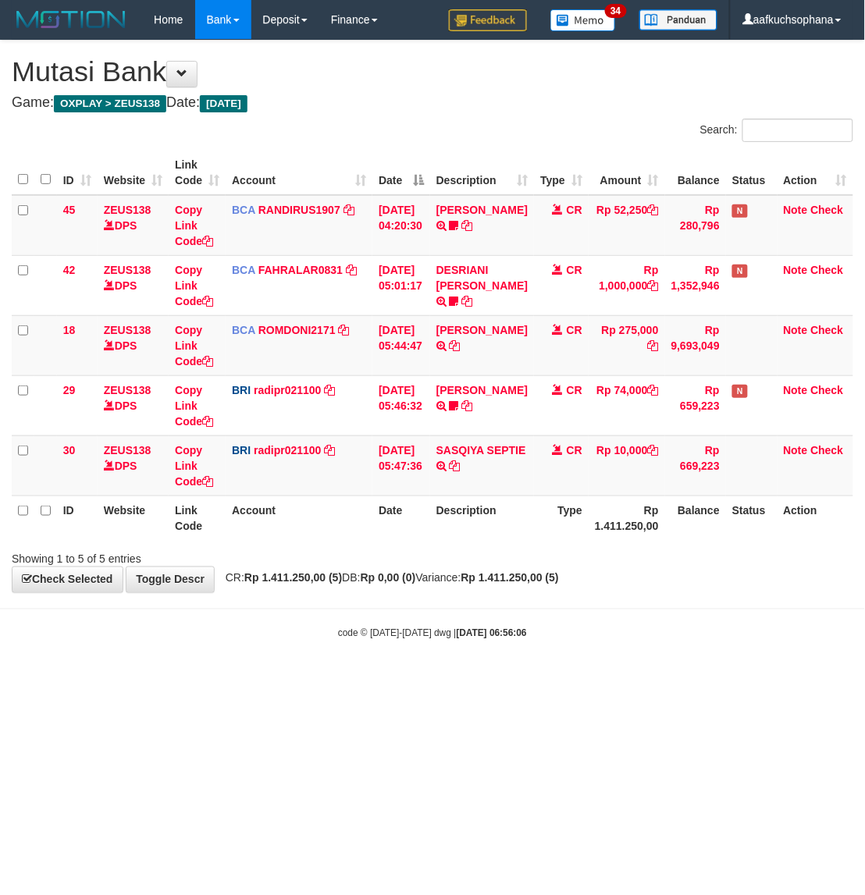
click at [320, 666] on body "Toggle navigation Home Bank Account List Load By Website Group [OXPLAY] ZEUS138…" at bounding box center [432, 340] width 865 height 680
click at [333, 666] on body "Toggle navigation Home Bank Account List Load By Website Group [OXPLAY] ZEUS138…" at bounding box center [432, 340] width 865 height 680
click at [498, 679] on body "Toggle navigation Home Bank Account List Load By Website Group [OXPLAY] ZEUS138…" at bounding box center [432, 340] width 865 height 680
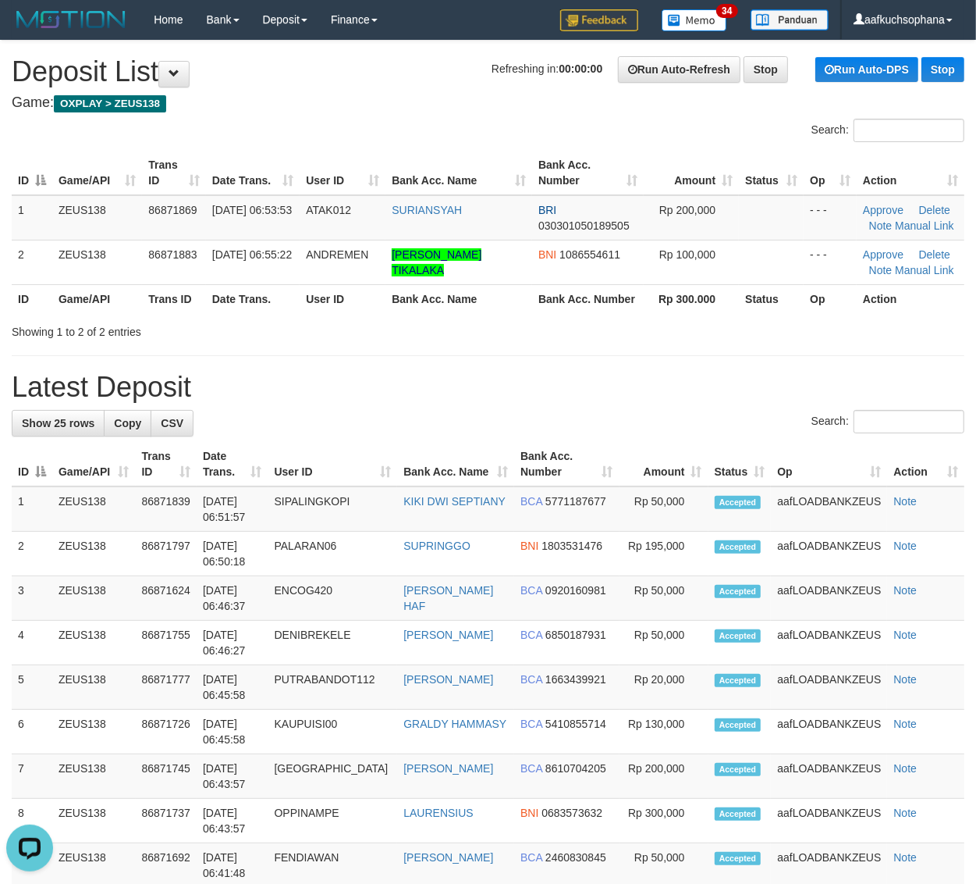
click at [753, 329] on div "Showing 1 to 2 of 2 entries" at bounding box center [488, 329] width 976 height 22
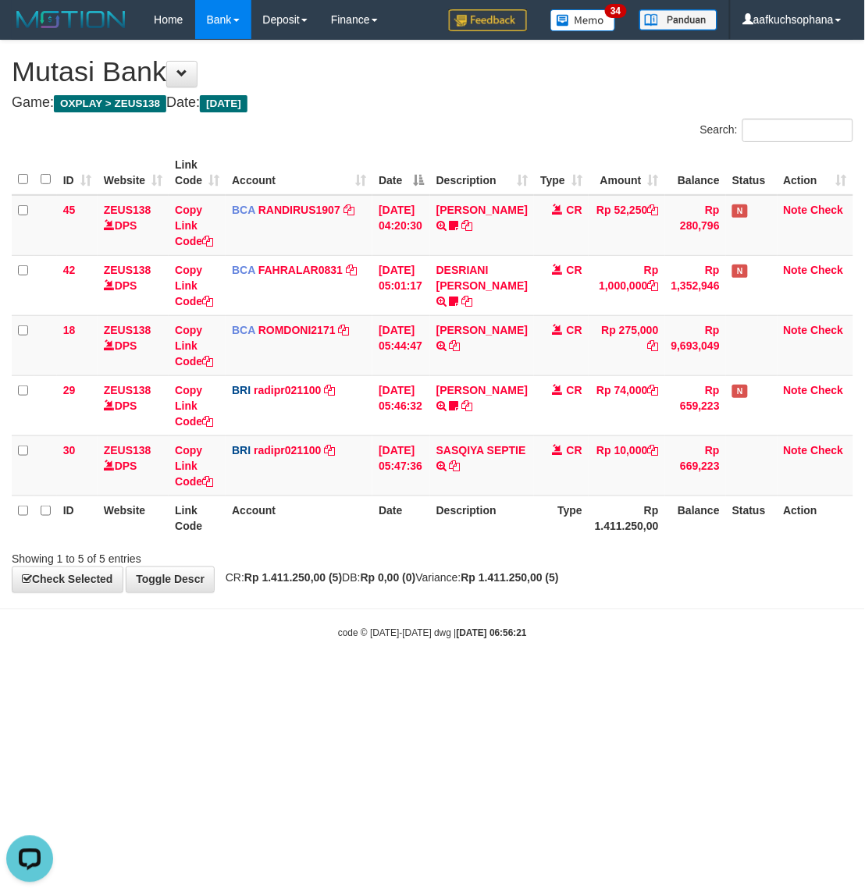
click at [718, 632] on div "code © 2012-2018 dwg | 2025/09/01 06:56:21" at bounding box center [432, 633] width 865 height 16
click at [738, 656] on body "Toggle navigation Home Bank Account List Load By Website Group [OXPLAY] ZEUS138…" at bounding box center [432, 340] width 865 height 680
click at [746, 644] on body "Toggle navigation Home Bank Account List Load By Website Group [OXPLAY] ZEUS138…" at bounding box center [432, 340] width 865 height 680
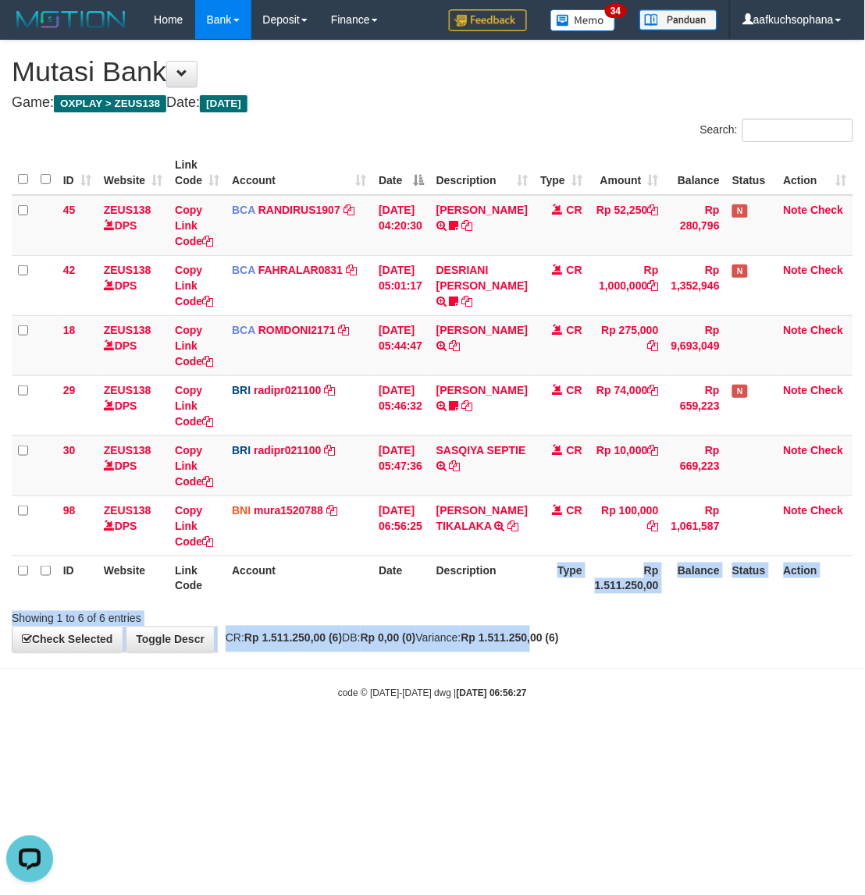
drag, startPoint x: 540, startPoint y: 610, endPoint x: 574, endPoint y: 656, distance: 56.4
click at [574, 653] on div "**********" at bounding box center [432, 347] width 865 height 612
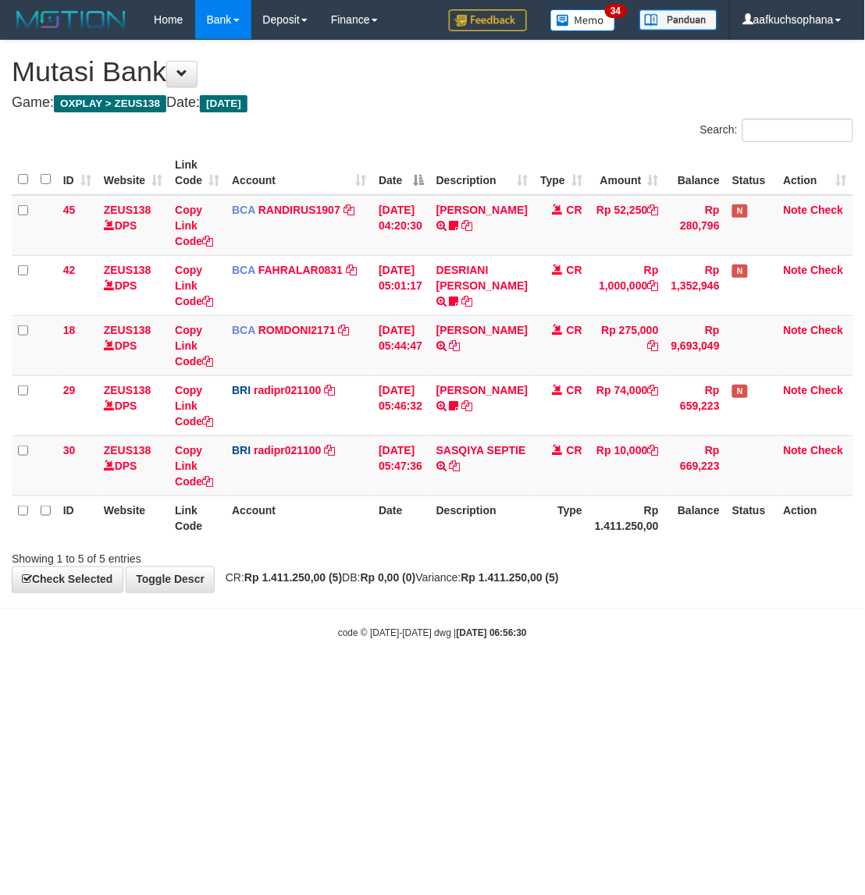
drag, startPoint x: 632, startPoint y: 629, endPoint x: 507, endPoint y: 555, distance: 145.2
click at [632, 631] on body "Toggle navigation Home Bank Account List Load By Website Group [OXPLAY] ZEUS138…" at bounding box center [432, 340] width 865 height 680
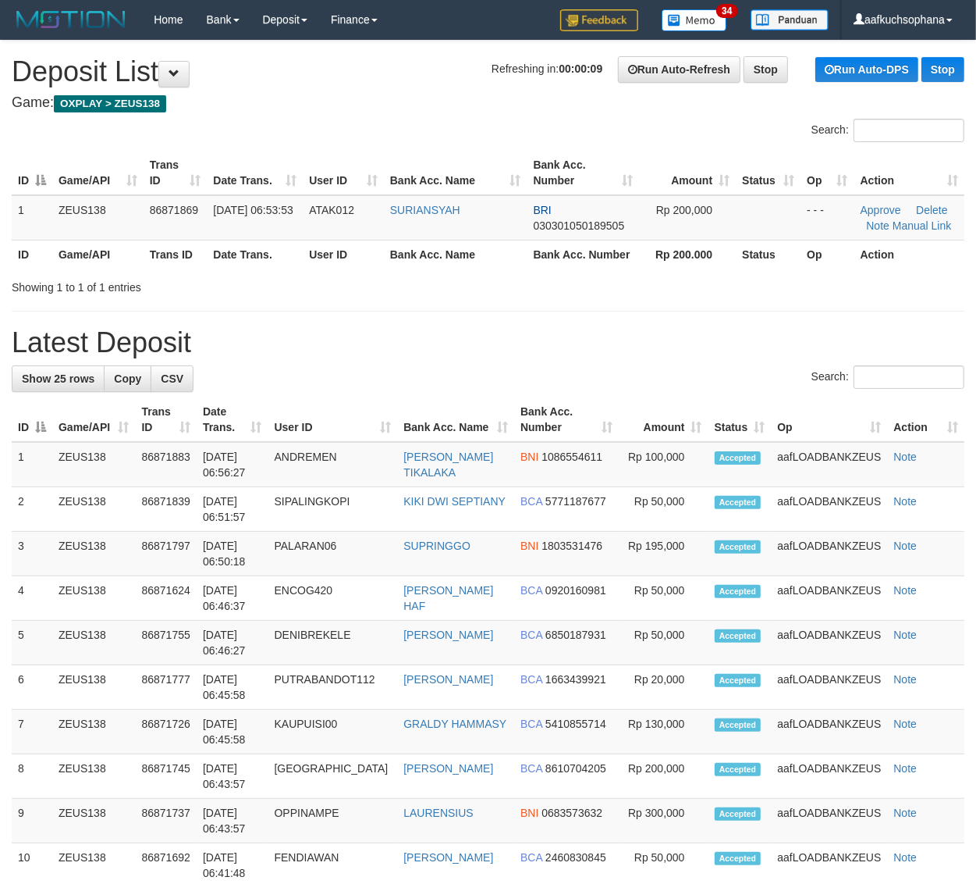
drag, startPoint x: 610, startPoint y: 328, endPoint x: 626, endPoint y: 328, distance: 15.6
click at [613, 328] on h1 "Latest Deposit" at bounding box center [488, 342] width 953 height 31
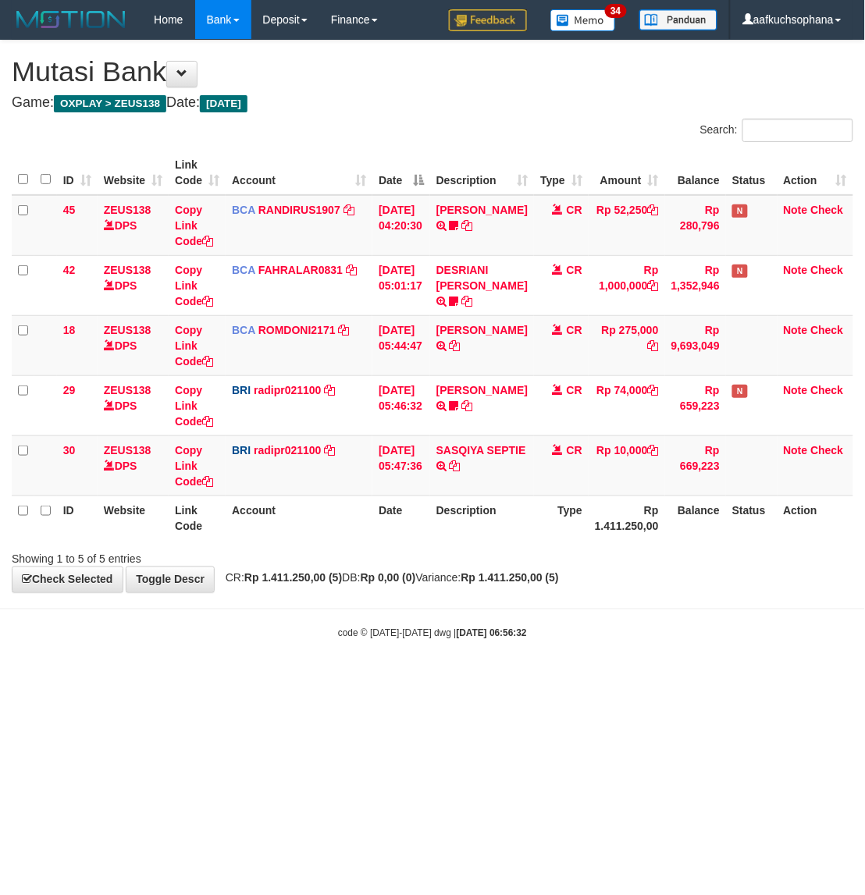
click at [558, 566] on div "Showing 1 to 5 of 5 entries" at bounding box center [432, 556] width 865 height 22
click at [501, 680] on html "Toggle navigation Home Bank Account List Load By Website Group [OXPLAY] ZEUS138…" at bounding box center [432, 340] width 865 height 680
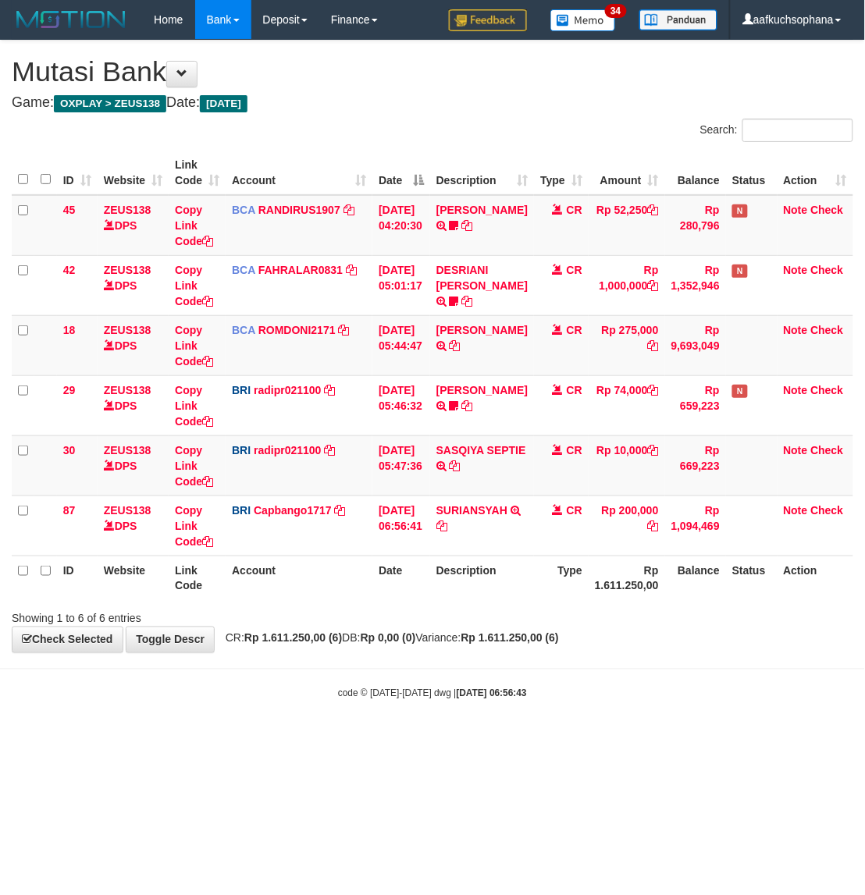
drag, startPoint x: 524, startPoint y: 734, endPoint x: 827, endPoint y: 571, distance: 344.3
click at [544, 727] on body "Toggle navigation Home Bank Account List Load By Website Group [OXPLAY] ZEUS138…" at bounding box center [432, 370] width 865 height 740
drag, startPoint x: 571, startPoint y: 702, endPoint x: 761, endPoint y: 676, distance: 192.3
click at [581, 693] on div "code © 2012-2018 dwg | 2025/09/01 06:56:45" at bounding box center [432, 693] width 865 height 16
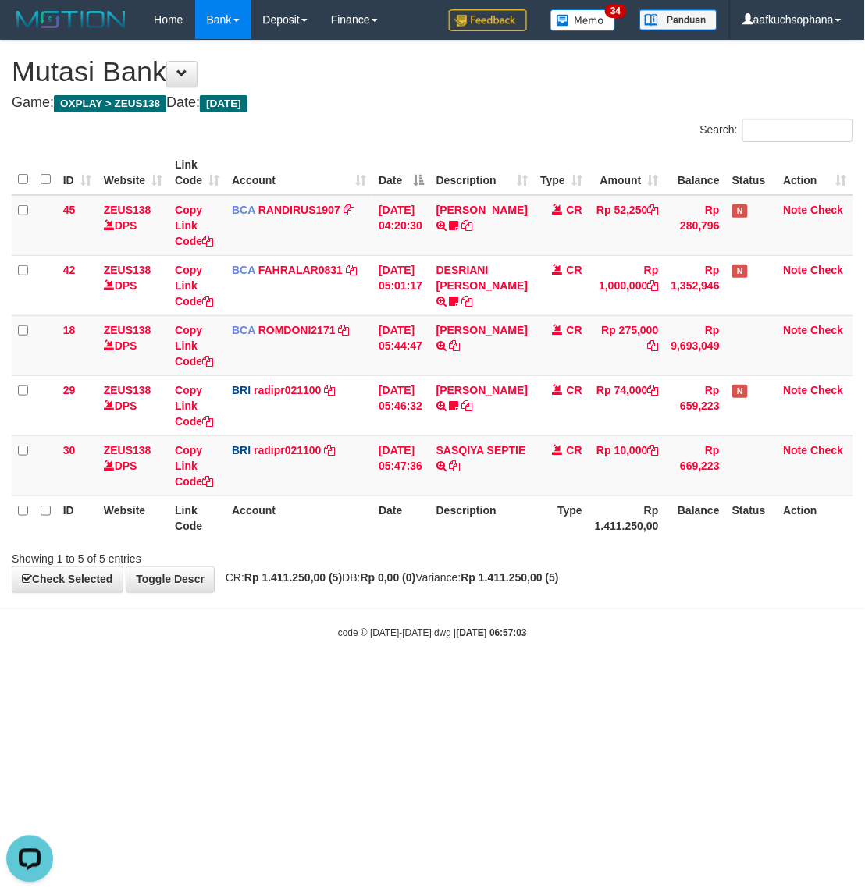
click at [542, 680] on html "Toggle navigation Home Bank Account List Load By Website Group [OXPLAY] ZEUS138…" at bounding box center [432, 340] width 865 height 680
click at [375, 680] on html "Toggle navigation Home Bank Account List Load By Website Group [OXPLAY] ZEUS138…" at bounding box center [432, 340] width 865 height 680
click at [515, 614] on body "Toggle navigation Home Bank Account List Load By Website Group [OXPLAY] ZEUS138…" at bounding box center [432, 340] width 865 height 680
drag, startPoint x: 589, startPoint y: 621, endPoint x: 591, endPoint y: 635, distance: 13.4
click at [591, 635] on body "Toggle navigation Home Bank Account List Load By Website Group [OXPLAY] ZEUS138…" at bounding box center [432, 340] width 865 height 680
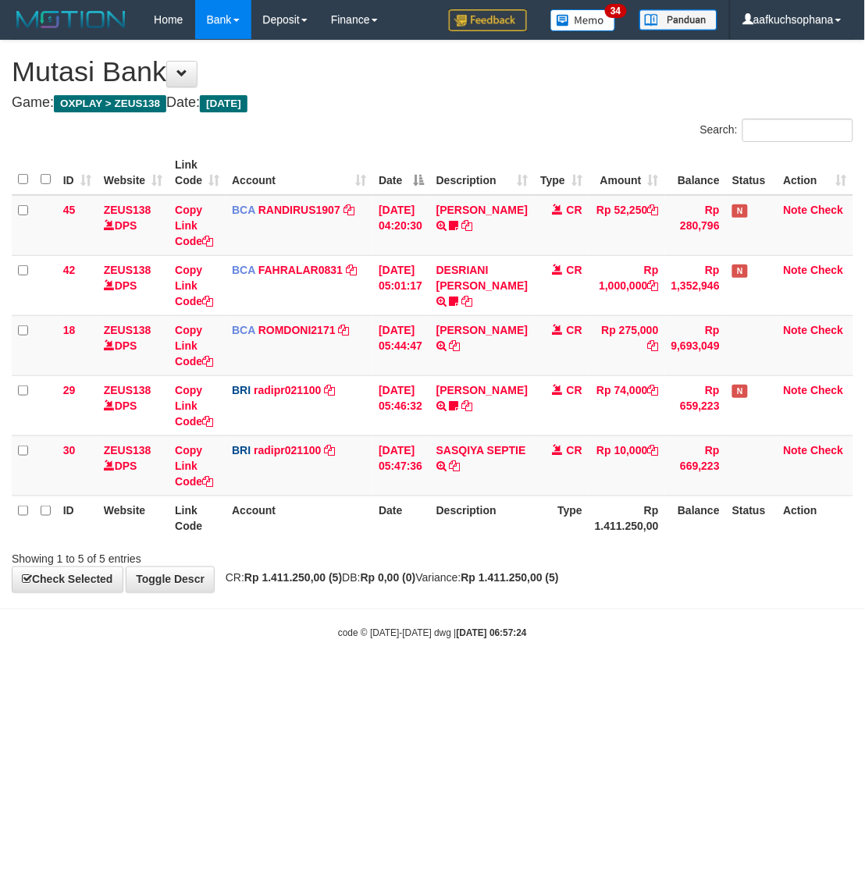
click at [340, 680] on html "Toggle navigation Home Bank Account List Load By Website Group [OXPLAY] ZEUS138…" at bounding box center [432, 340] width 865 height 680
drag, startPoint x: 528, startPoint y: 629, endPoint x: 606, endPoint y: 601, distance: 82.2
click at [536, 628] on div "code © 2012-2018 dwg | 2025/09/01 06:57:24" at bounding box center [432, 633] width 865 height 16
click at [400, 628] on div "code © 2012-2018 dwg | 2025/09/01 06:57:24" at bounding box center [432, 633] width 865 height 16
click at [422, 637] on small "code © [DATE]-[DATE] dwg | [DATE] 06:57:38" at bounding box center [432, 633] width 189 height 11
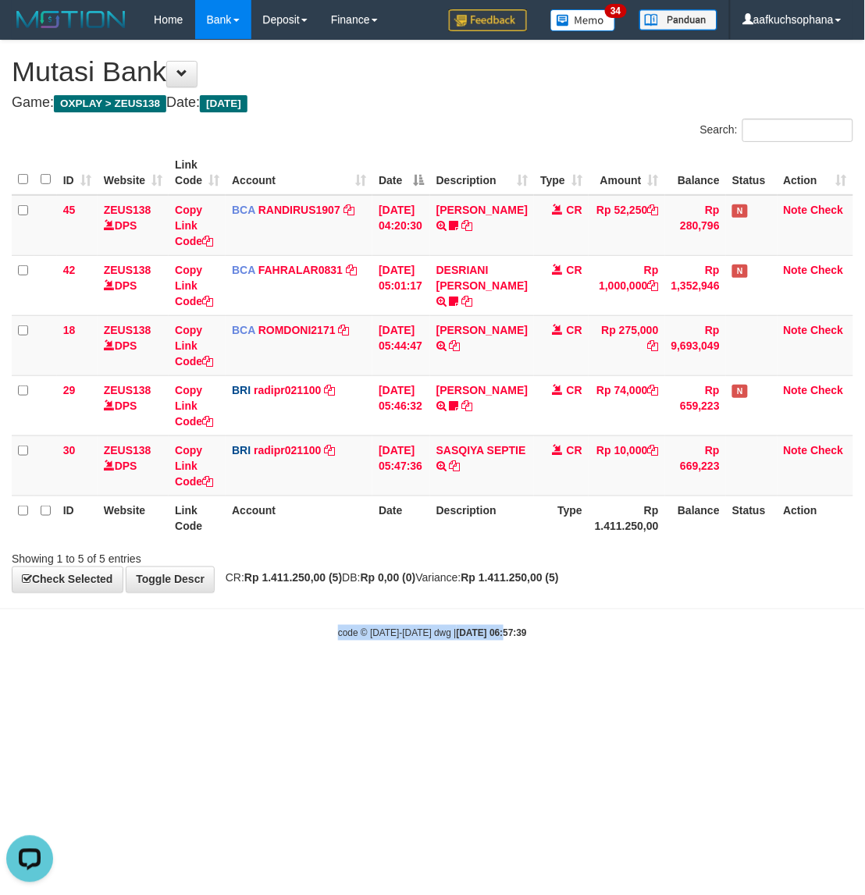
drag, startPoint x: 475, startPoint y: 609, endPoint x: 488, endPoint y: 619, distance: 16.7
click at [488, 619] on body "Toggle navigation Home Bank Account List Load By Website Group [OXPLAY] ZEUS138…" at bounding box center [432, 340] width 865 height 680
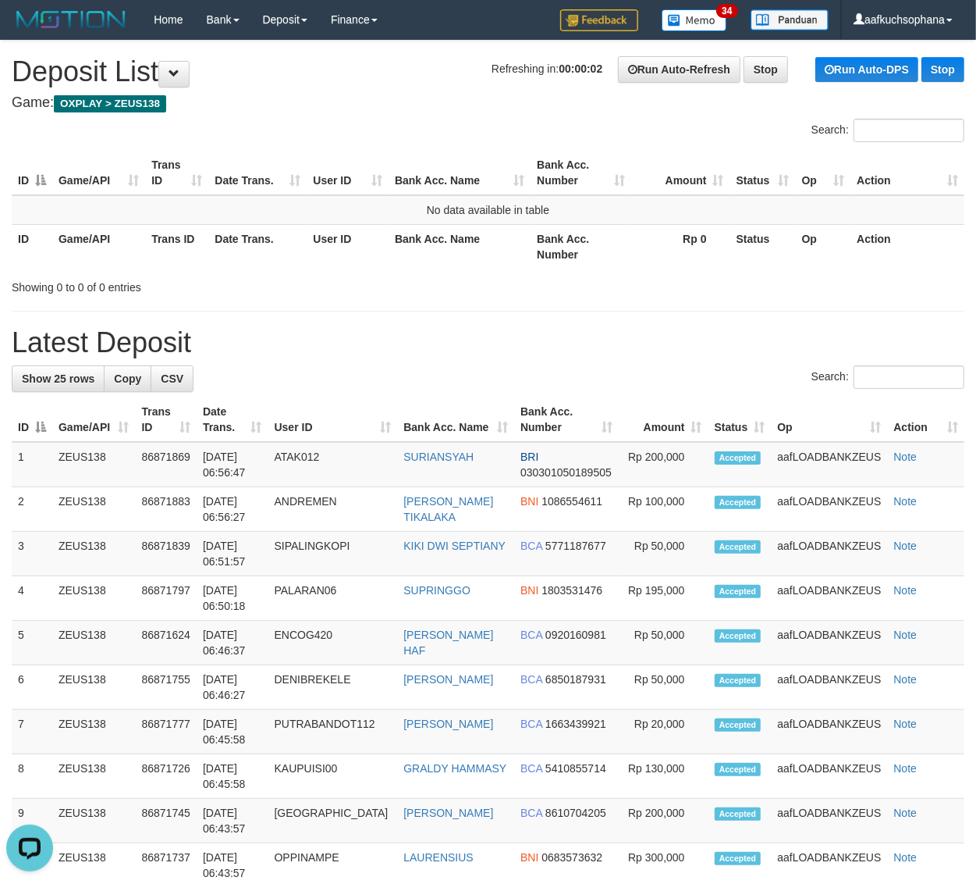
click at [723, 329] on h1 "Latest Deposit" at bounding box center [488, 342] width 953 height 31
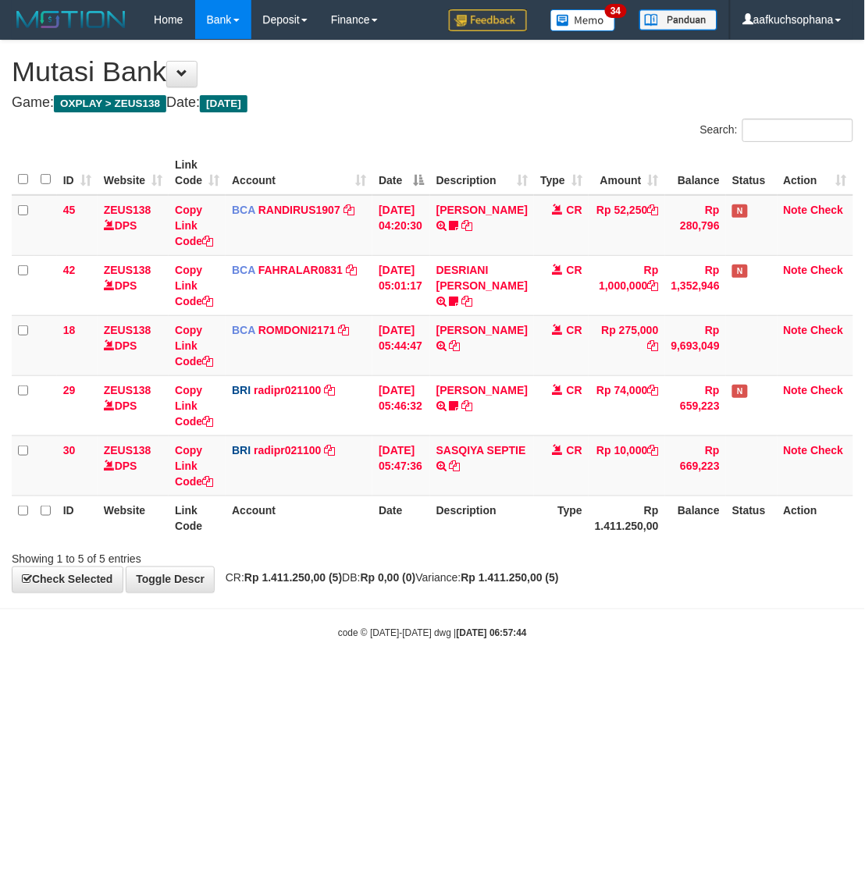
click at [688, 645] on body "Toggle navigation Home Bank Account List Load By Website Group [OXPLAY] ZEUS138…" at bounding box center [432, 340] width 865 height 680
click at [675, 680] on html "Toggle navigation Home Bank Account List Load By Website Group [OXPLAY] ZEUS138…" at bounding box center [432, 340] width 865 height 680
click at [546, 645] on body "Toggle navigation Home Bank Account List Load By Website Group [OXPLAY] ZEUS138…" at bounding box center [432, 340] width 865 height 680
click at [542, 645] on body "Toggle navigation Home Bank Account List Load By Website Group [OXPLAY] ZEUS138…" at bounding box center [432, 340] width 865 height 680
click at [527, 653] on body "Toggle navigation Home Bank Account List Load By Website Group [OXPLAY] ZEUS138…" at bounding box center [432, 340] width 865 height 680
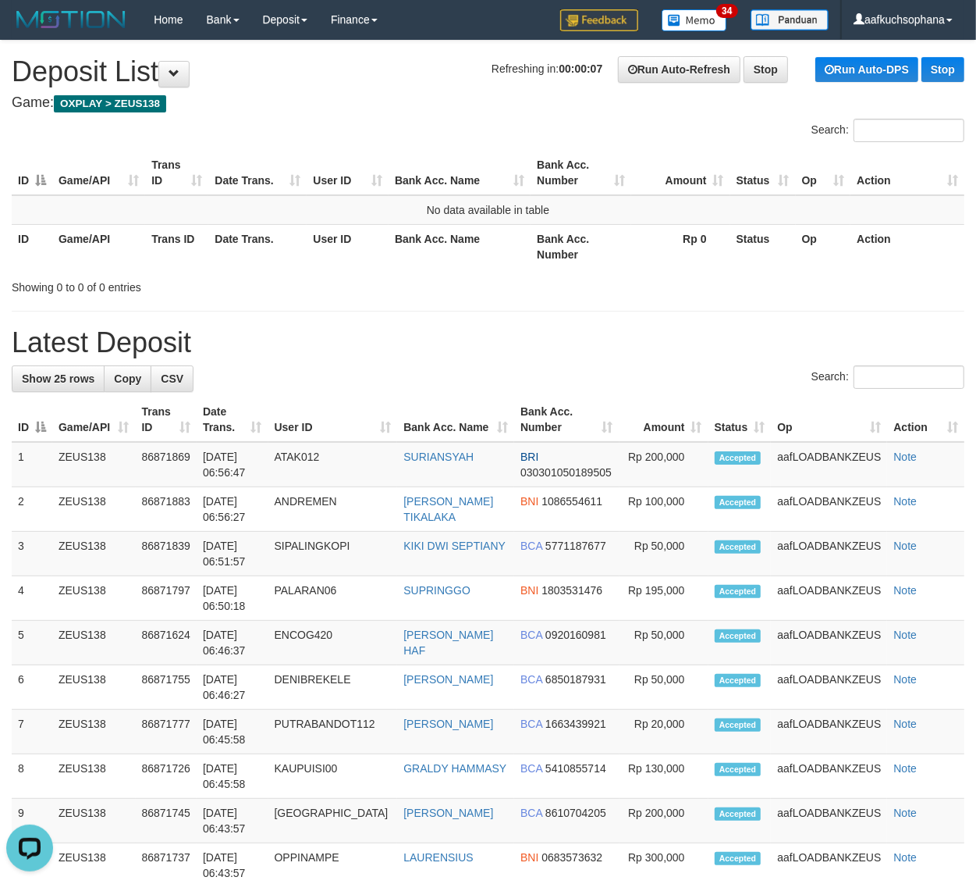
click at [617, 317] on div "**********" at bounding box center [488, 850] width 976 height 1618
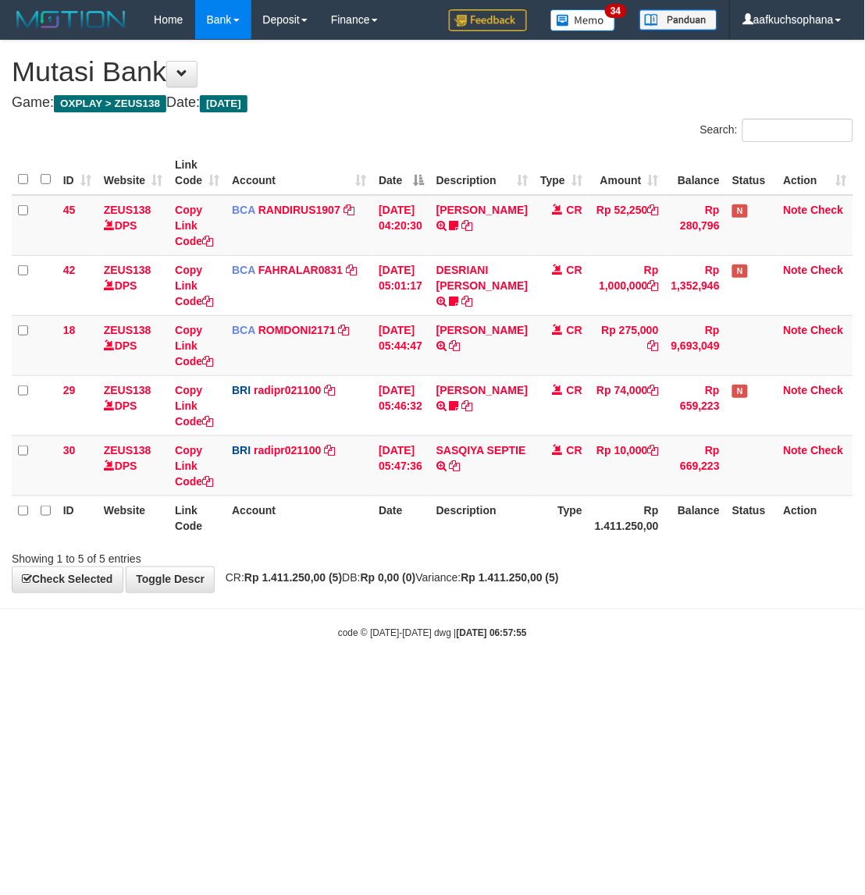
click at [540, 644] on body "Toggle navigation Home Bank Account List Load By Website Group [OXPLAY] ZEUS138…" at bounding box center [432, 340] width 865 height 680
click at [353, 680] on html "Toggle navigation Home Bank Account List Load By Website Group [OXPLAY] ZEUS138…" at bounding box center [432, 340] width 865 height 680
drag, startPoint x: 496, startPoint y: 672, endPoint x: 76, endPoint y: 485, distance: 459.1
click at [496, 671] on body "Toggle navigation Home Bank Account List Load By Website Group [OXPLAY] ZEUS138…" at bounding box center [432, 340] width 865 height 680
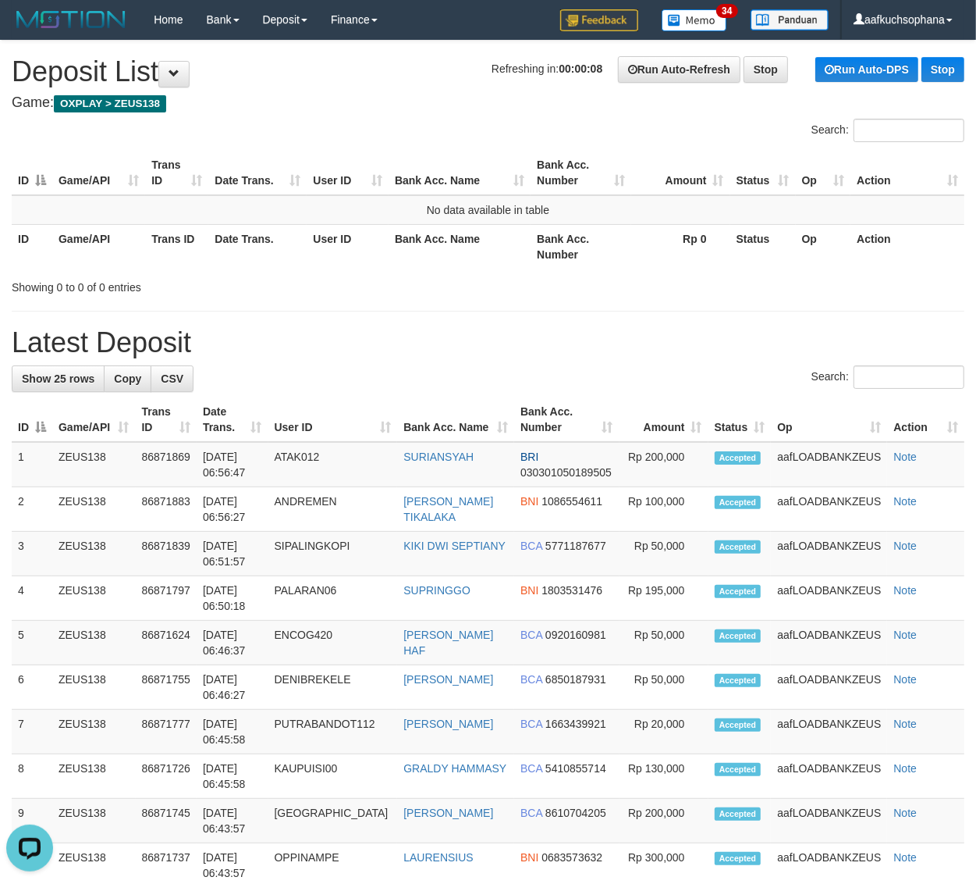
drag, startPoint x: 714, startPoint y: 332, endPoint x: 989, endPoint y: 428, distance: 290.8
click at [717, 332] on h1 "Latest Deposit" at bounding box center [488, 342] width 953 height 31
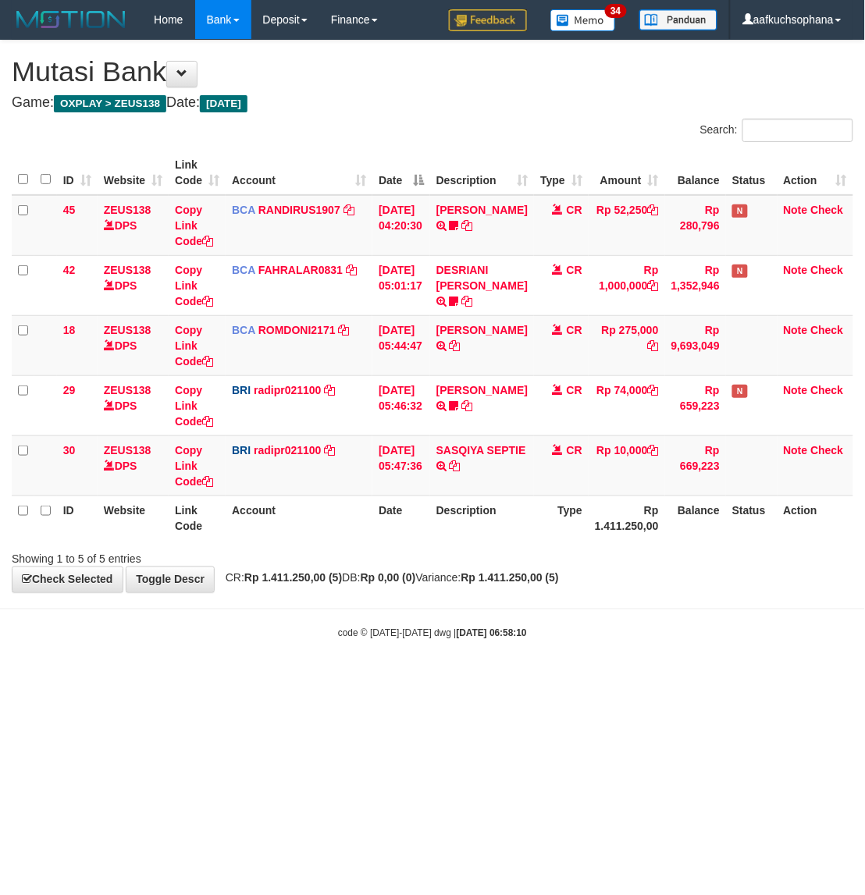
drag, startPoint x: 279, startPoint y: 619, endPoint x: 459, endPoint y: 556, distance: 190.1
click at [281, 619] on body "Toggle navigation Home Bank Account List Load By Website Group [OXPLAY] ZEUS138…" at bounding box center [432, 340] width 865 height 680
click at [430, 680] on html "Toggle navigation Home Bank Account List Load By Website Group [OXPLAY] ZEUS138…" at bounding box center [432, 340] width 865 height 680
drag, startPoint x: 480, startPoint y: 697, endPoint x: 500, endPoint y: 680, distance: 26.0
click at [482, 680] on html "Toggle navigation Home Bank Account List Load By Website Group [OXPLAY] ZEUS138…" at bounding box center [432, 340] width 865 height 680
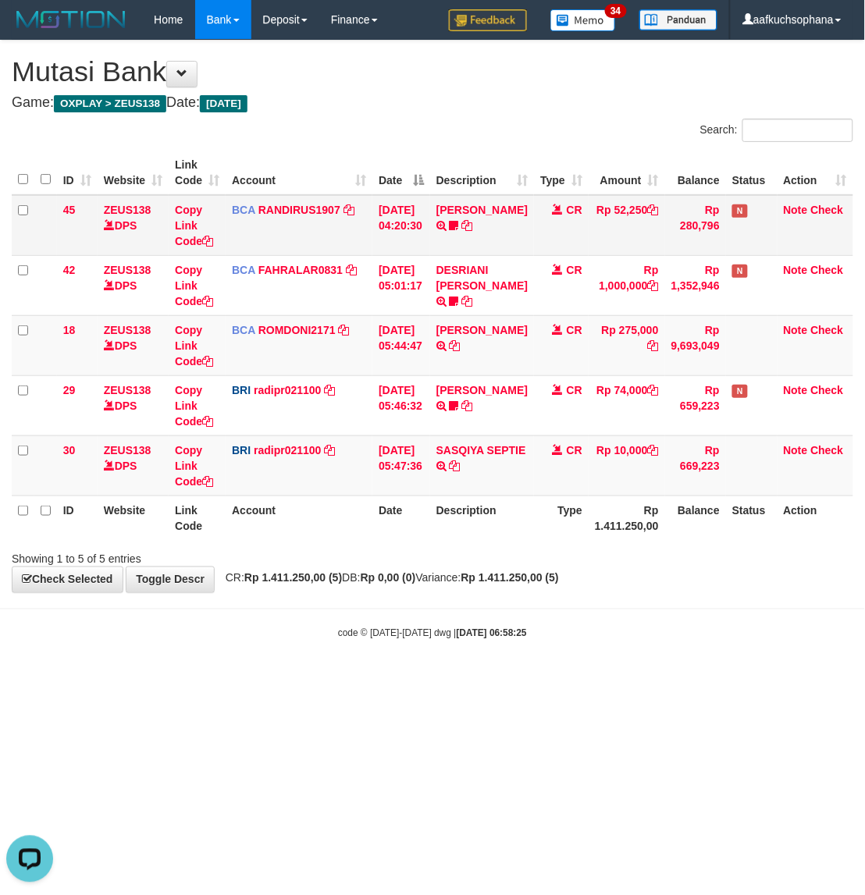
drag, startPoint x: 543, startPoint y: 683, endPoint x: 290, endPoint y: 247, distance: 503.6
click at [541, 669] on body "Toggle navigation Home Bank Account List Load By Website Group [OXPLAY] ZEUS138…" at bounding box center [432, 340] width 865 height 680
